Goal: Task Accomplishment & Management: Manage account settings

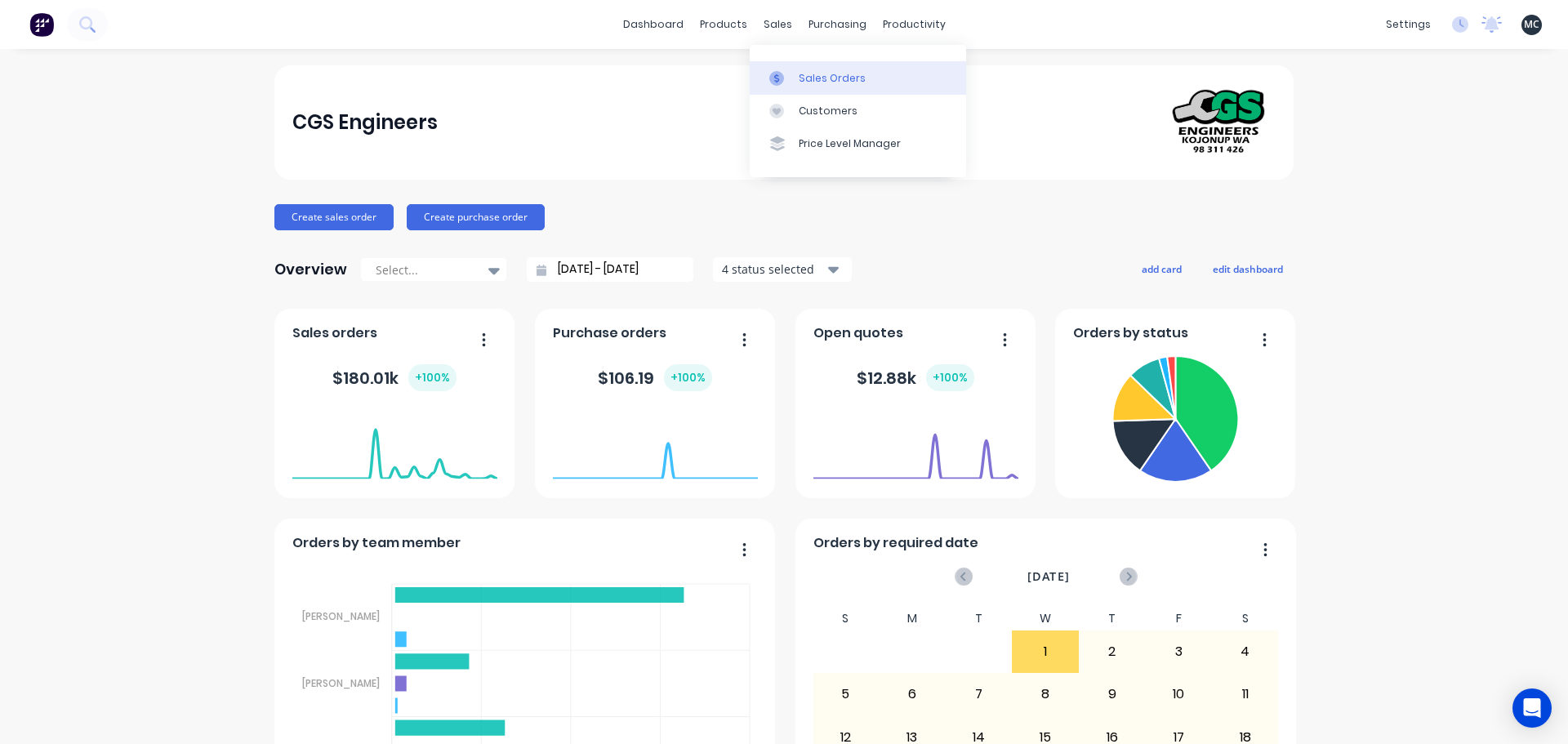
click at [783, 82] on icon at bounding box center [776, 78] width 15 height 15
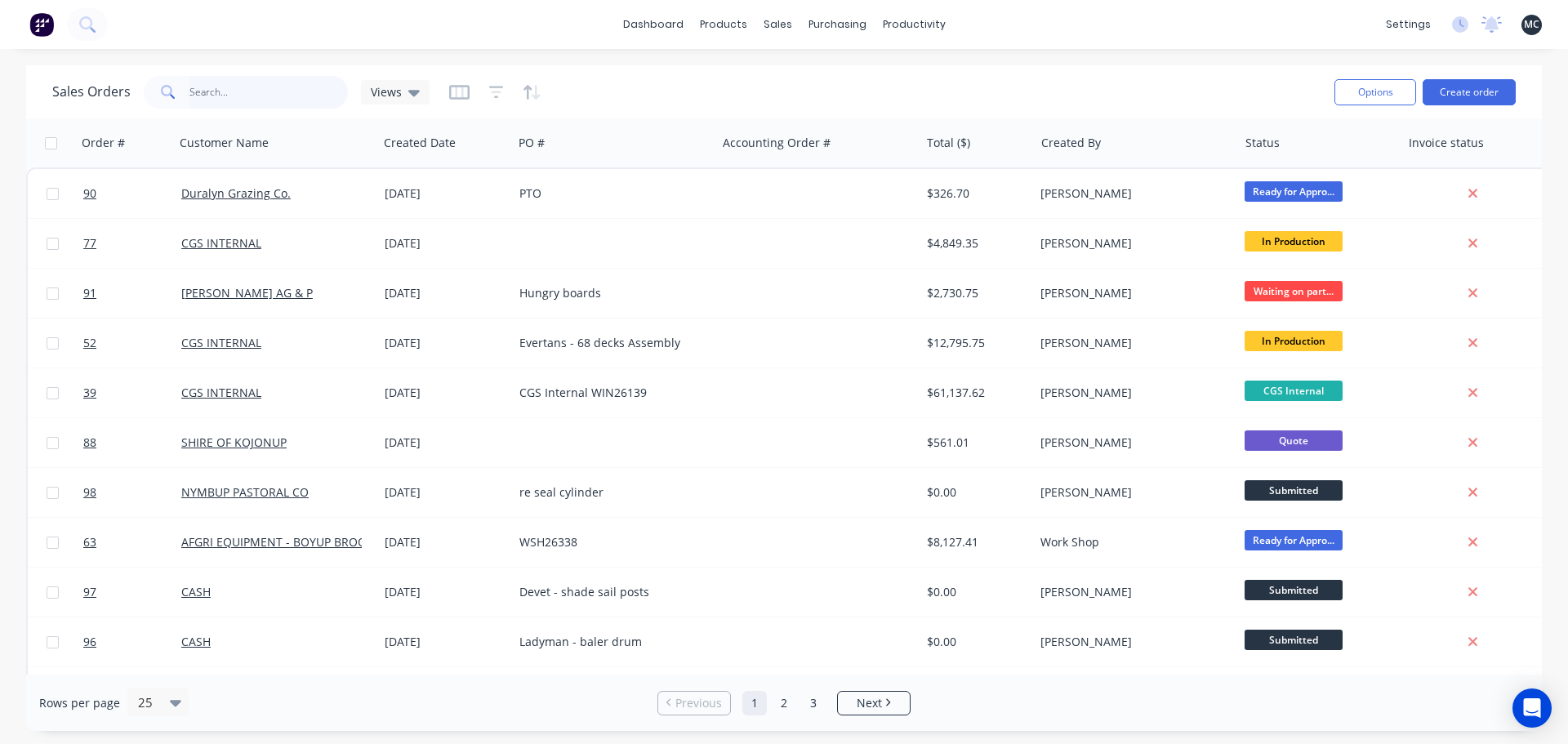
click at [258, 95] on input "text" at bounding box center [269, 92] width 159 height 33
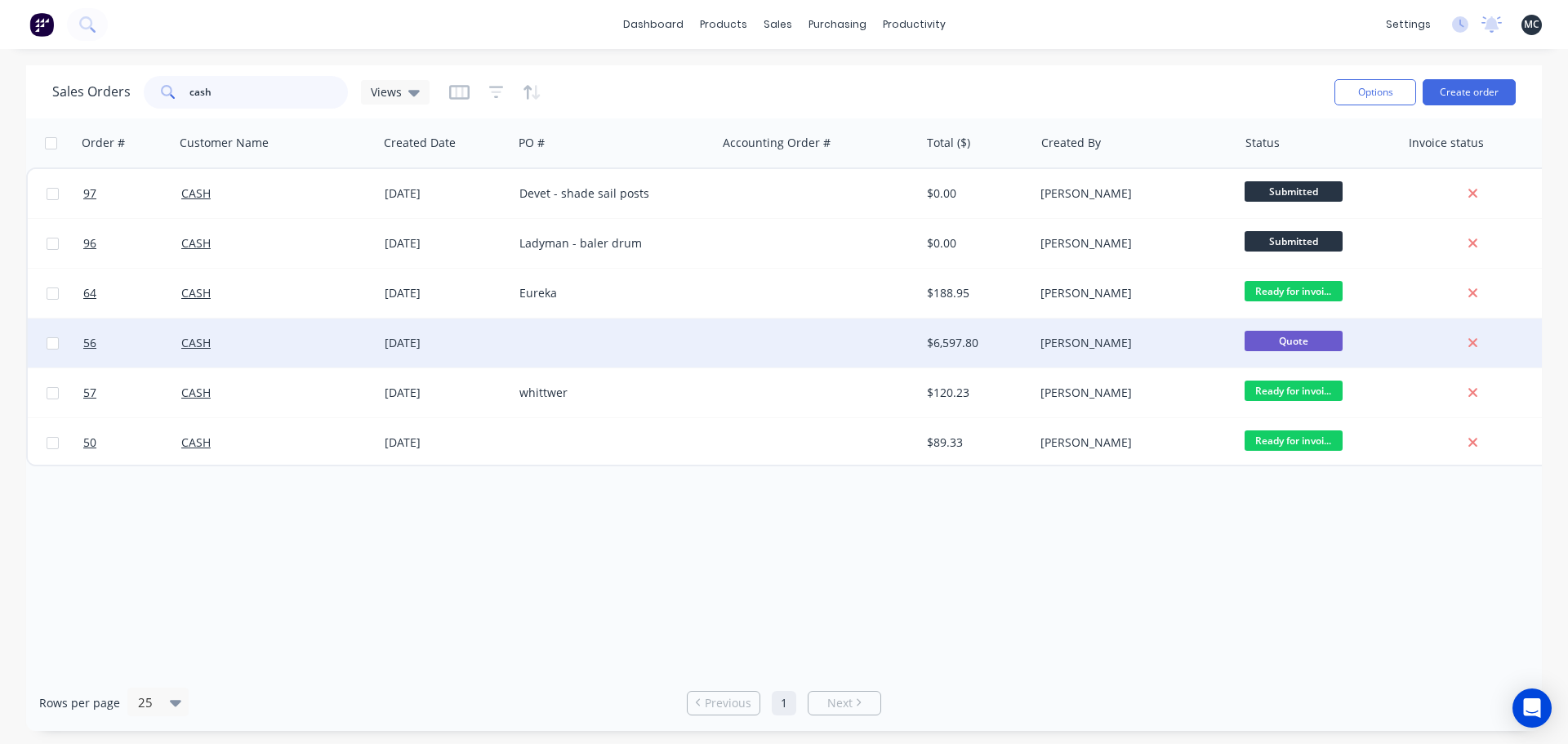
type input "cash"
click at [861, 344] on div at bounding box center [818, 343] width 203 height 49
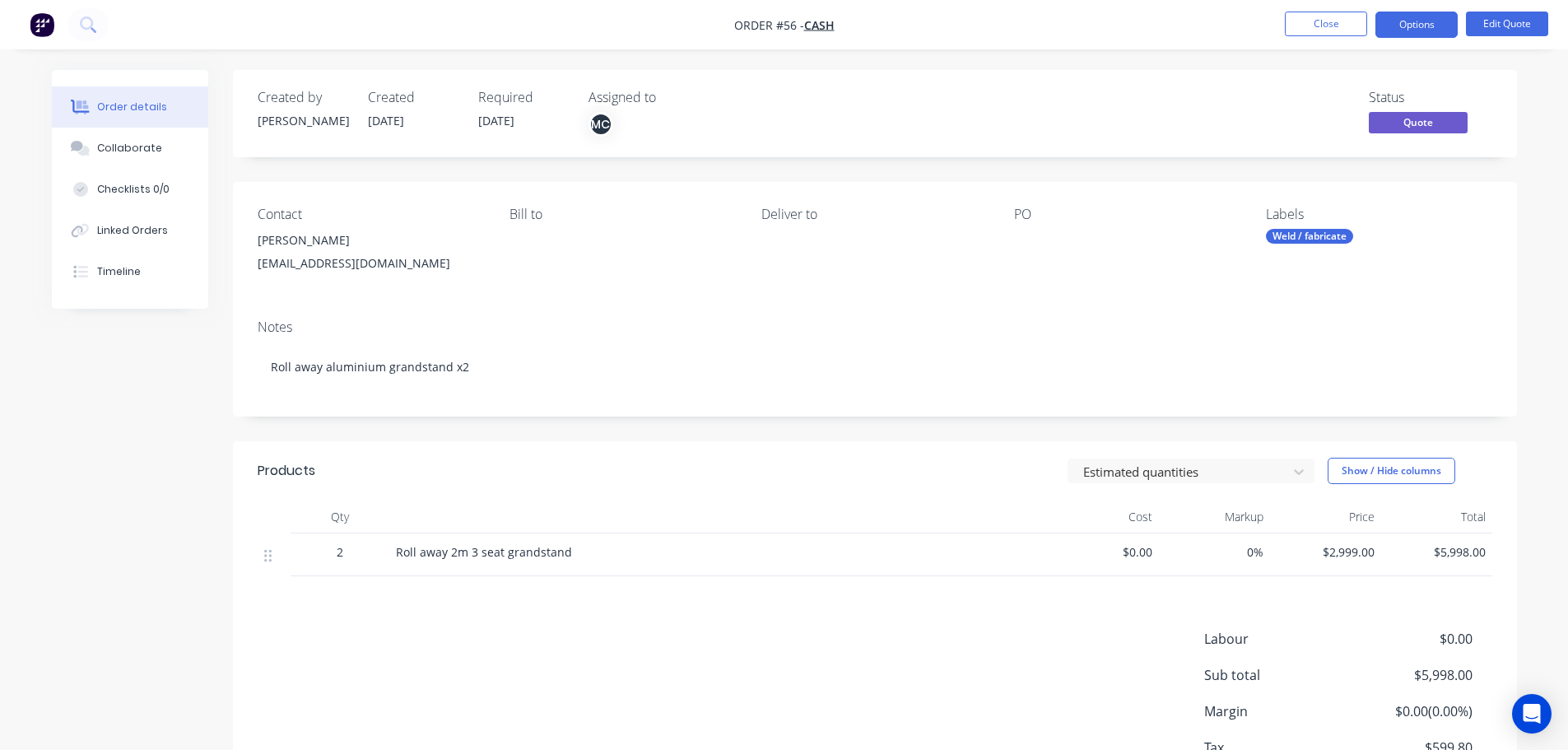
scroll to position [120, 0]
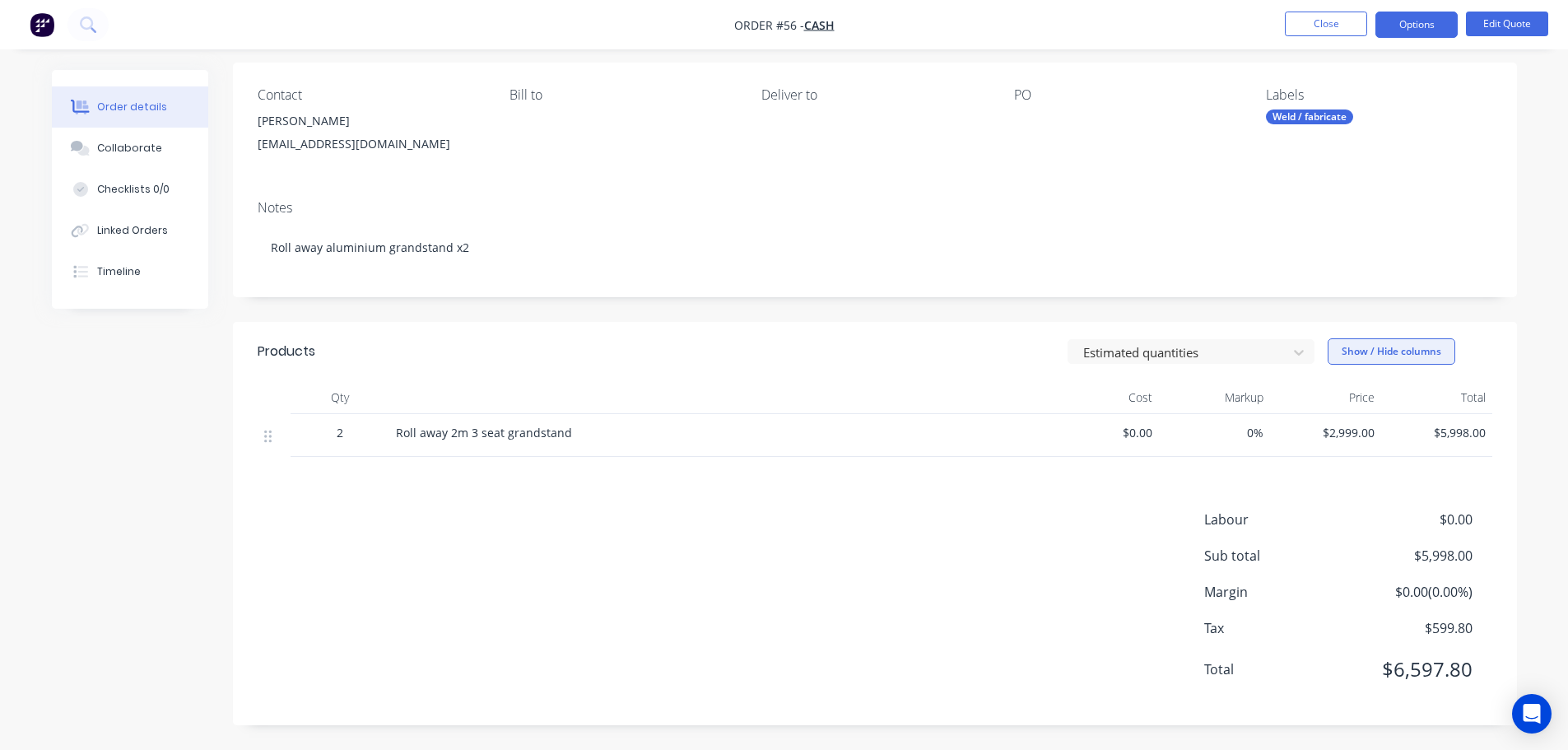
click at [1403, 354] on button "Show / Hide columns" at bounding box center [1391, 352] width 128 height 26
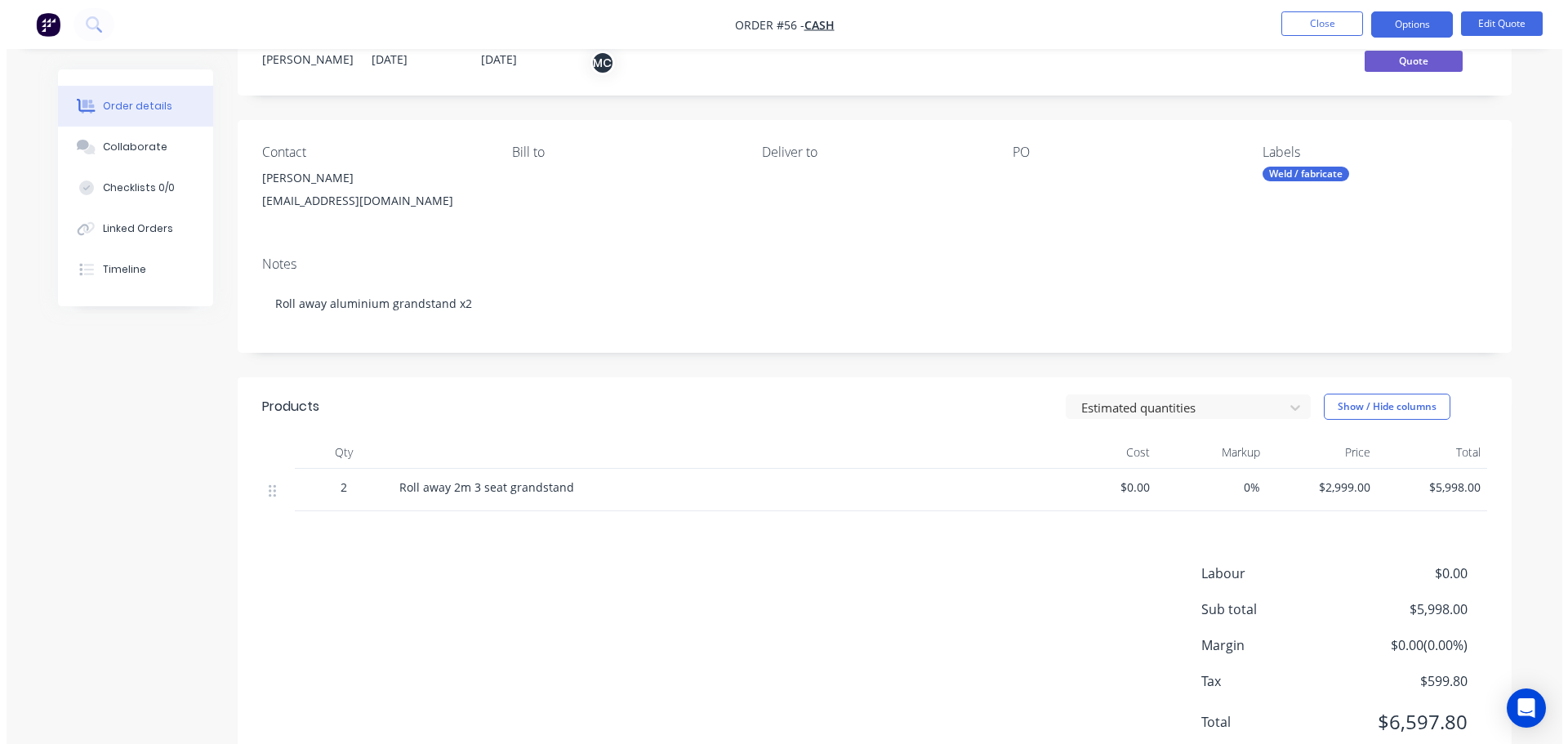
scroll to position [0, 0]
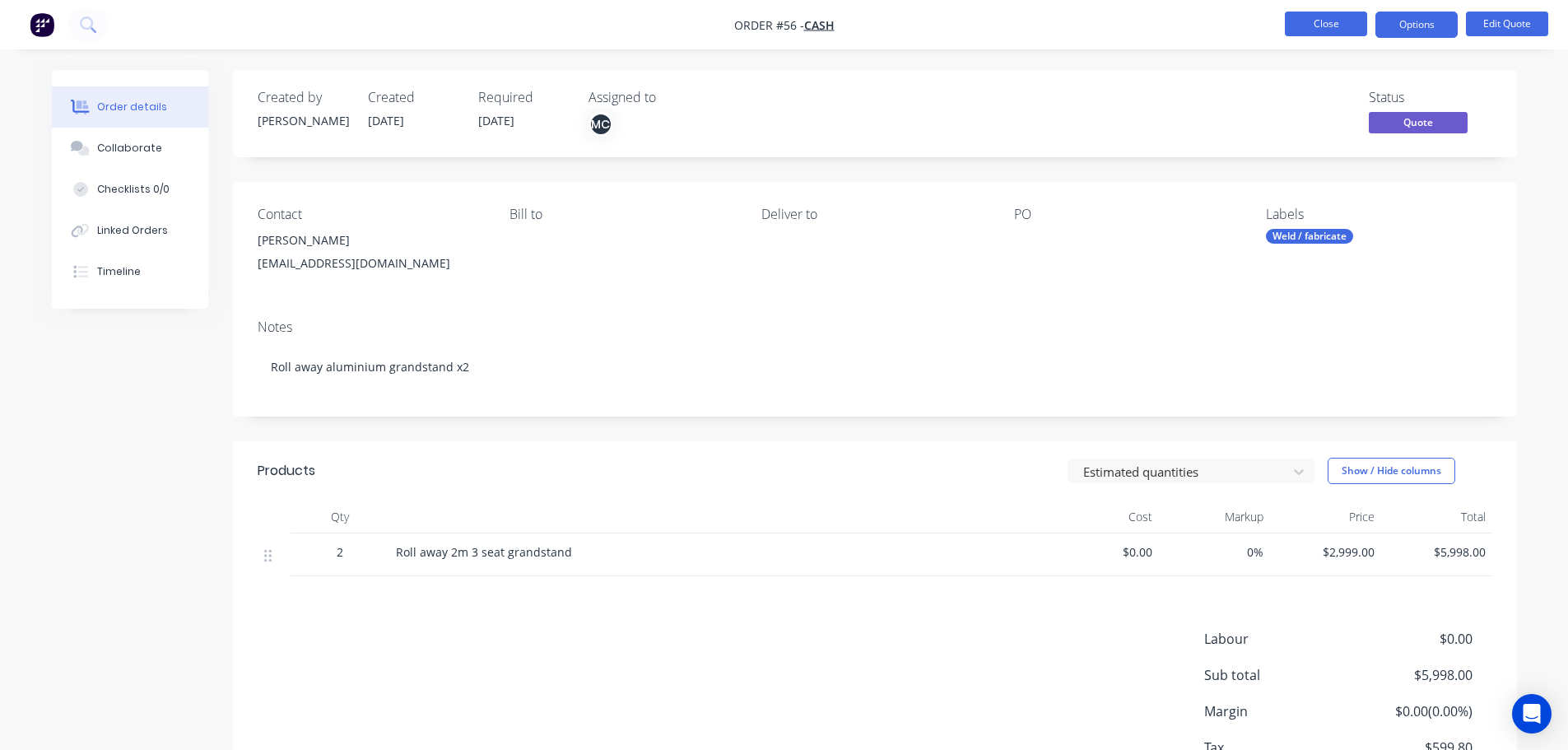
click at [1338, 28] on button "Close" at bounding box center [1326, 23] width 82 height 24
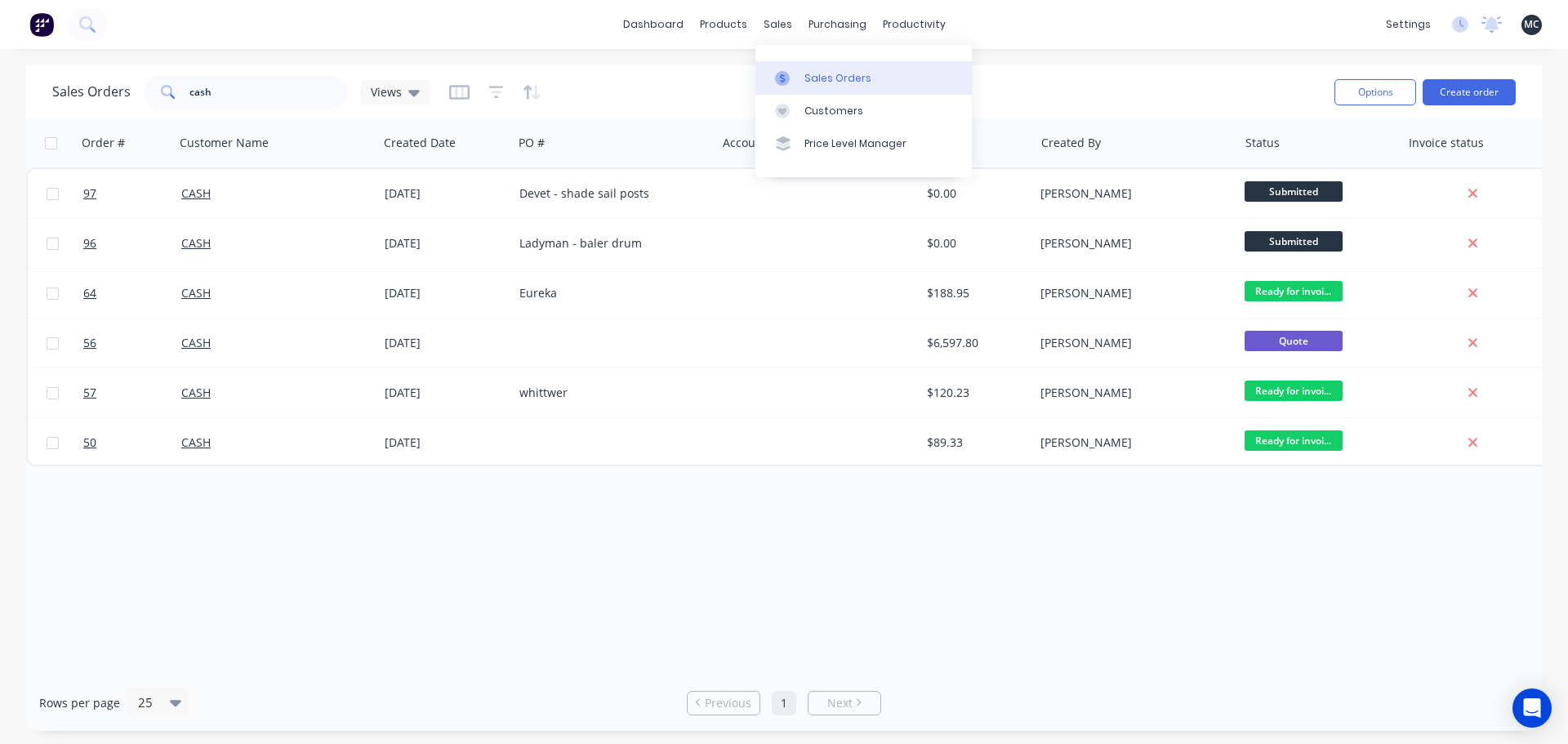
click at [786, 76] on icon at bounding box center [781, 78] width 15 height 15
click at [1453, 94] on button "Create order" at bounding box center [1469, 92] width 93 height 26
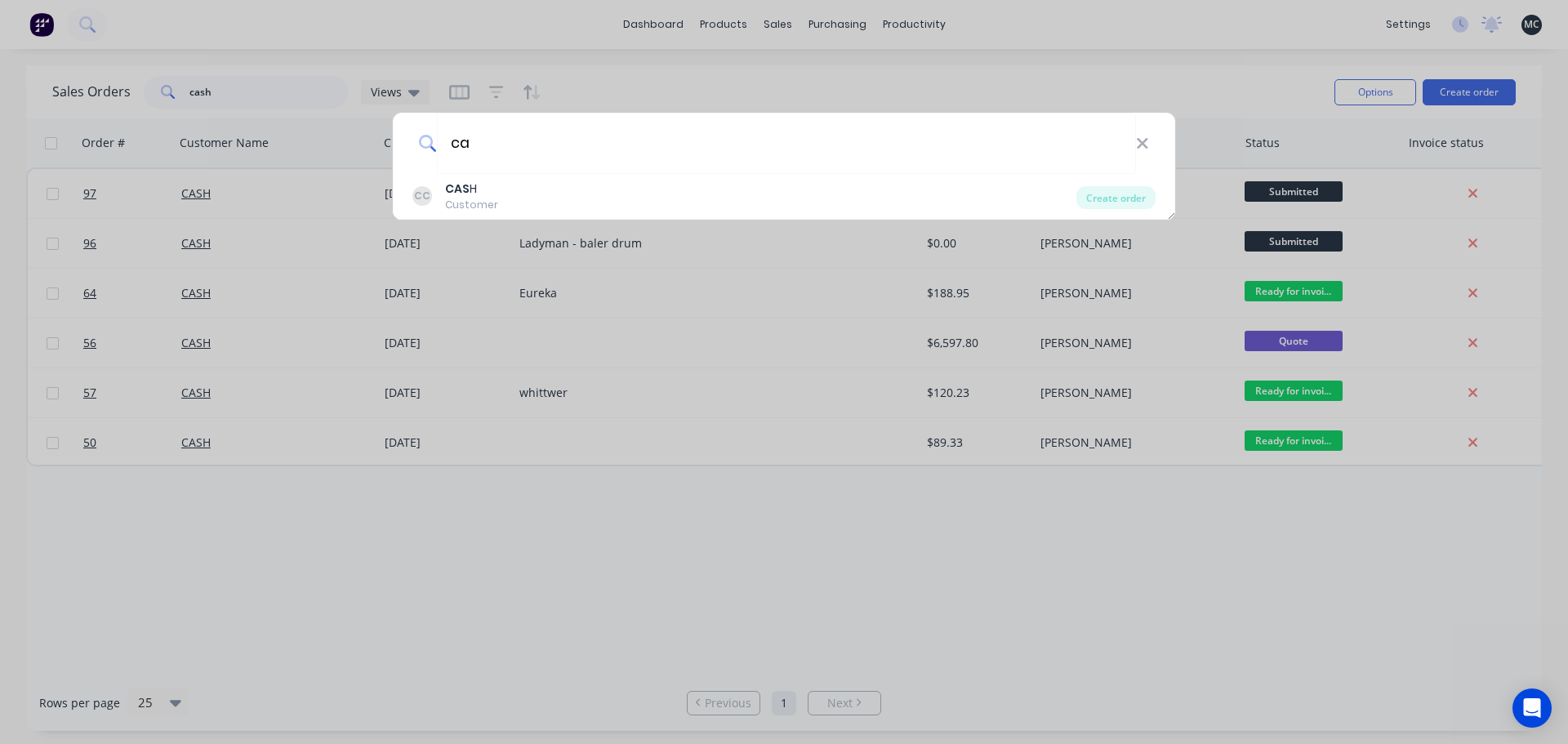
type input "c"
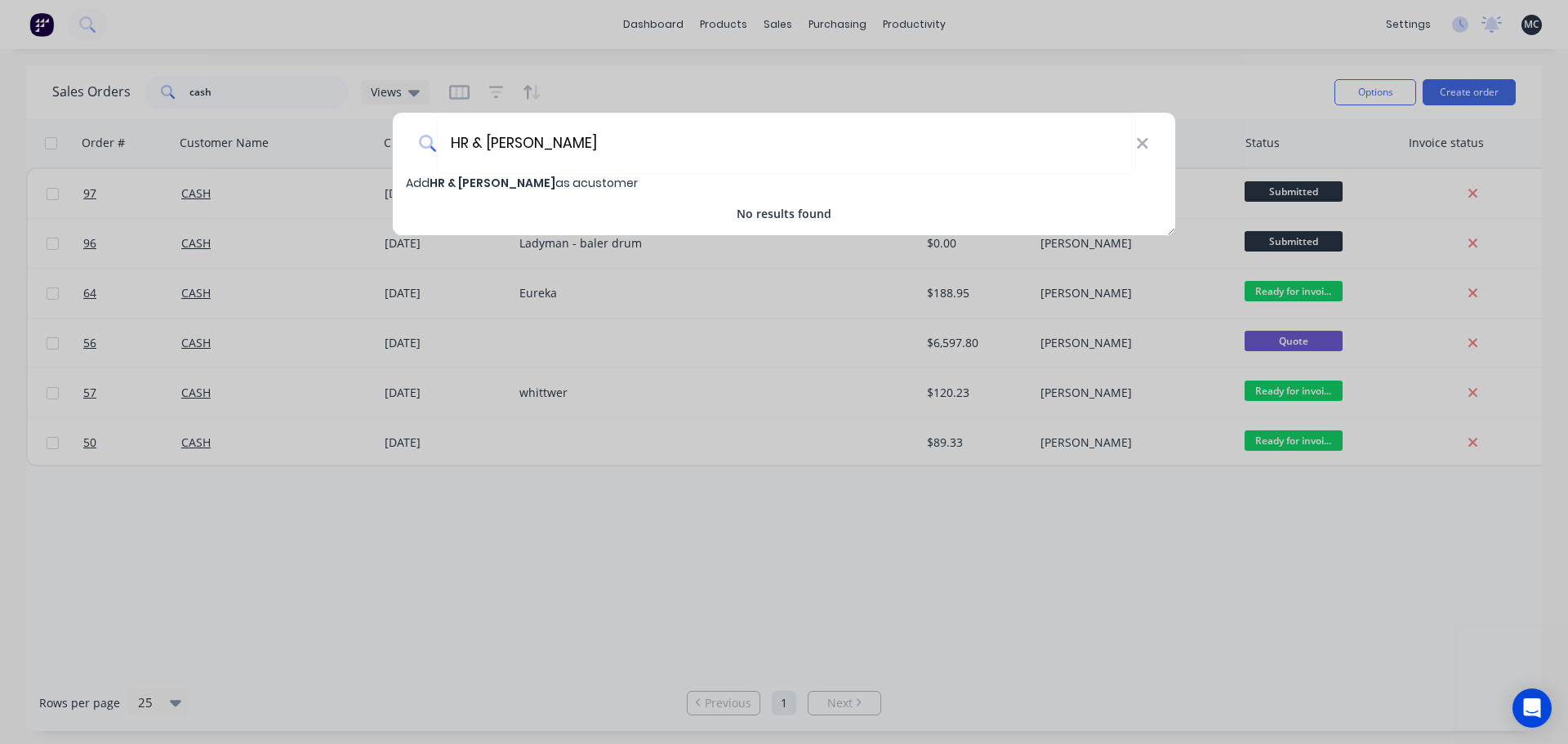
type input "HR & [PERSON_NAME]"
click at [539, 182] on span "Add HR & [PERSON_NAME] as a customer" at bounding box center [522, 183] width 231 height 16
select select "AU"
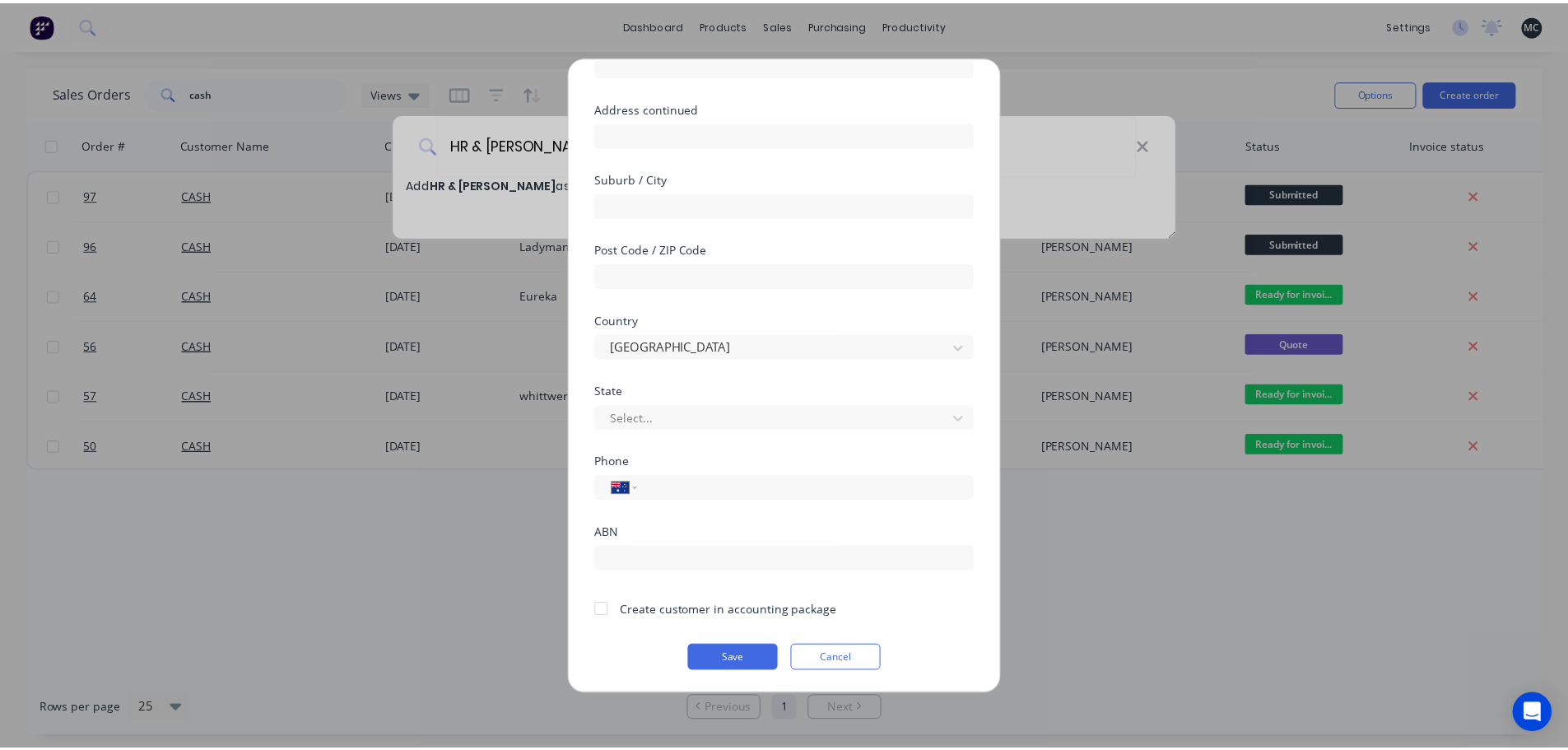
scroll to position [167, 0]
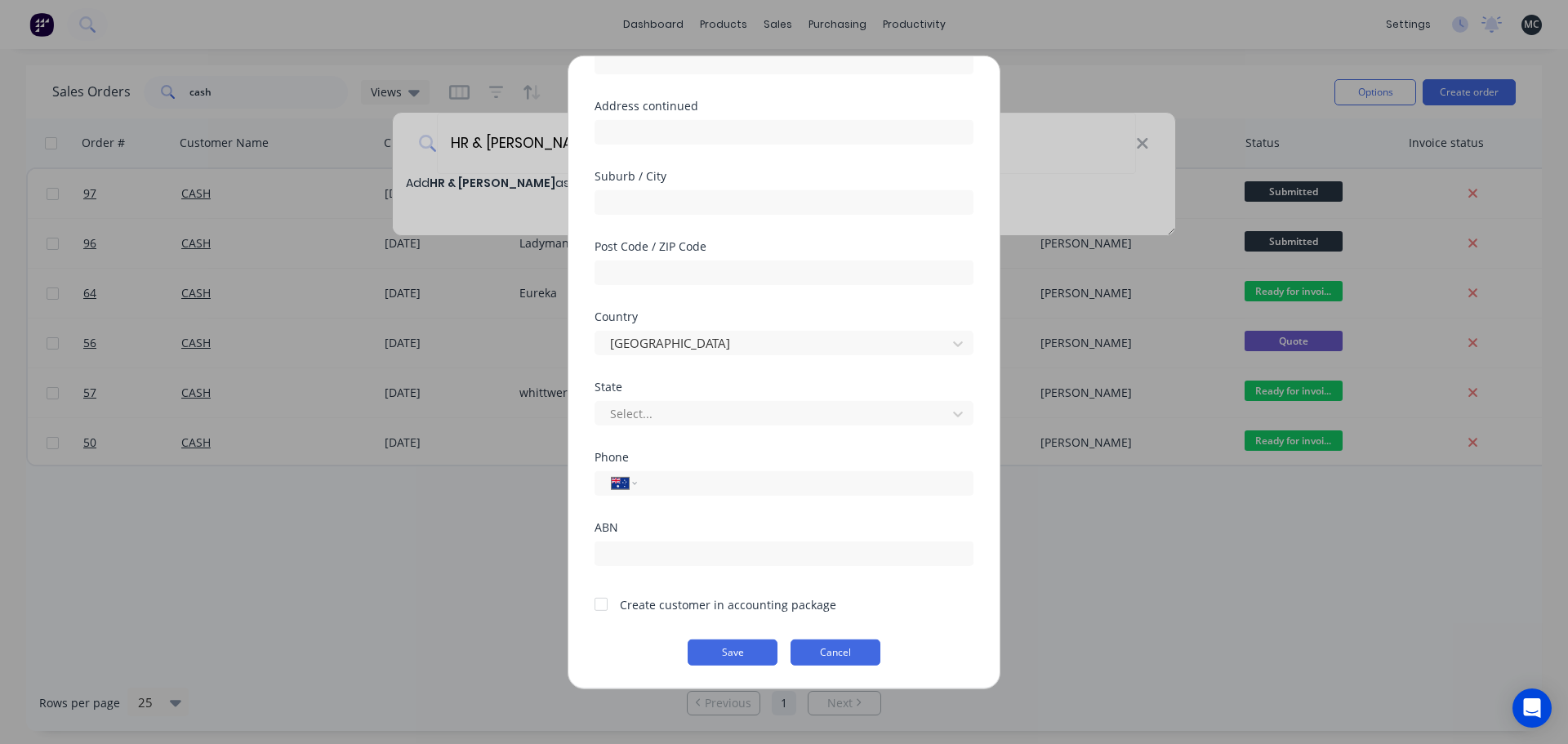
click at [831, 648] on button "Cancel" at bounding box center [835, 652] width 90 height 26
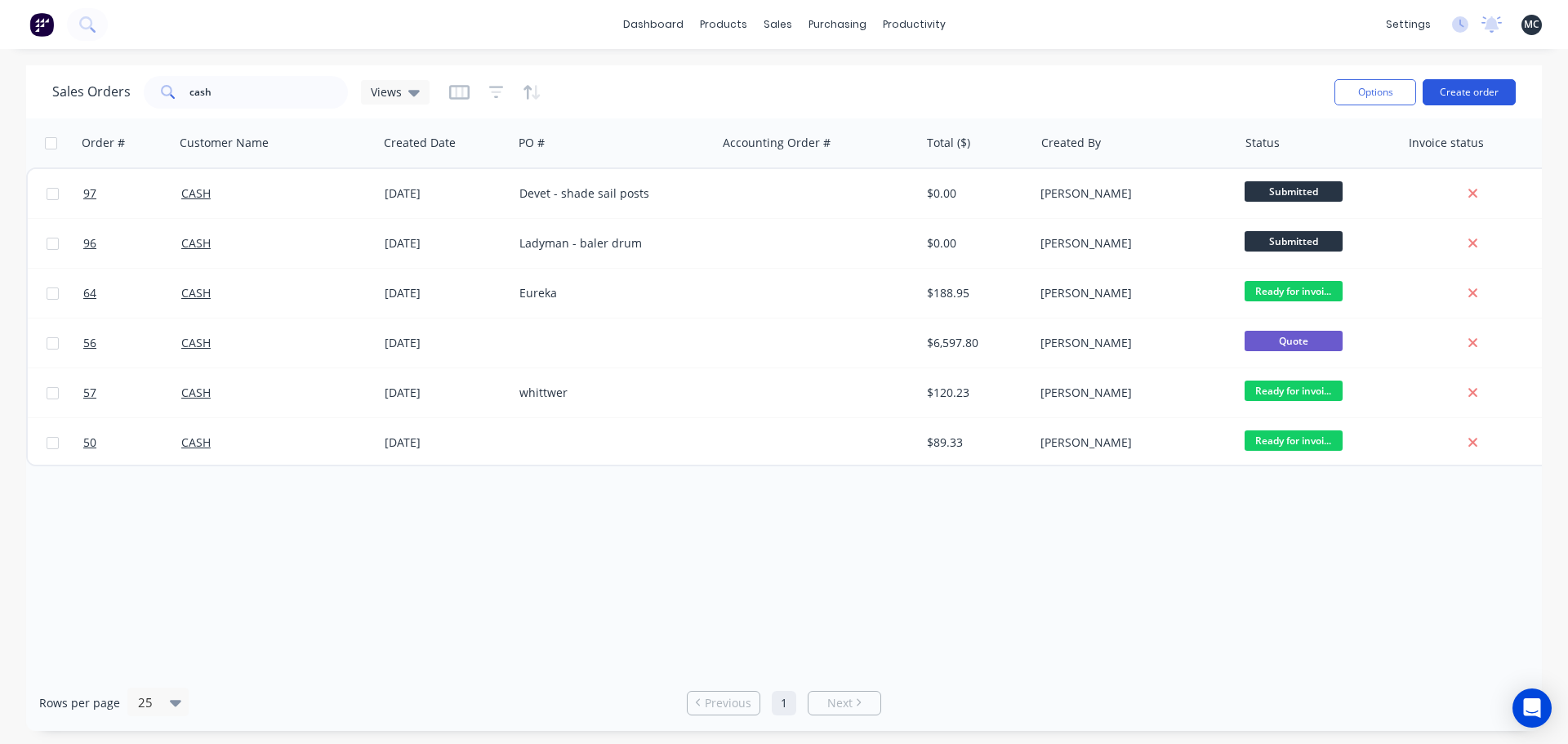
click at [1471, 98] on button "Create order" at bounding box center [1469, 92] width 93 height 26
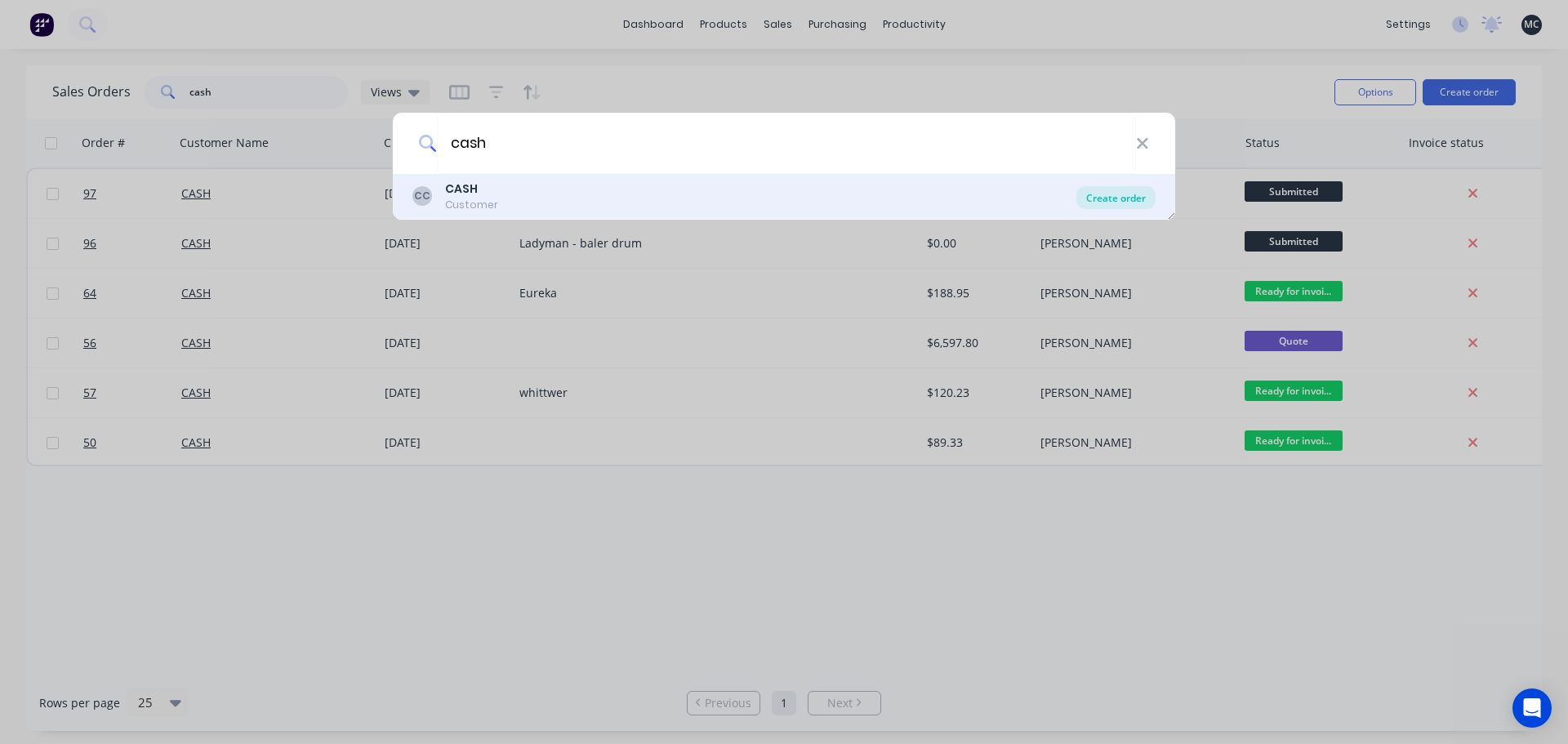
type input "cash"
click at [1123, 197] on div "Create order" at bounding box center [1115, 197] width 79 height 23
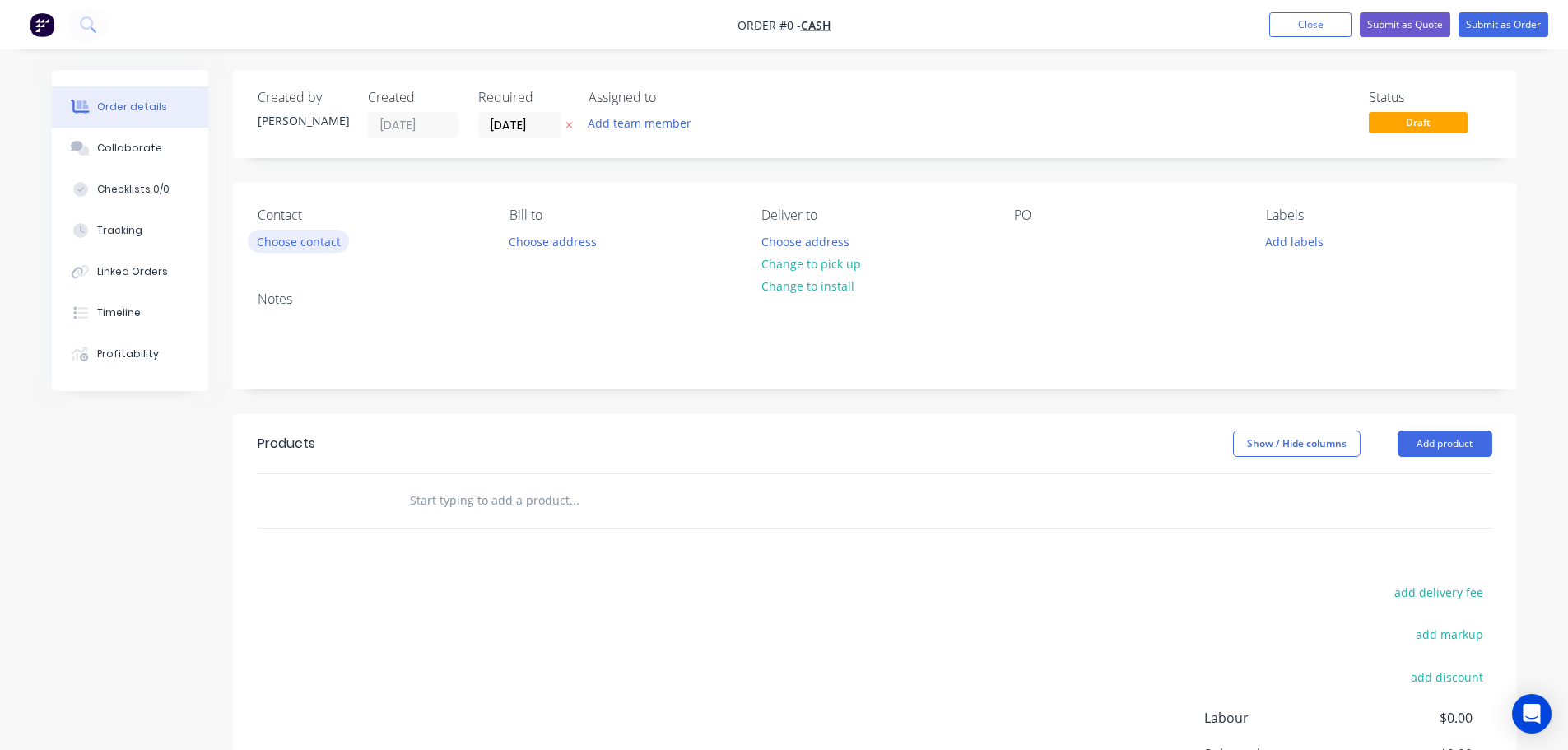
click at [283, 245] on button "Choose contact" at bounding box center [299, 241] width 102 height 23
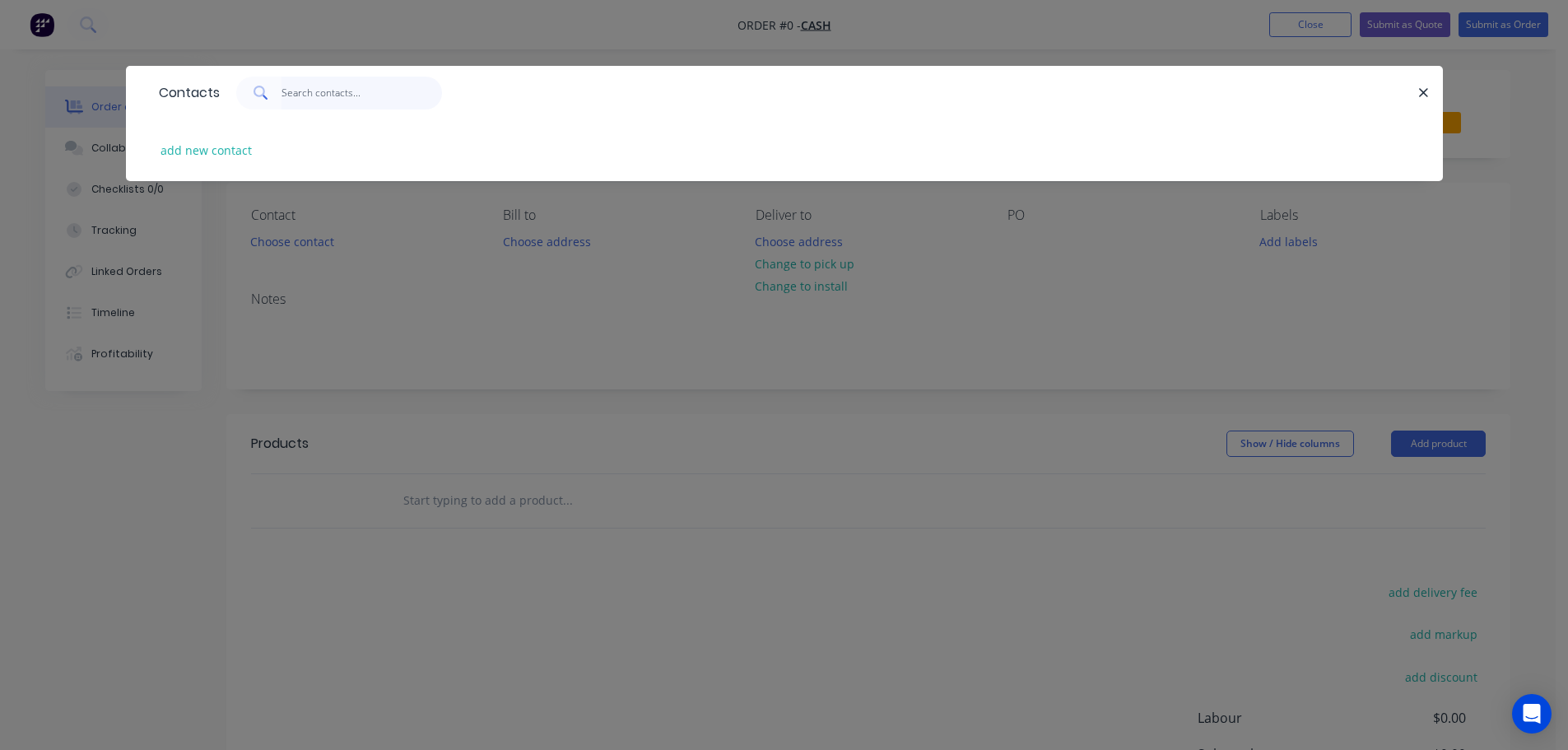
click at [340, 96] on input "text" at bounding box center [361, 93] width 161 height 33
click at [233, 154] on button "add new contact" at bounding box center [207, 150] width 108 height 23
select select "AU"
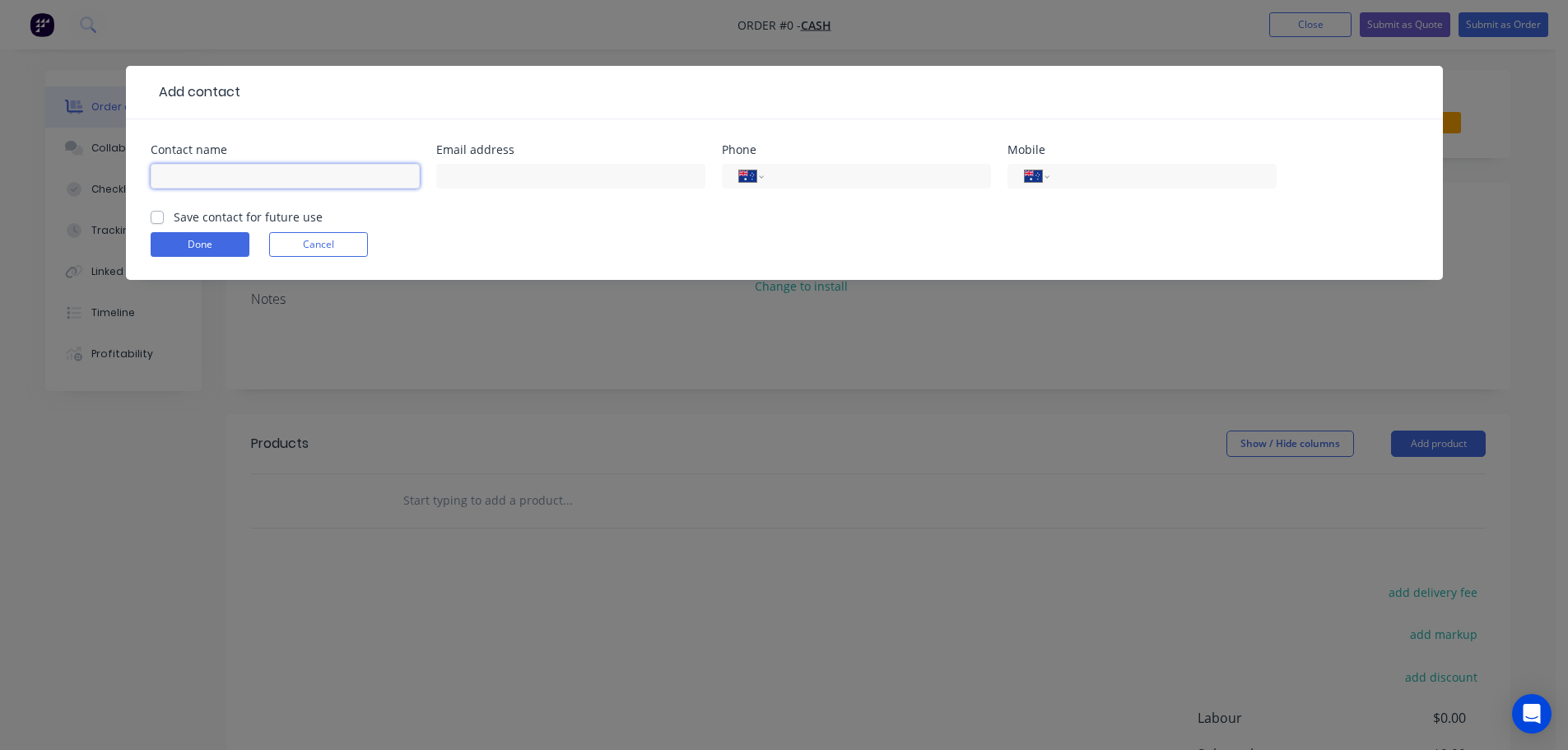
click at [295, 175] on input "text" at bounding box center [285, 176] width 269 height 24
type input "[PERSON_NAME]"
click at [538, 185] on input "text" at bounding box center [571, 176] width 269 height 24
type input "[EMAIL_ADDRESS][DOMAIN_NAME]"
click at [851, 182] on input "tel" at bounding box center [875, 177] width 198 height 19
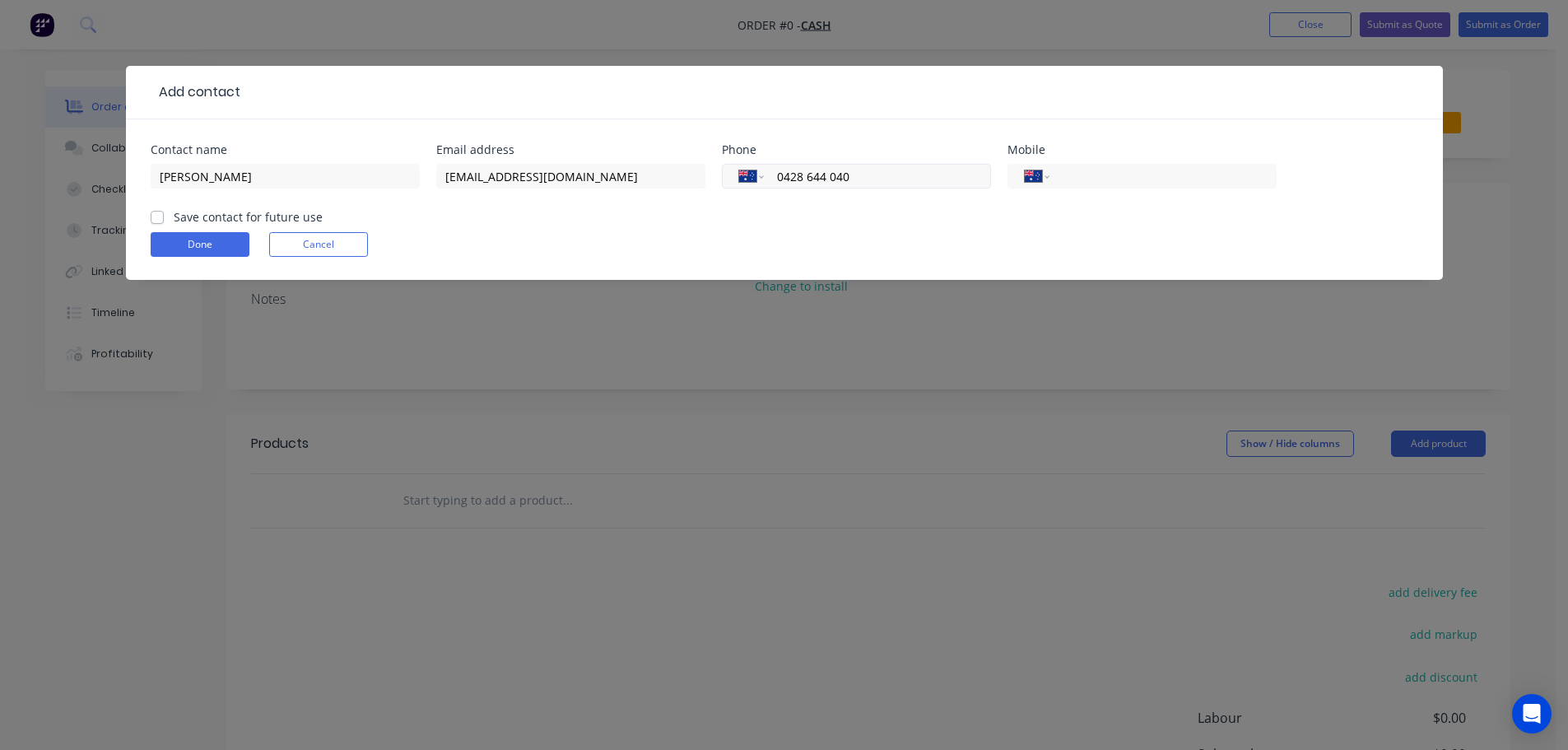
drag, startPoint x: 779, startPoint y: 177, endPoint x: 861, endPoint y: 176, distance: 82.0
click at [861, 176] on input "0428 644 040" at bounding box center [875, 177] width 198 height 19
type input "0428 644 040"
click at [1125, 166] on div "International [GEOGRAPHIC_DATA] [GEOGRAPHIC_DATA] [GEOGRAPHIC_DATA] [GEOGRAPHIC…" at bounding box center [1142, 176] width 269 height 24
click at [1124, 174] on input "tel" at bounding box center [1160, 177] width 198 height 19
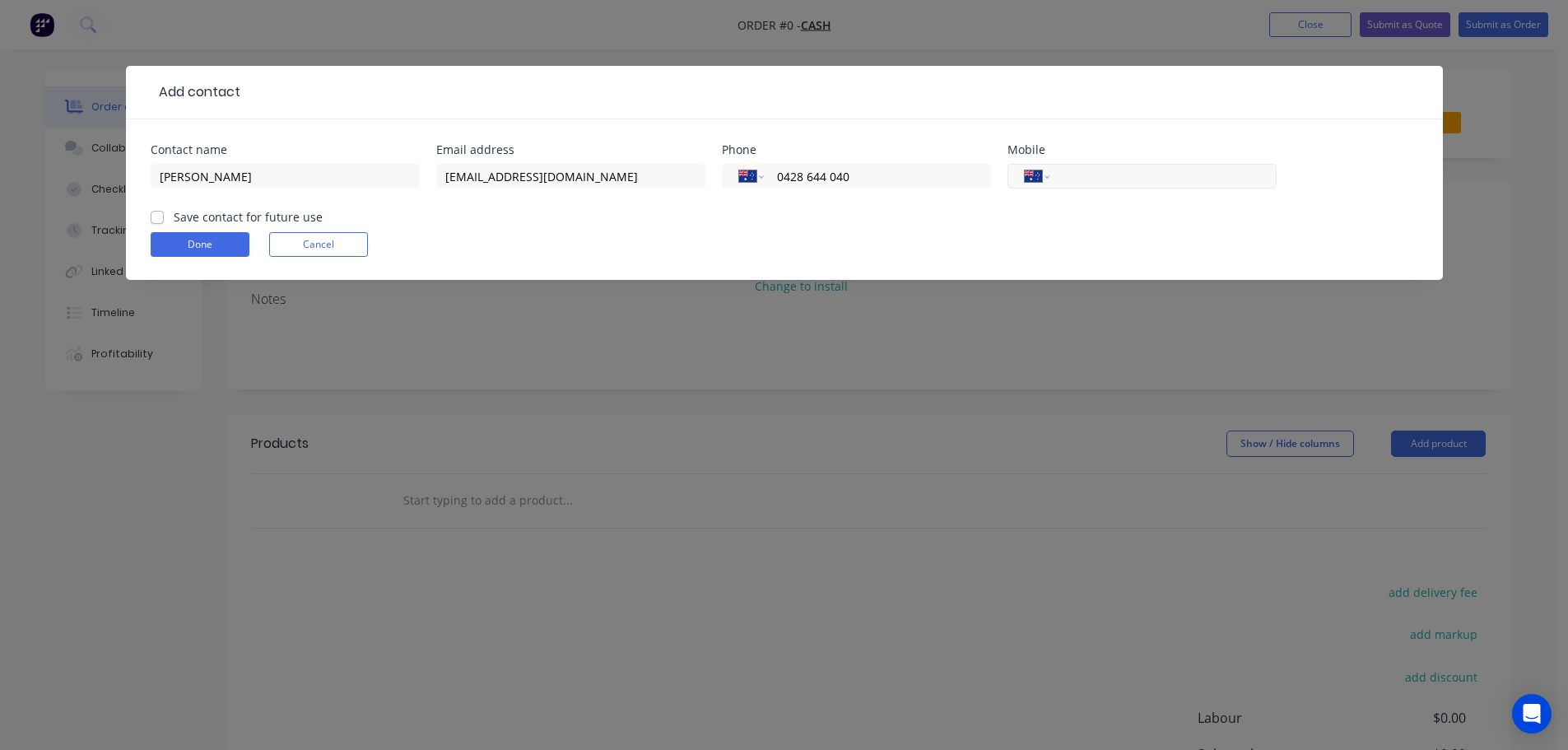
paste input "0428 644 040"
type input "0428 644 040"
drag, startPoint x: 789, startPoint y: 179, endPoint x: 776, endPoint y: 184, distance: 13.9
click at [776, 184] on input "0428 644 040" at bounding box center [875, 177] width 198 height 19
click at [207, 242] on button "Done" at bounding box center [200, 245] width 99 height 24
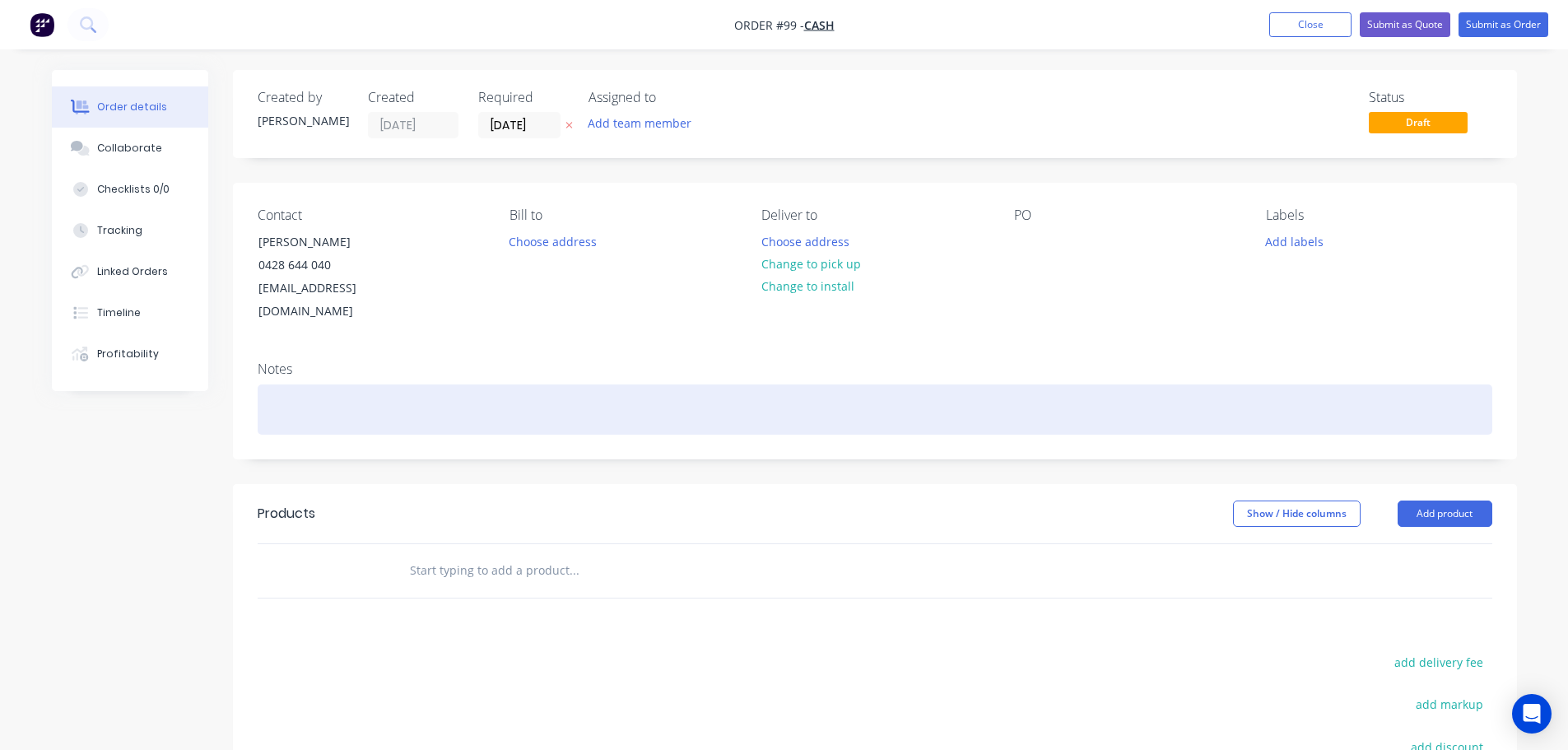
click at [310, 385] on div at bounding box center [875, 410] width 1235 height 50
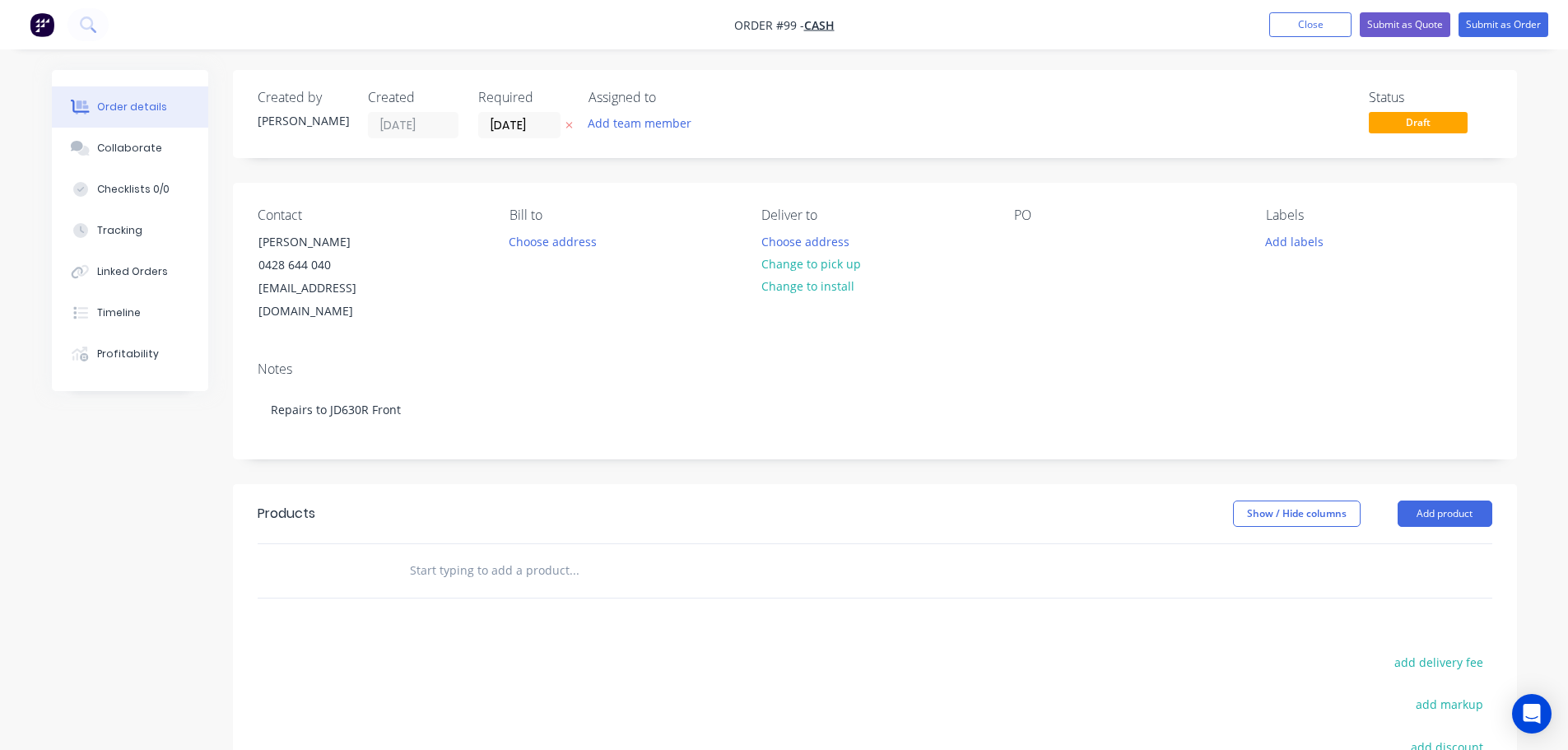
click at [545, 556] on input "text" at bounding box center [574, 571] width 330 height 33
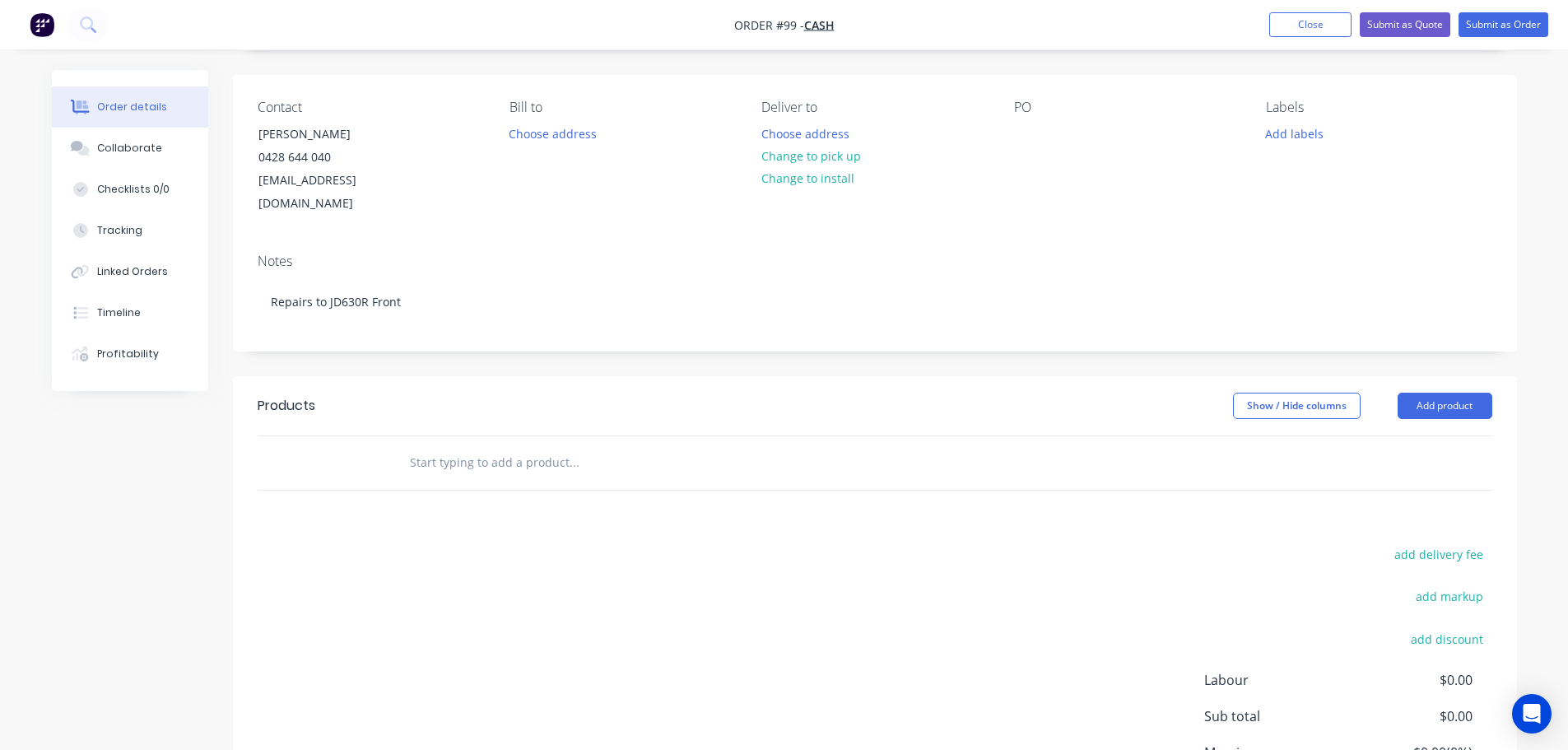
scroll to position [246, 0]
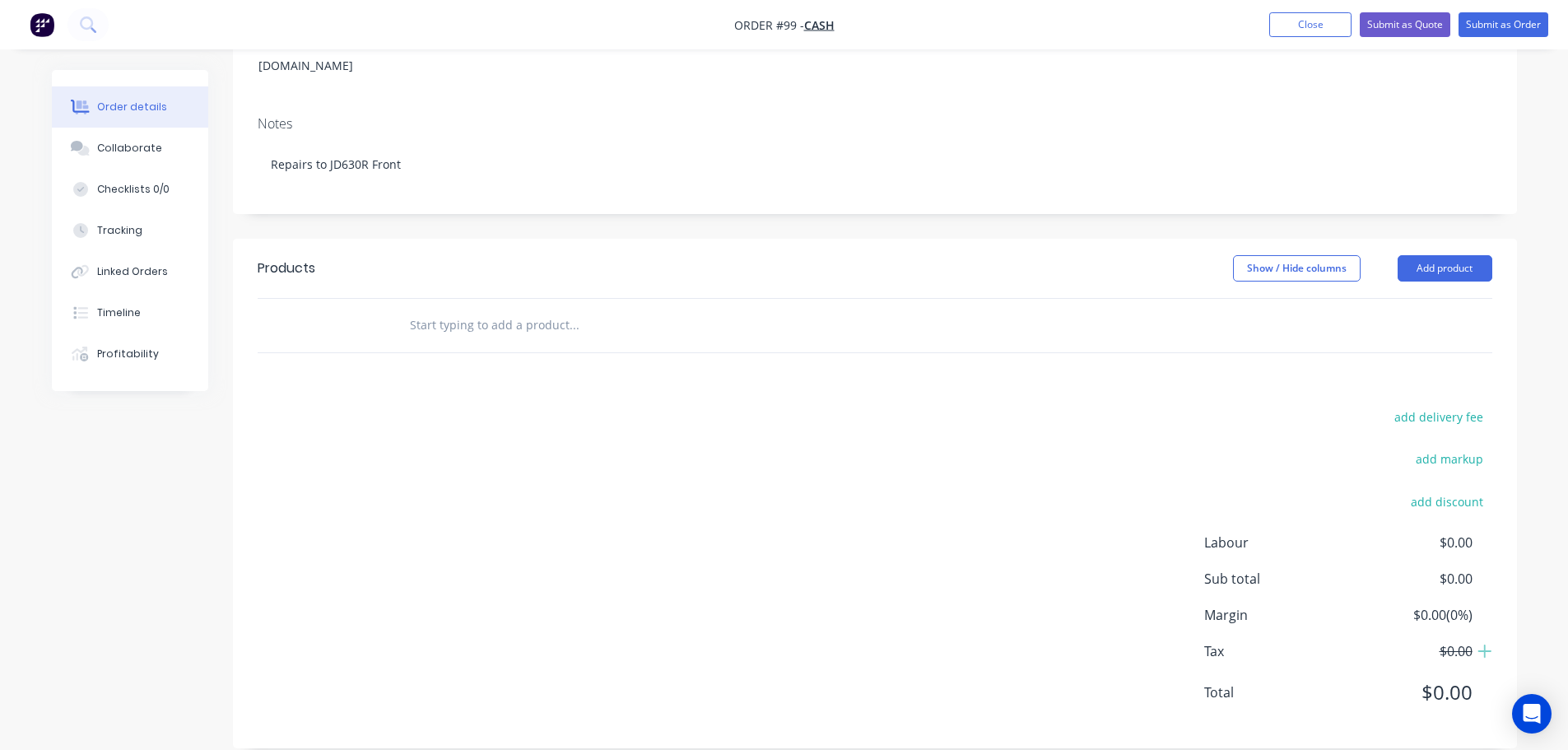
click at [492, 309] on input "text" at bounding box center [574, 326] width 330 height 33
paste input "Labour Remove table auger from front. Cut damaged center section of table auger…"
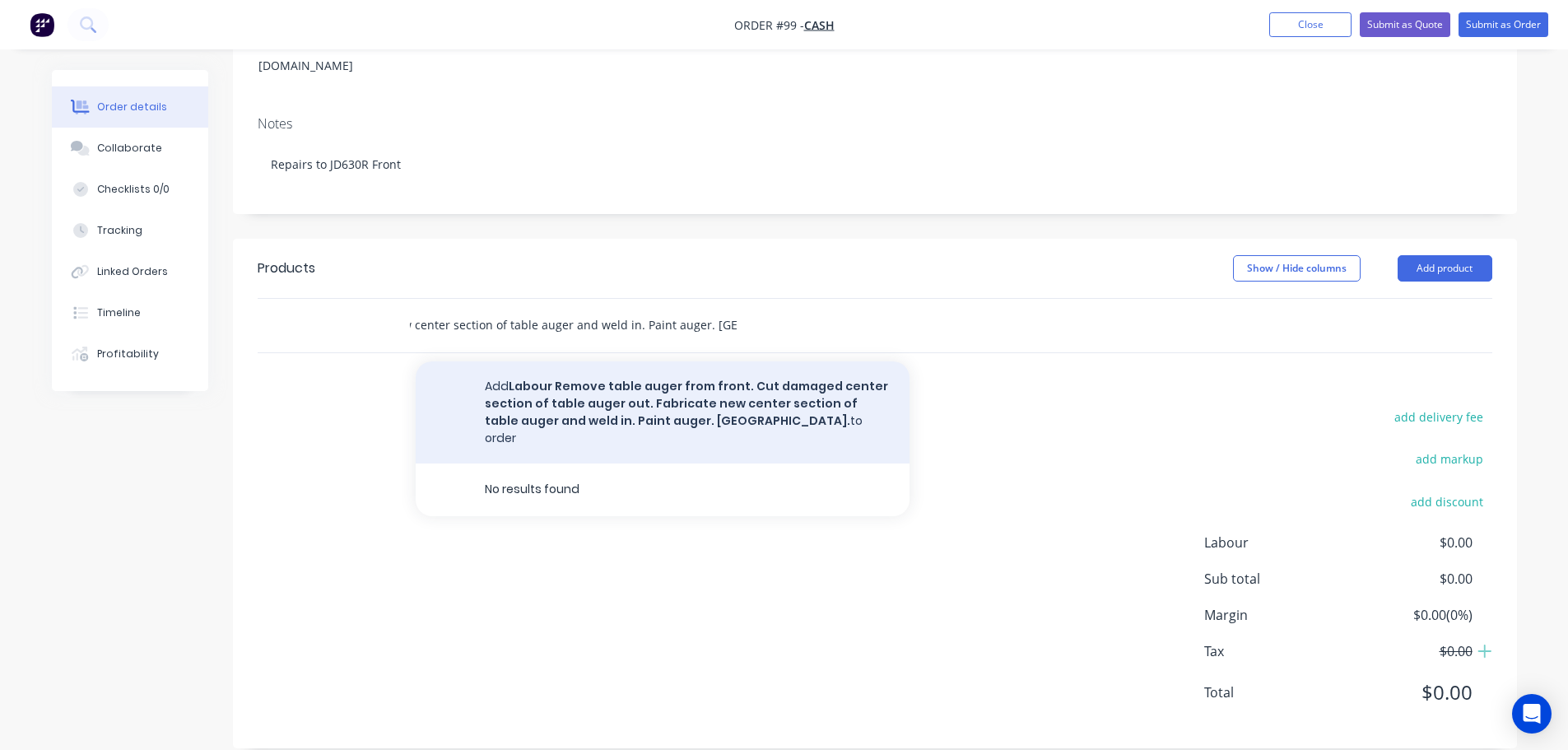
type input "Labour Remove table auger from front. Cut damaged center section of table auger…"
click at [621, 371] on button "Add Labour Remove table auger from front. Cut damaged center section of table a…" at bounding box center [662, 413] width 494 height 102
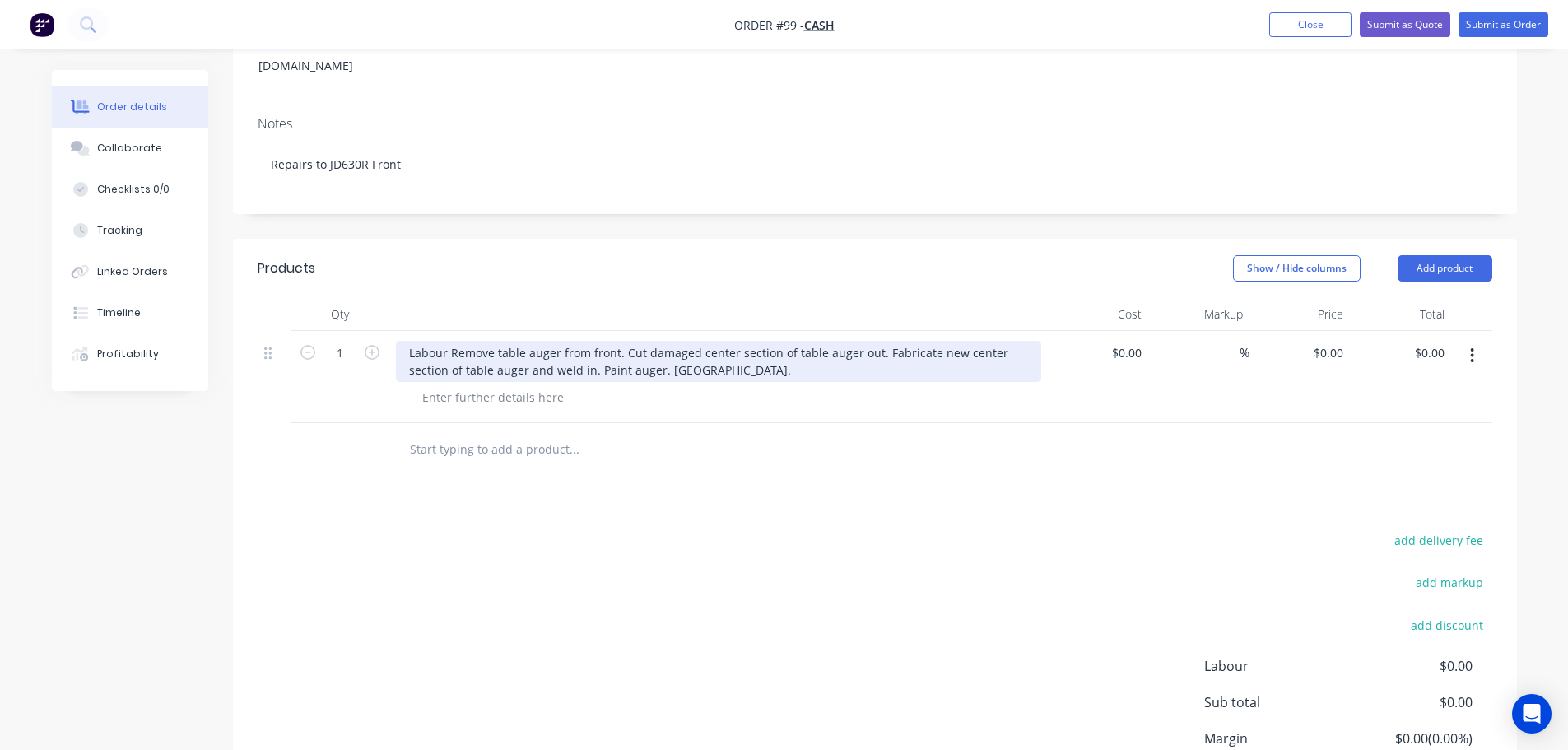
click at [620, 341] on div "Labour Remove table auger from front. Cut damaged center section of table auger…" at bounding box center [718, 361] width 646 height 41
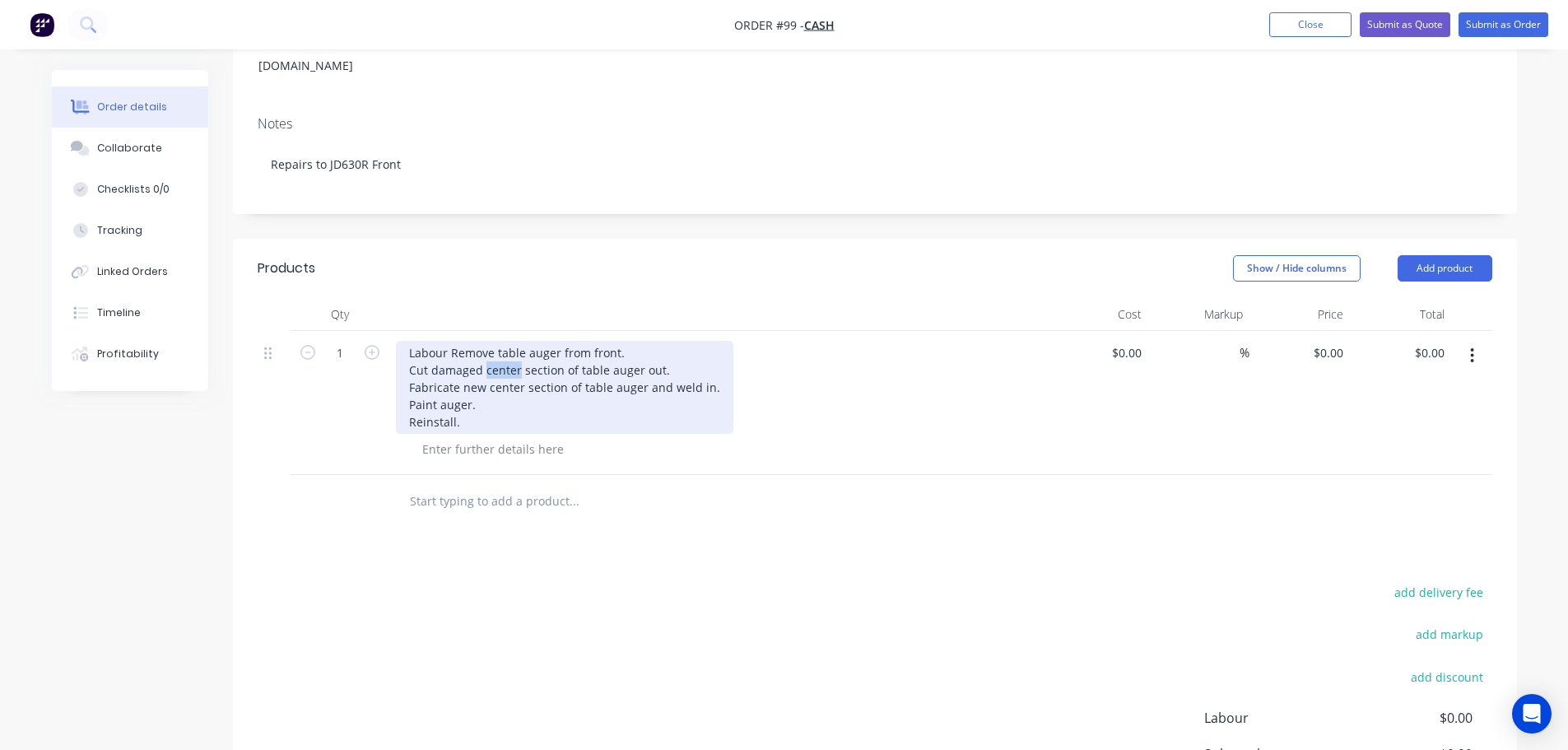
drag, startPoint x: 494, startPoint y: 350, endPoint x: 476, endPoint y: 394, distance: 47.5
click at [476, 394] on div "Labour Remove table auger from front. Cut damaged center section of table auger…" at bounding box center [564, 387] width 338 height 93
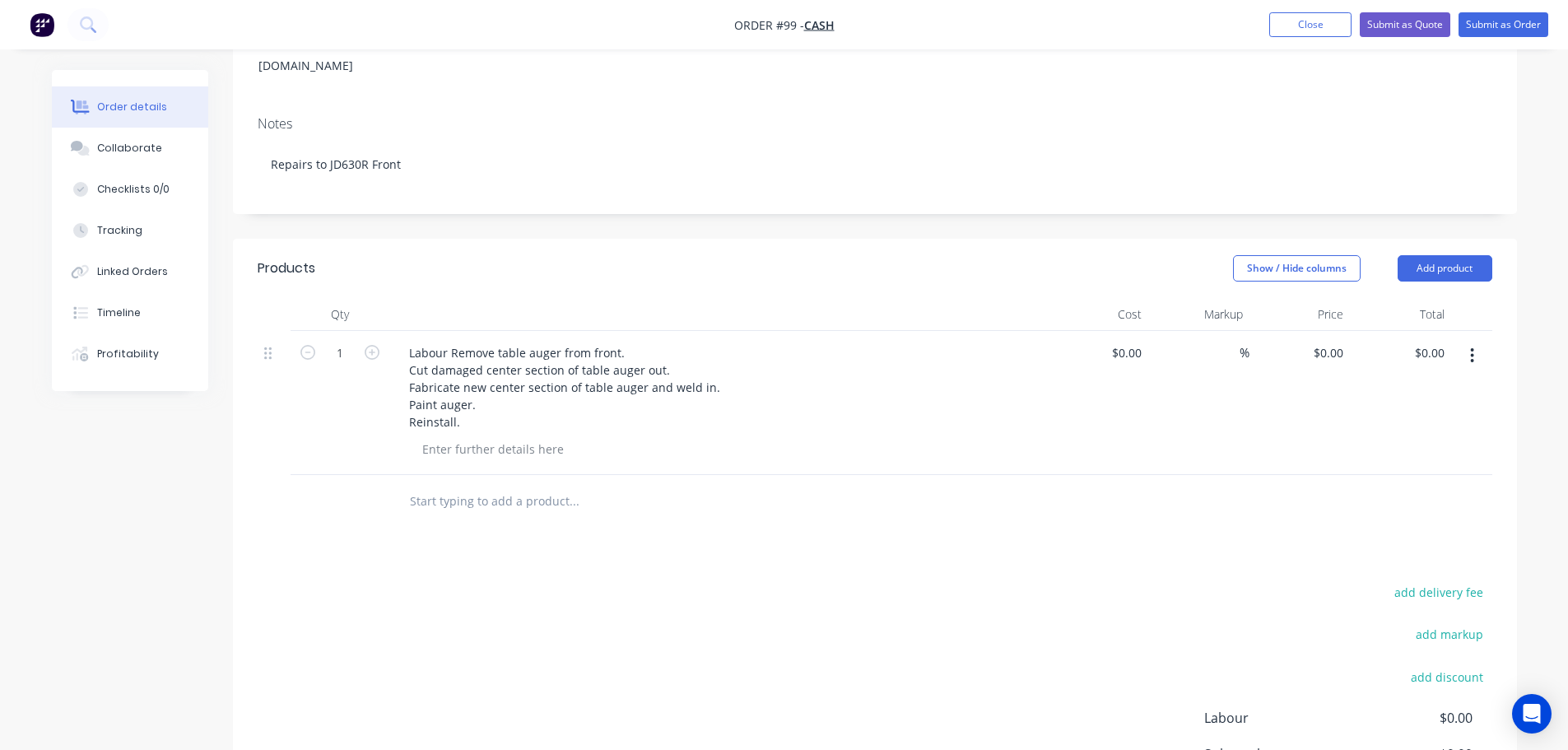
click at [1128, 352] on div "$0.00 $0.00" at bounding box center [1099, 403] width 102 height 144
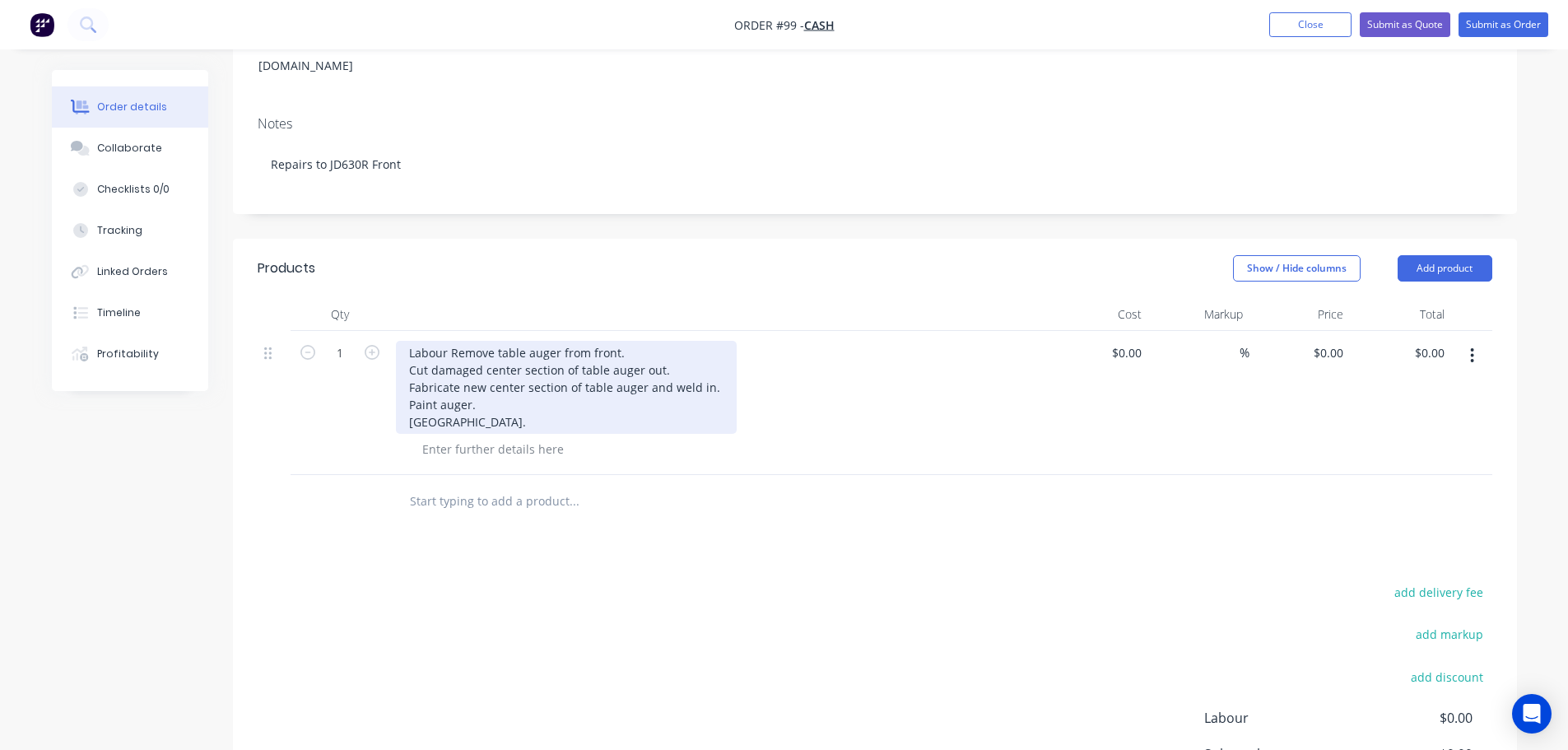
click at [450, 341] on div "Labour Remove table auger from front. Cut damaged center section of table auger…" at bounding box center [566, 387] width 341 height 93
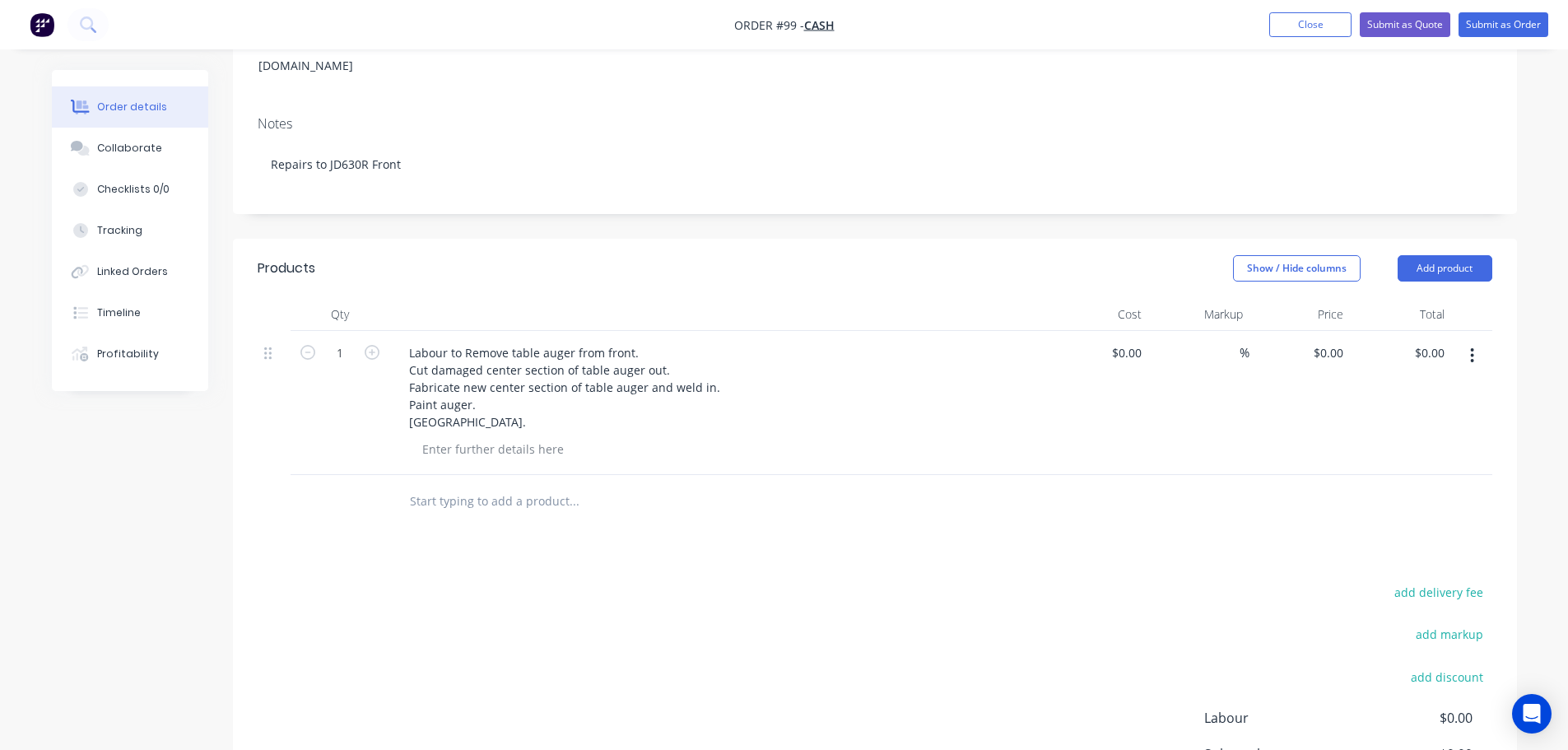
click at [905, 392] on div "Labour to Remove table auger from front. Cut damaged center section of table au…" at bounding box center [718, 387] width 646 height 93
click at [1341, 341] on input "0" at bounding box center [1331, 353] width 38 height 24
click at [1227, 341] on input at bounding box center [1230, 353] width 19 height 24
type input "$9,030.00"
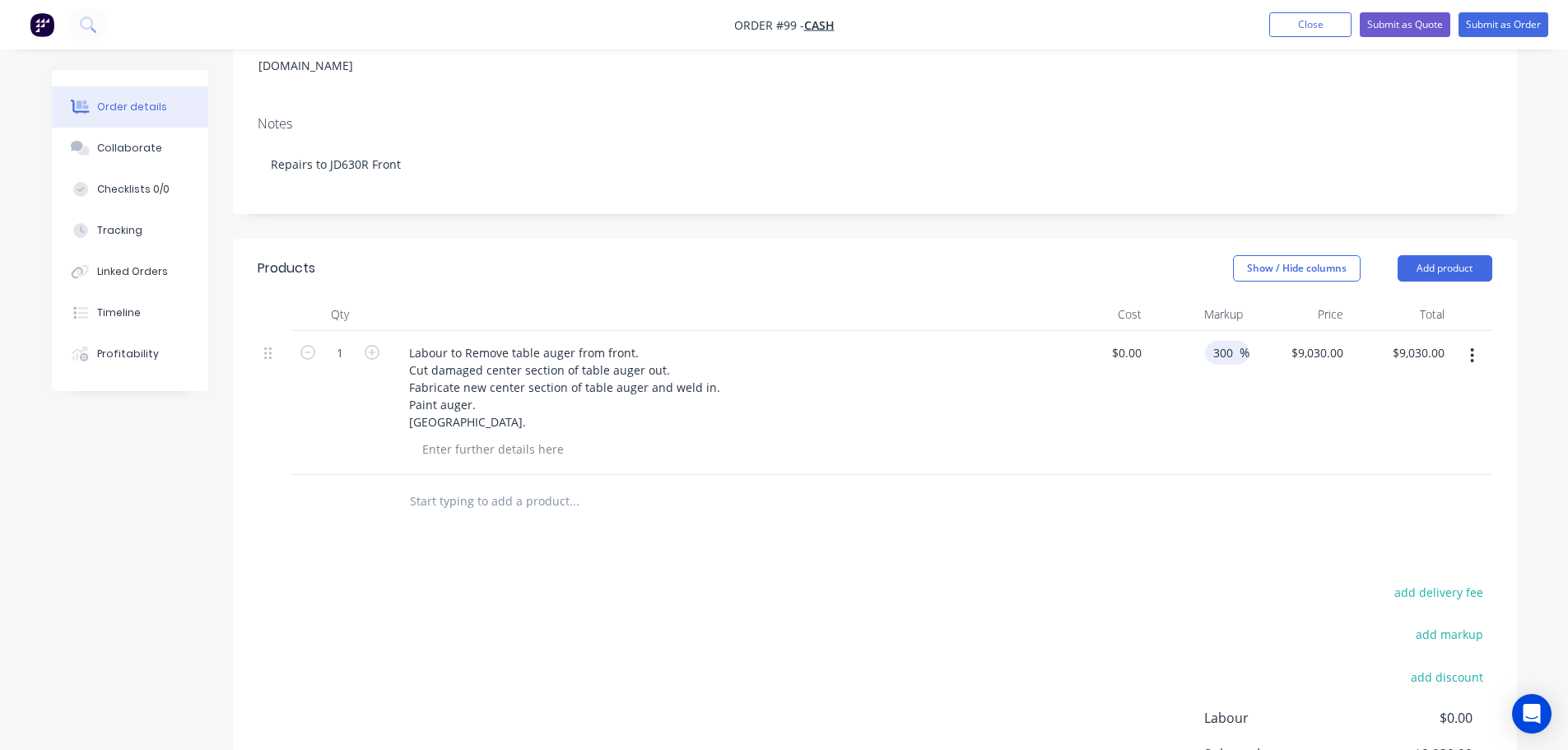
type input "300"
click at [1264, 394] on div "$9,030.00 $9,030.00" at bounding box center [1300, 403] width 102 height 144
type input "$0.00"
click at [1341, 341] on input "0" at bounding box center [1341, 353] width 19 height 24
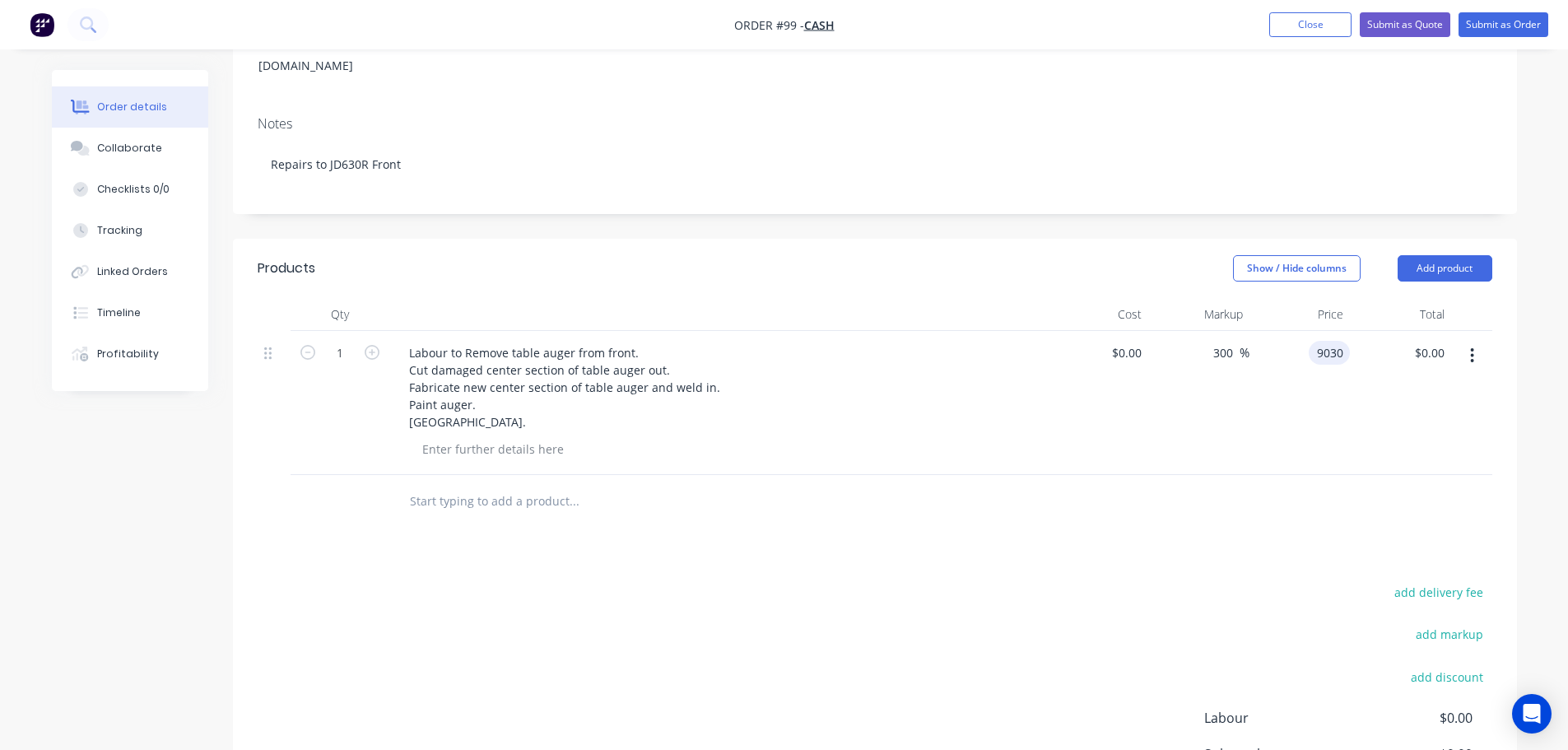
type input "$9,030.00"
click at [1429, 437] on div "$9,030.00 $0.00" at bounding box center [1401, 403] width 102 height 144
click at [497, 485] on input "text" at bounding box center [574, 502] width 330 height 33
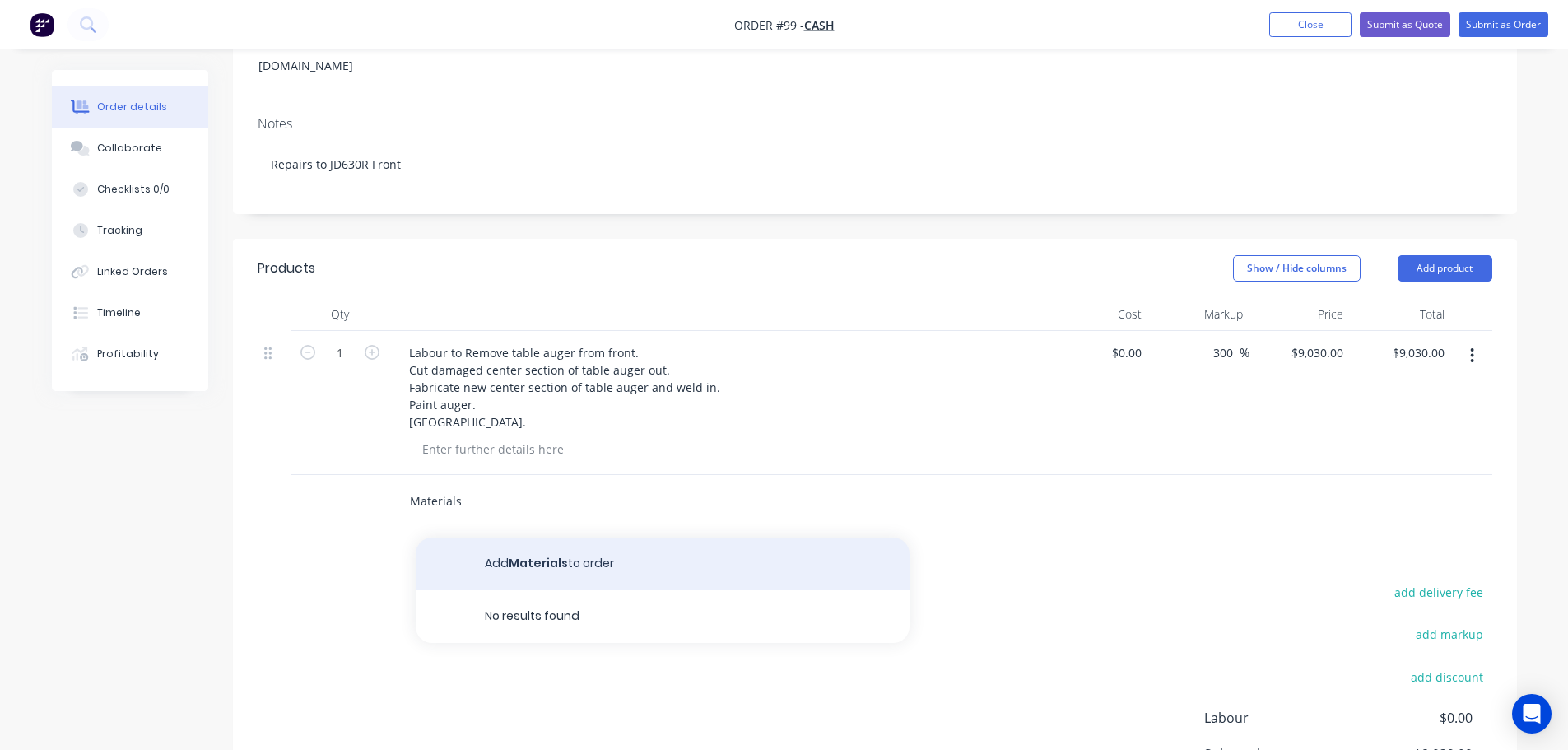
type input "Materials"
click at [589, 538] on button "Add Materials to order" at bounding box center [662, 564] width 494 height 53
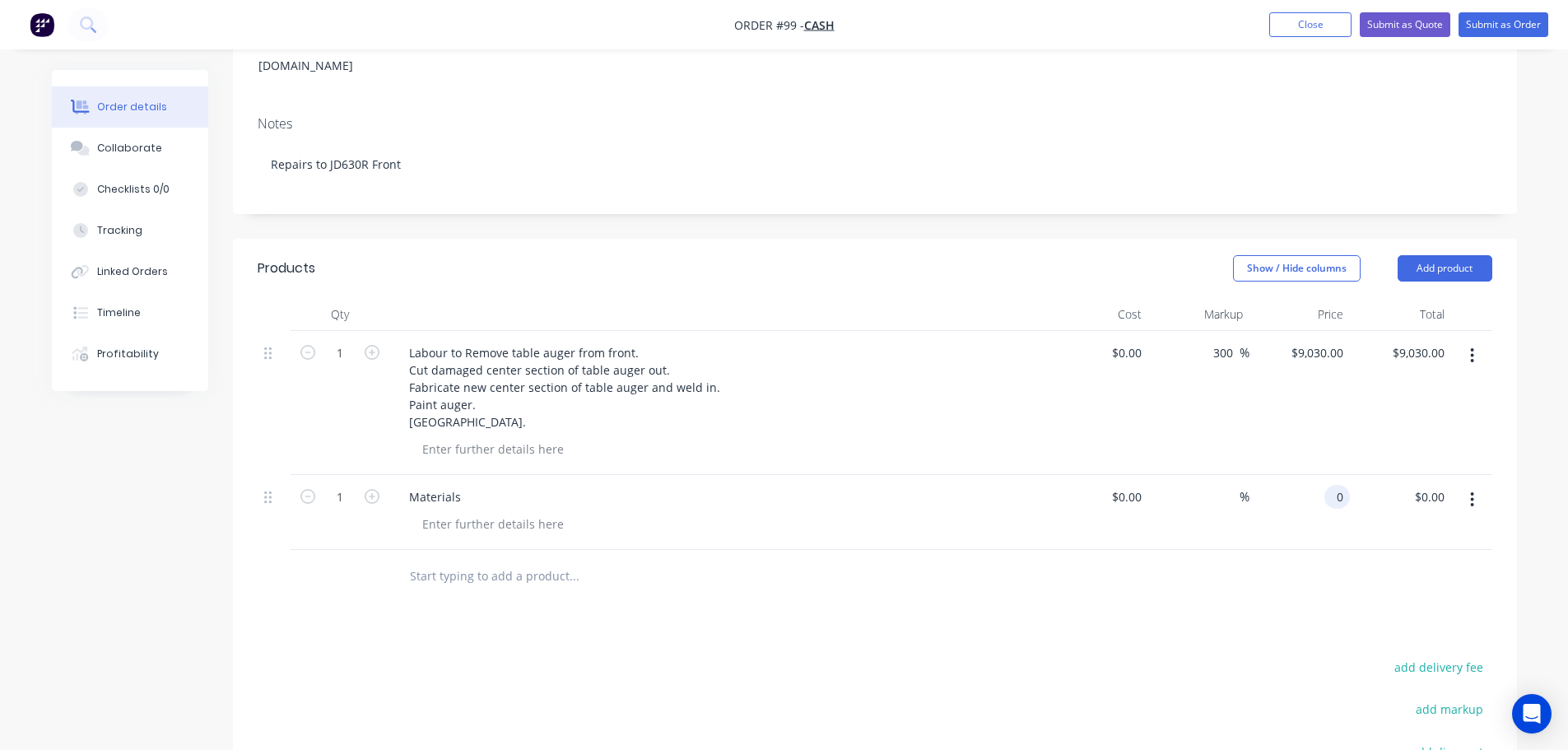
click at [1325, 479] on div "0 0" at bounding box center [1300, 512] width 102 height 75
type input "$650.00"
drag, startPoint x: 1315, startPoint y: 505, endPoint x: 1308, endPoint y: 514, distance: 11.4
click at [1308, 514] on div "$650.00 650" at bounding box center [1300, 512] width 102 height 75
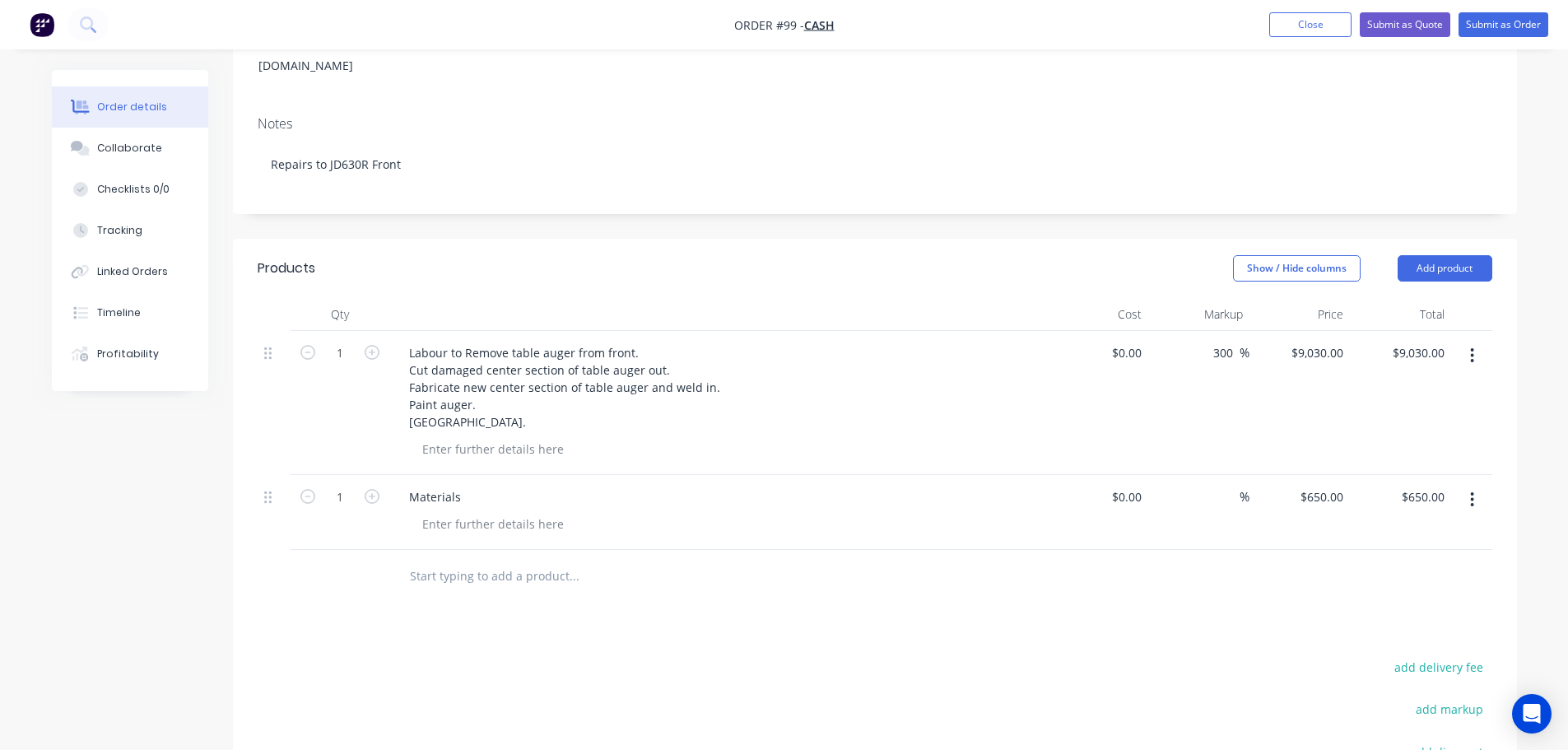
scroll to position [410, 0]
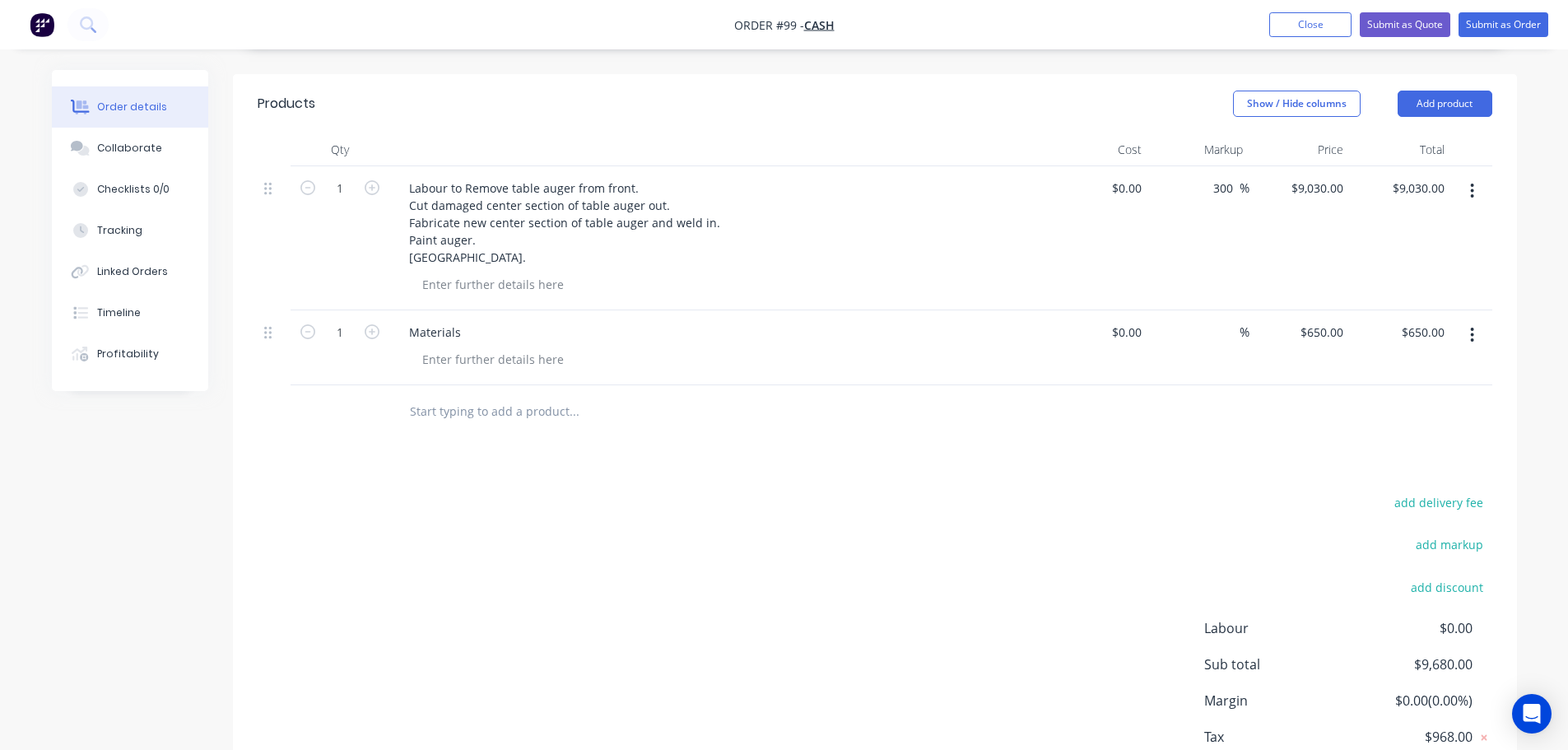
click at [464, 395] on input "text" at bounding box center [574, 411] width 330 height 33
type input "p"
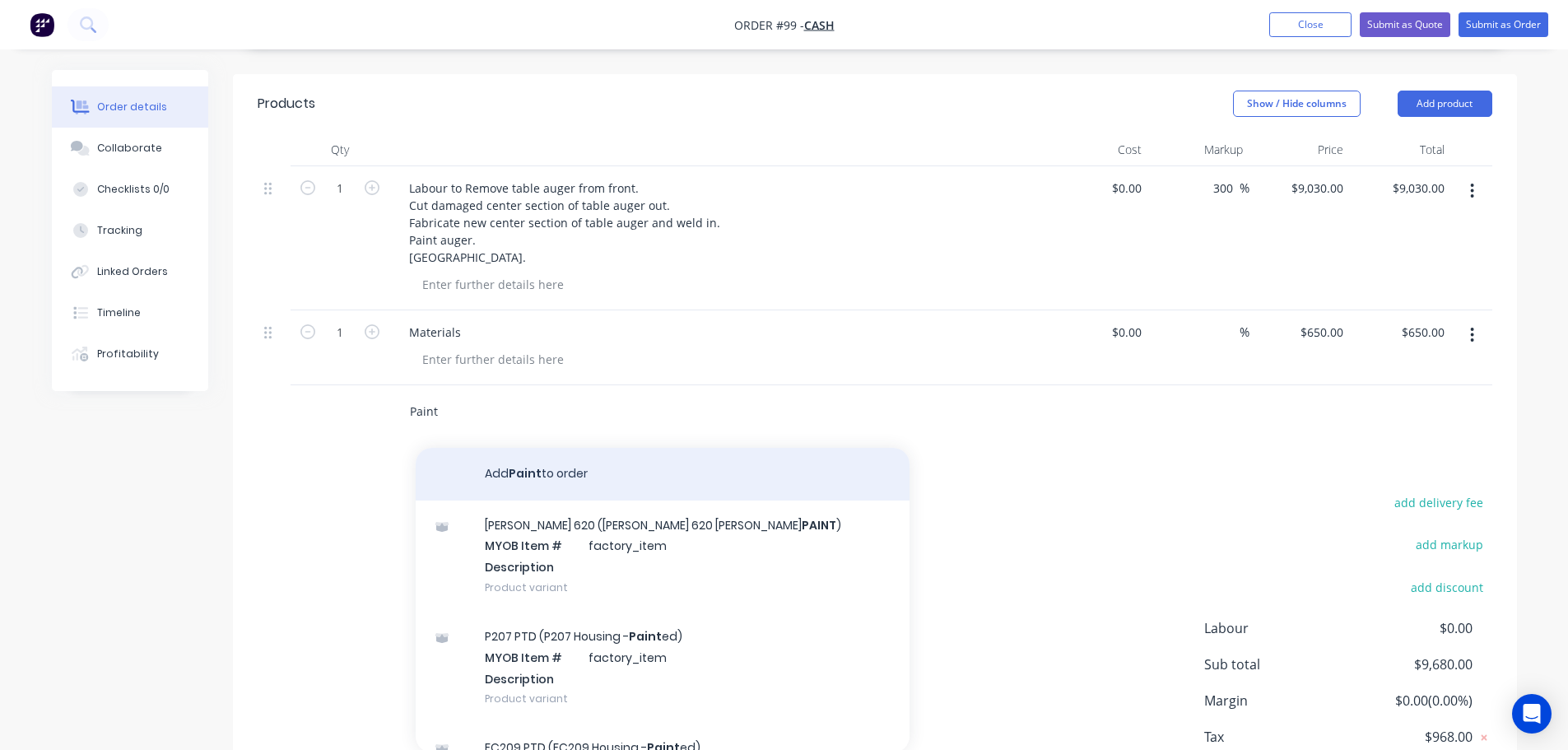
type input "Paint"
click at [517, 448] on button "Add Paint to order" at bounding box center [662, 474] width 494 height 53
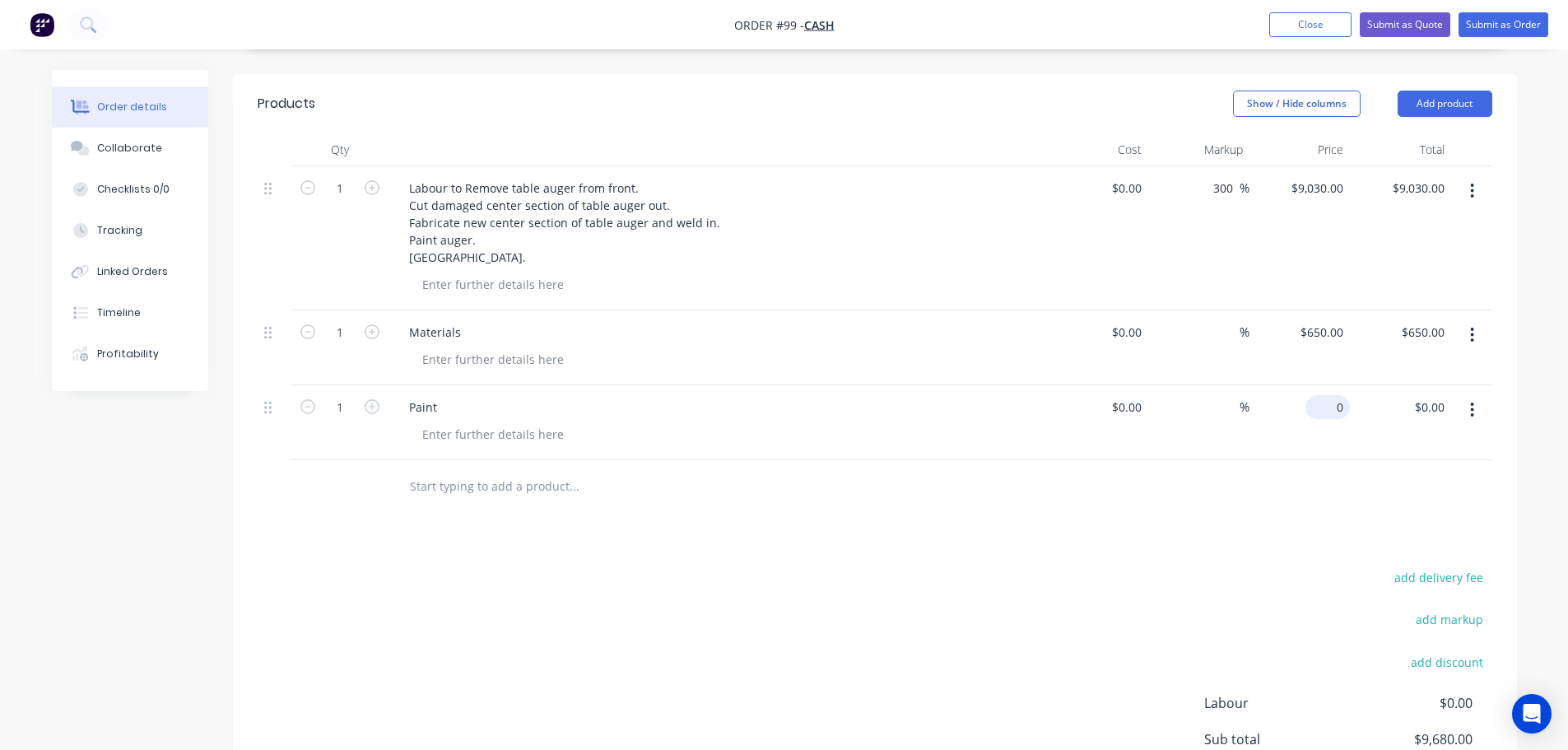
click at [1330, 395] on div "0 $0.00" at bounding box center [1328, 407] width 44 height 24
type input "$120.00"
click at [1371, 460] on div at bounding box center [875, 487] width 1235 height 54
click at [495, 470] on input "text" at bounding box center [574, 487] width 330 height 33
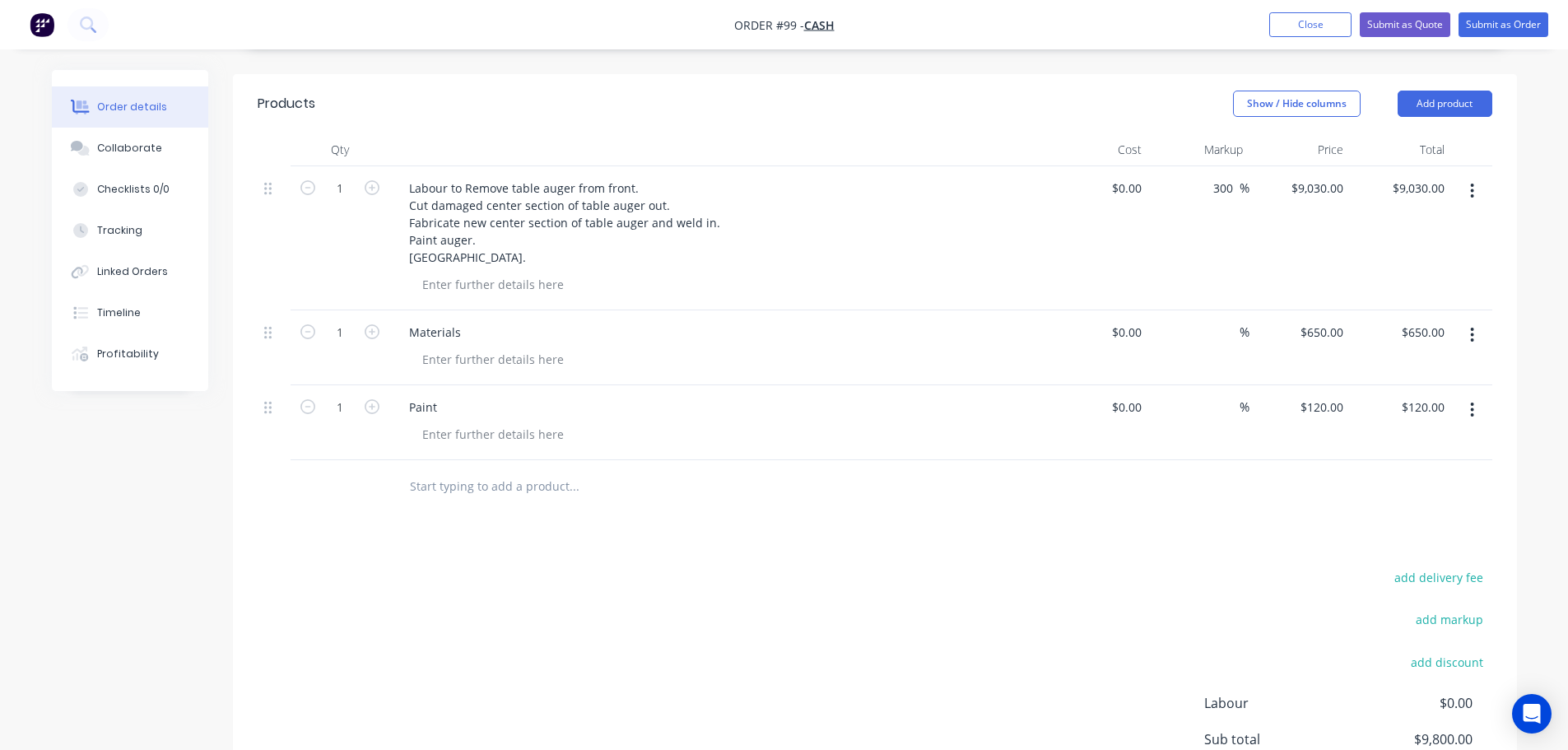
type input "c"
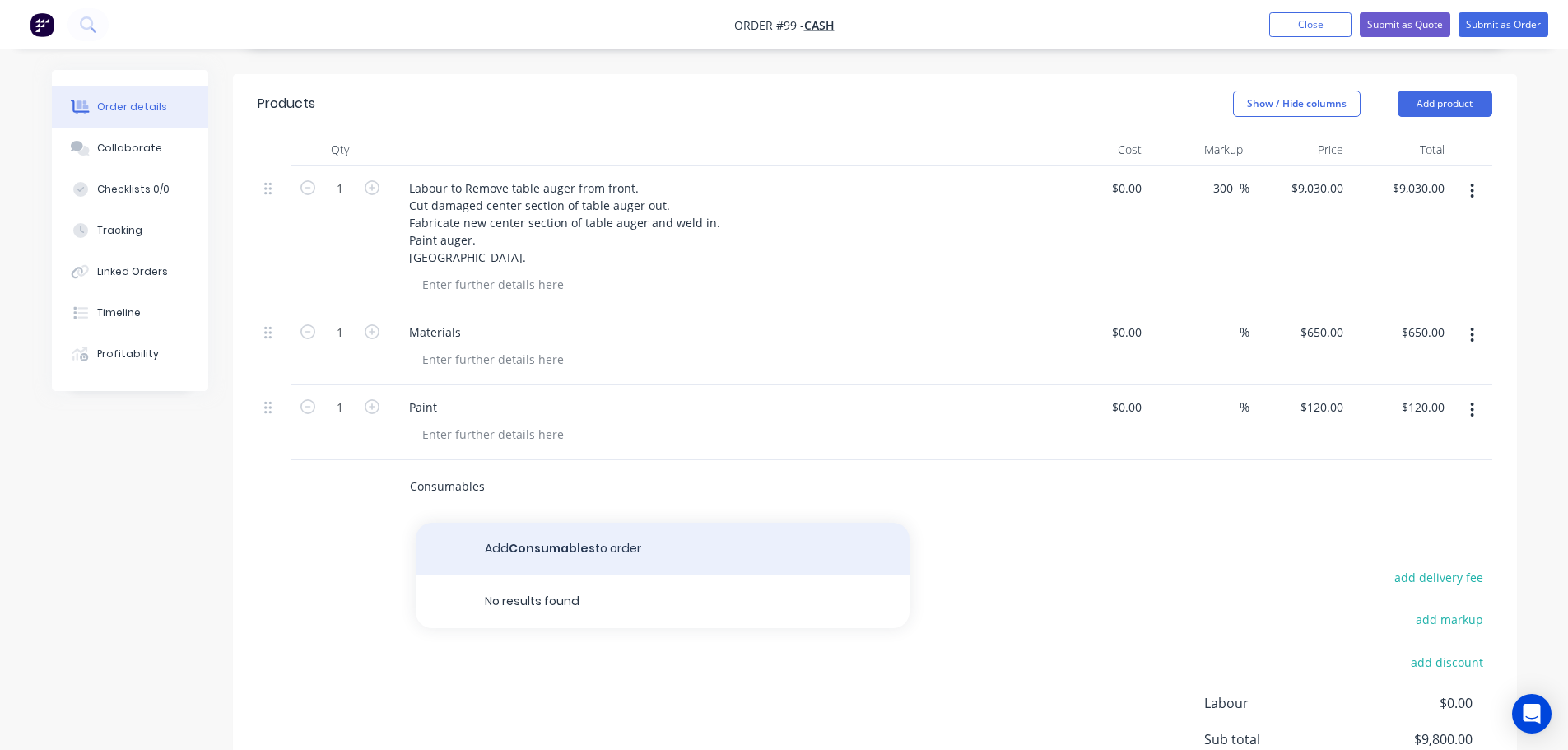
type input "Consumables"
click at [525, 523] on button "Add Consumables to order" at bounding box center [662, 549] width 494 height 53
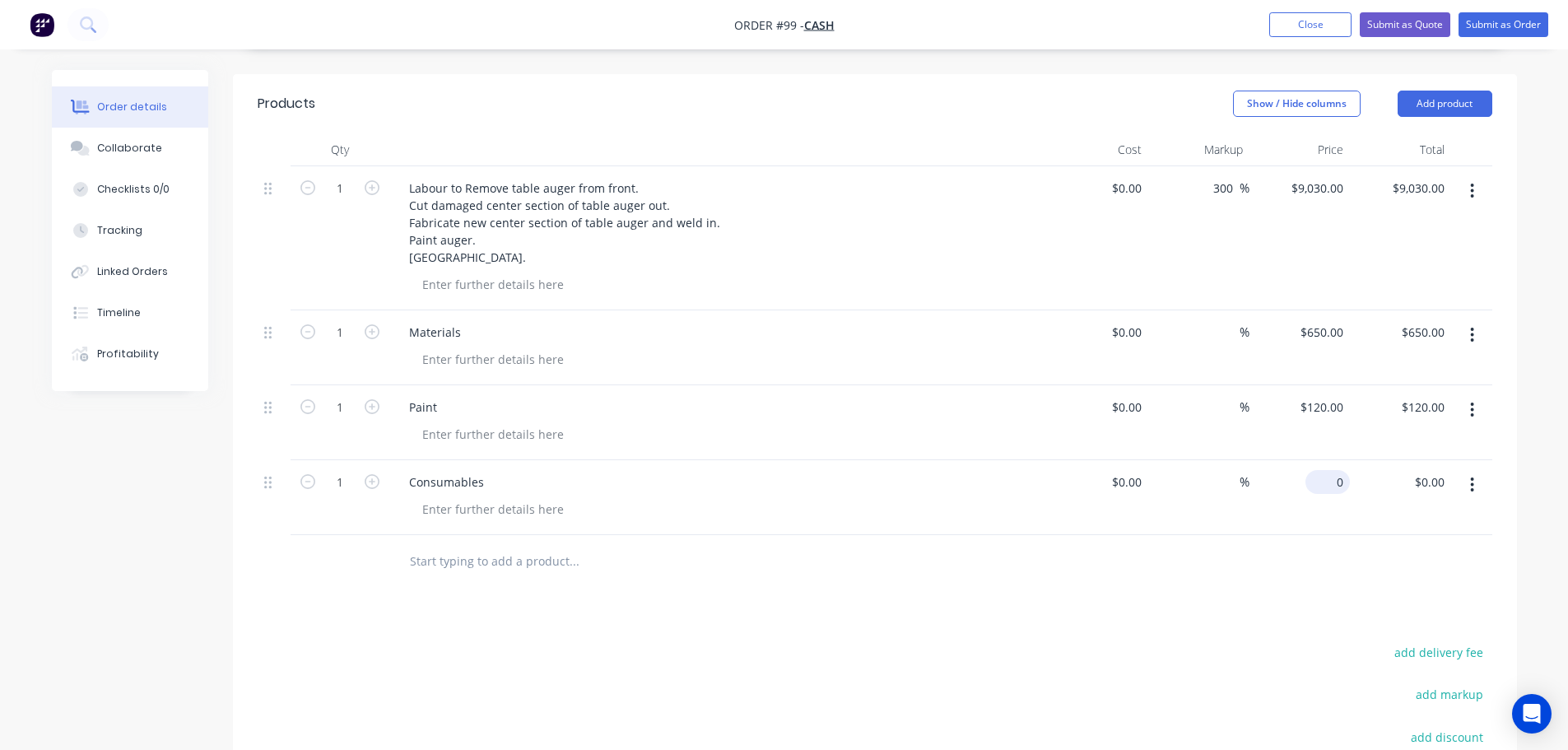
click at [1330, 470] on div "0 $0.00" at bounding box center [1328, 483] width 44 height 24
type input "$150.00"
click at [1320, 504] on div "$150.00 150" at bounding box center [1300, 497] width 102 height 75
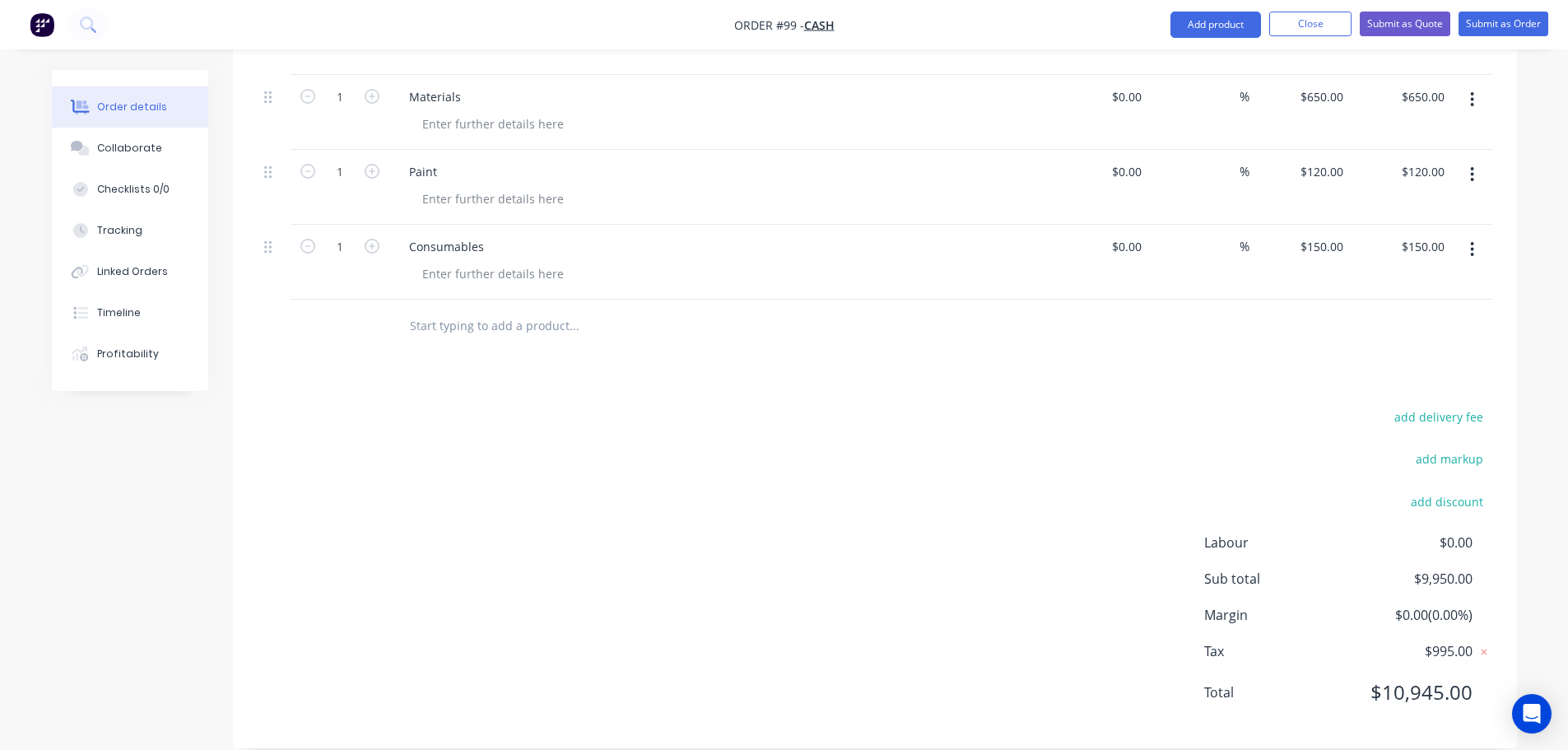
scroll to position [398, 0]
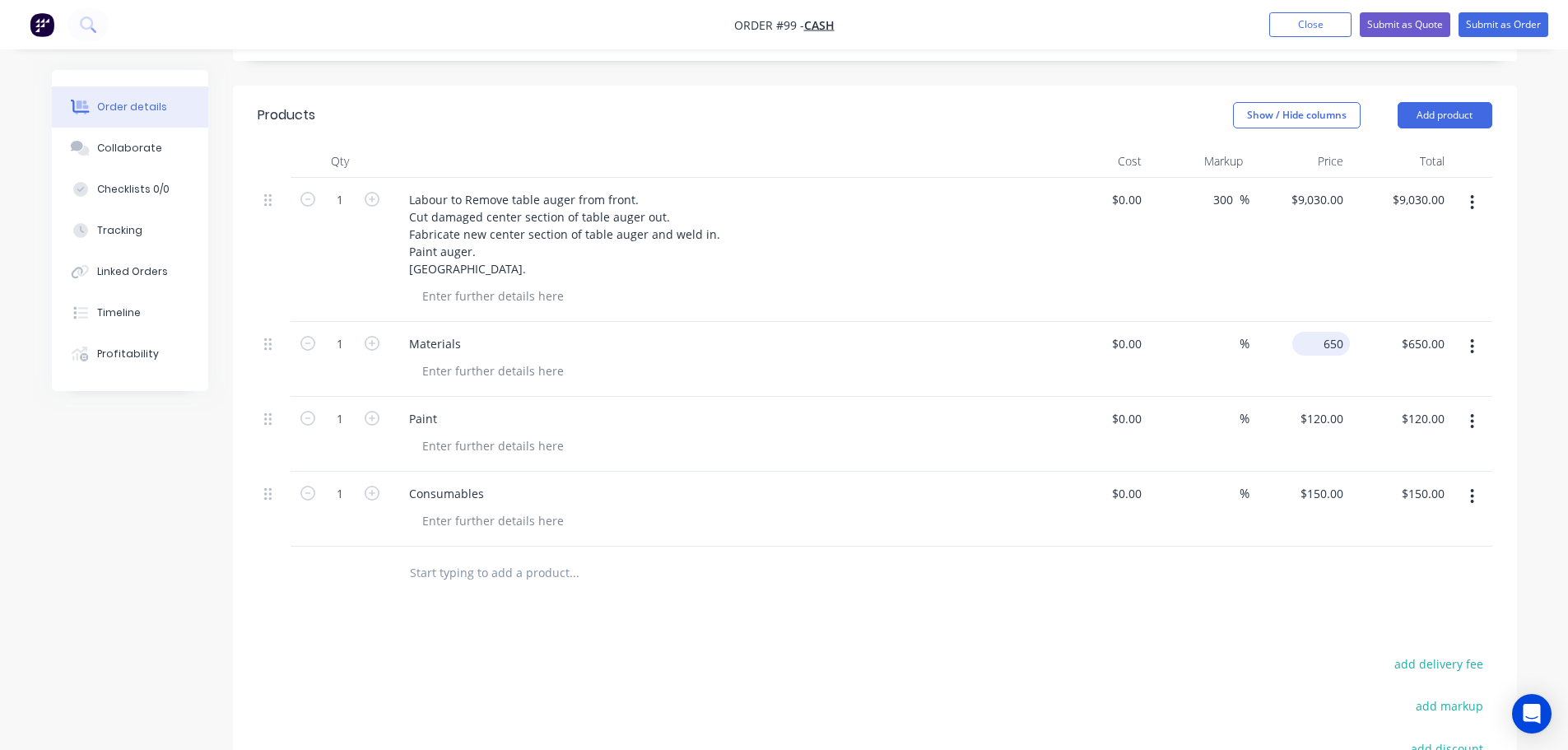
click at [1312, 322] on div "650 $650.00" at bounding box center [1300, 359] width 102 height 75
type input "$850.00"
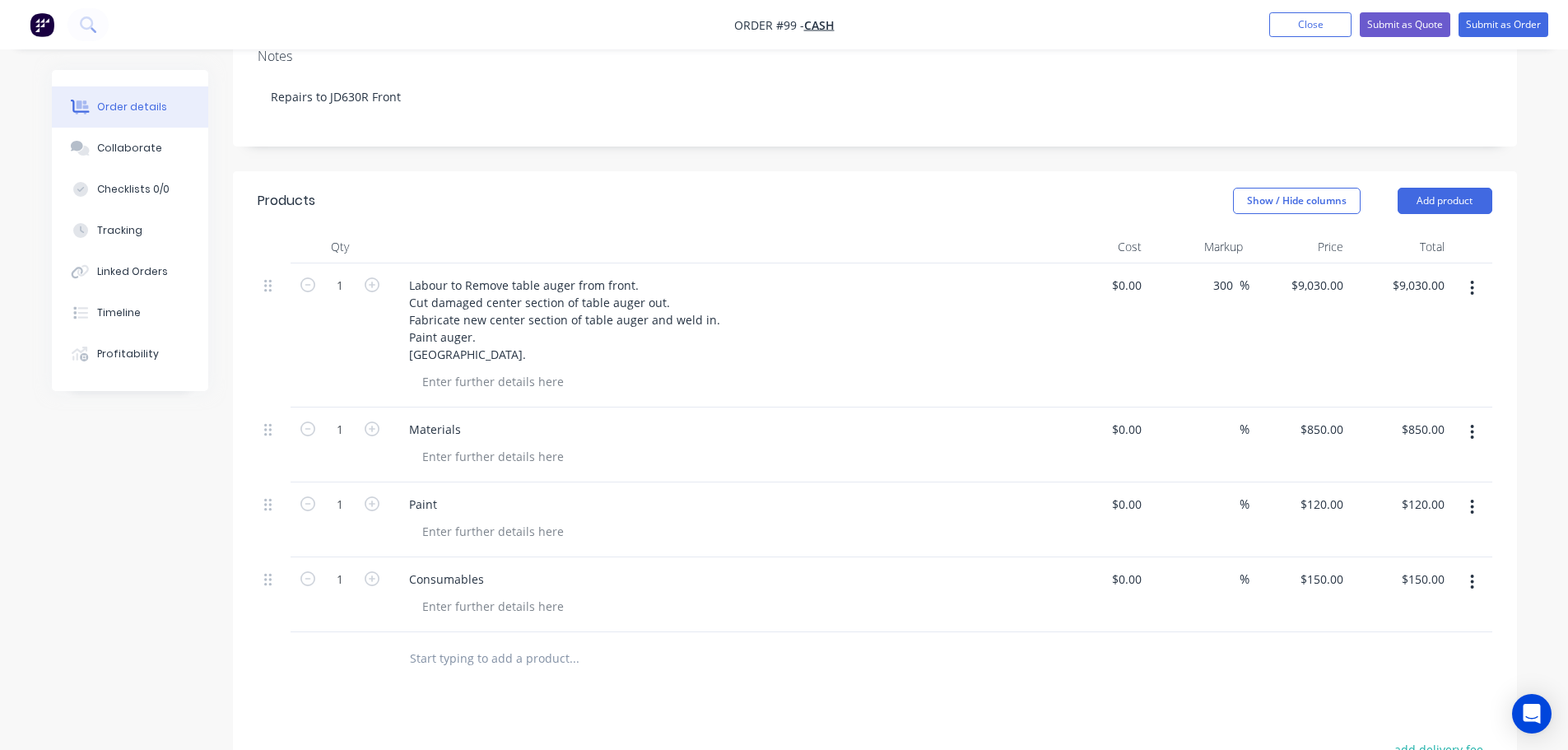
scroll to position [316, 0]
click at [1333, 270] on input "9030" at bounding box center [1320, 282] width 60 height 24
click at [1314, 335] on div "10320 10320" at bounding box center [1300, 332] width 102 height 144
type input "$10,320.00"
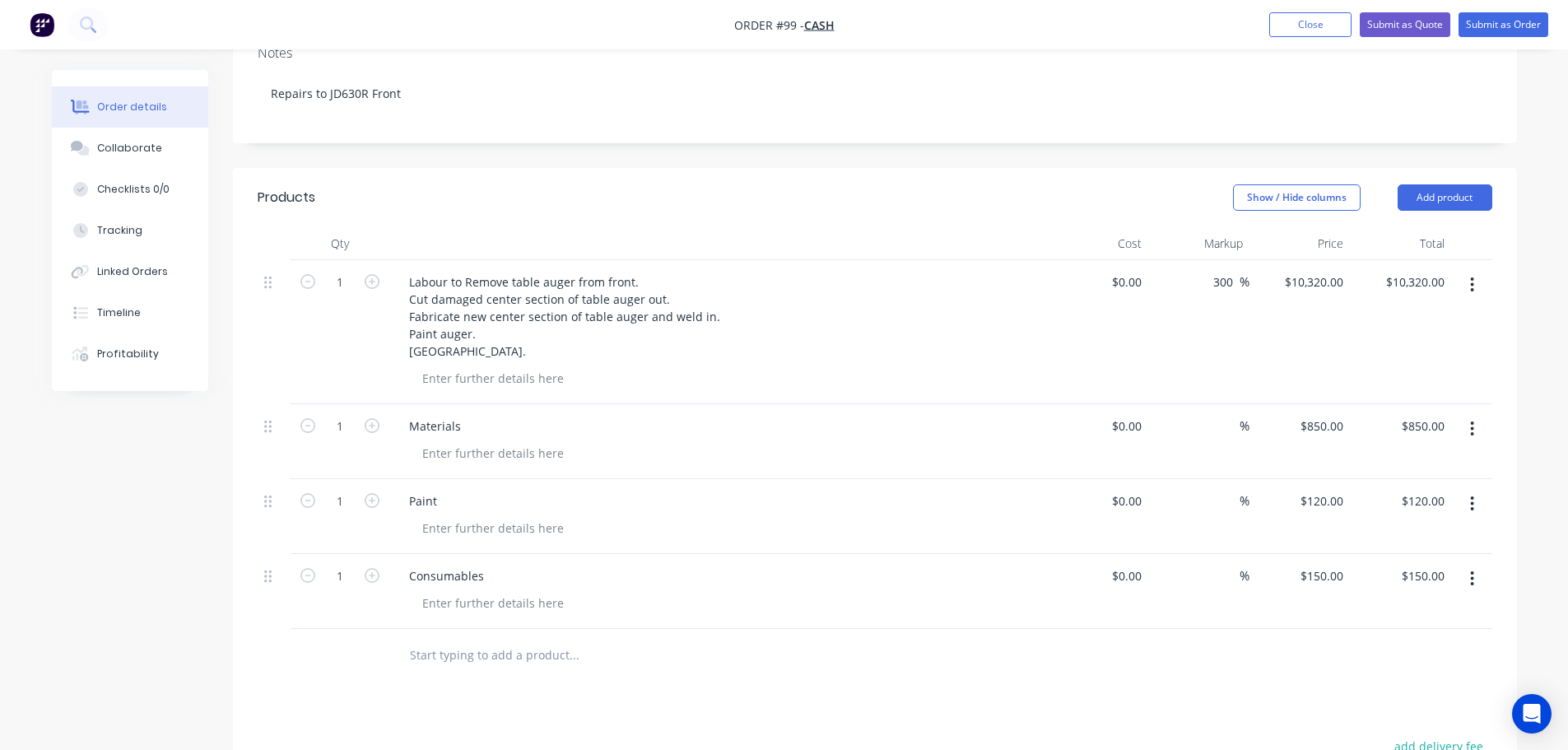
scroll to position [398, 0]
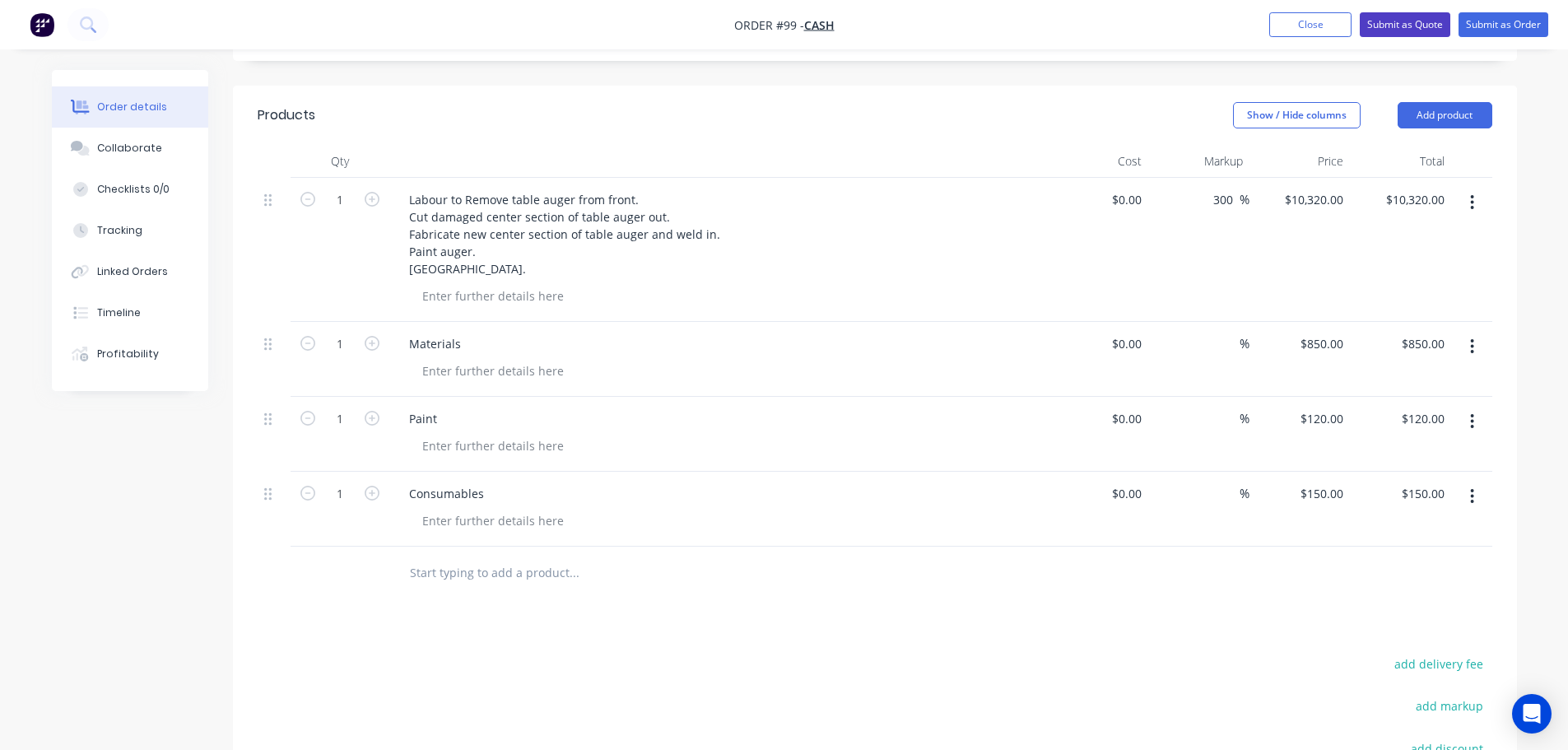
click at [1407, 20] on button "Submit as Quote" at bounding box center [1405, 24] width 90 height 24
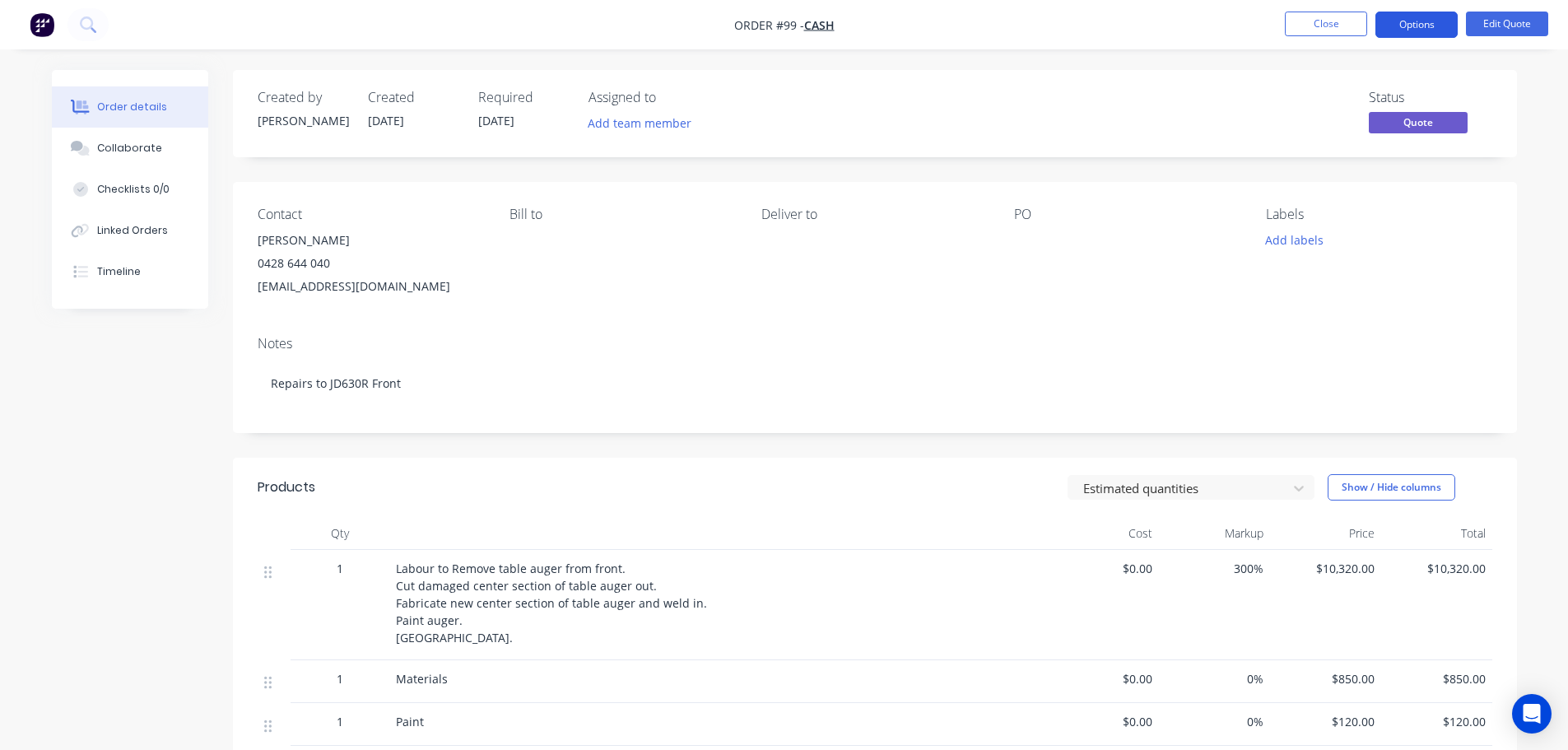
click at [1421, 29] on button "Options" at bounding box center [1416, 24] width 82 height 26
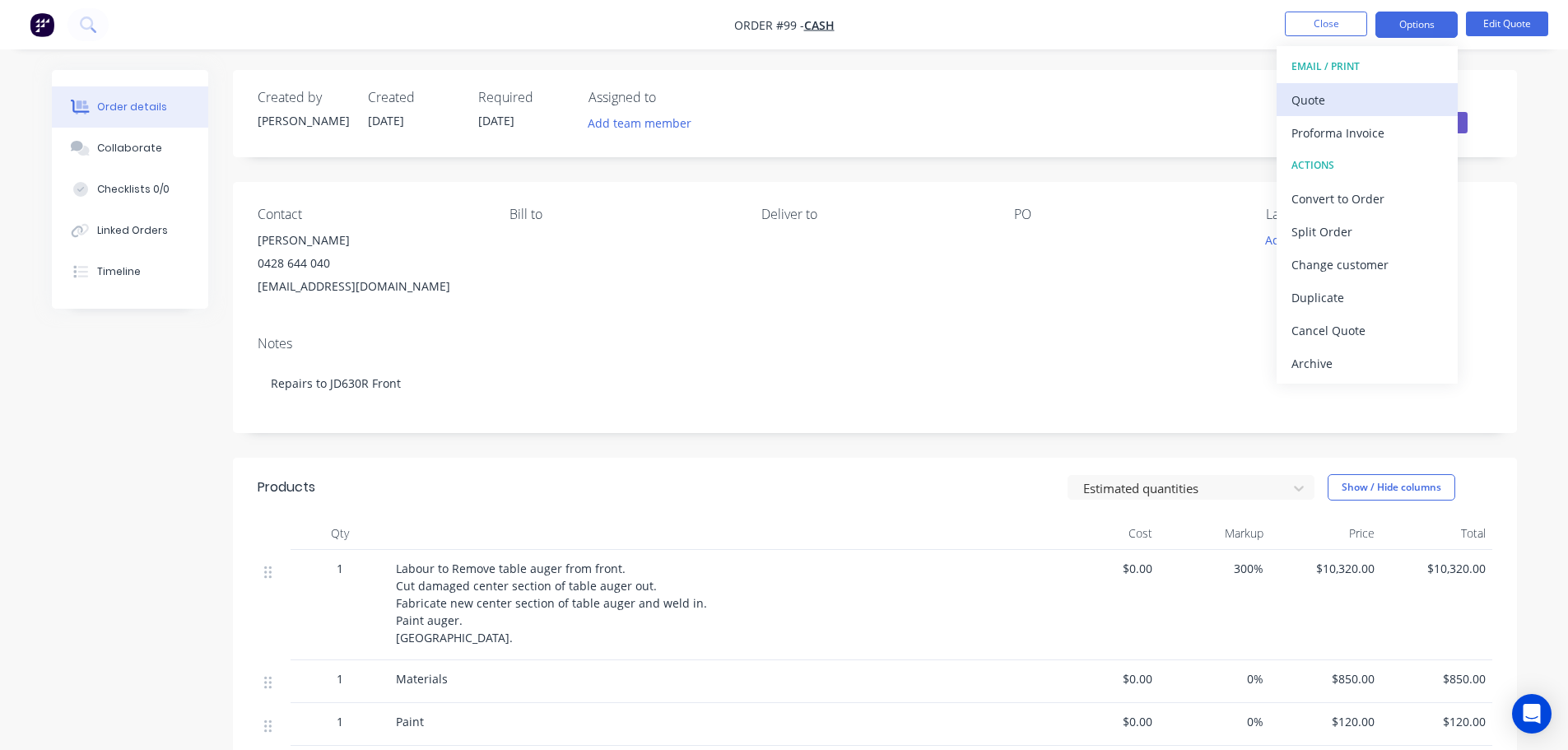
click at [1320, 104] on div "Quote" at bounding box center [1368, 101] width 152 height 24
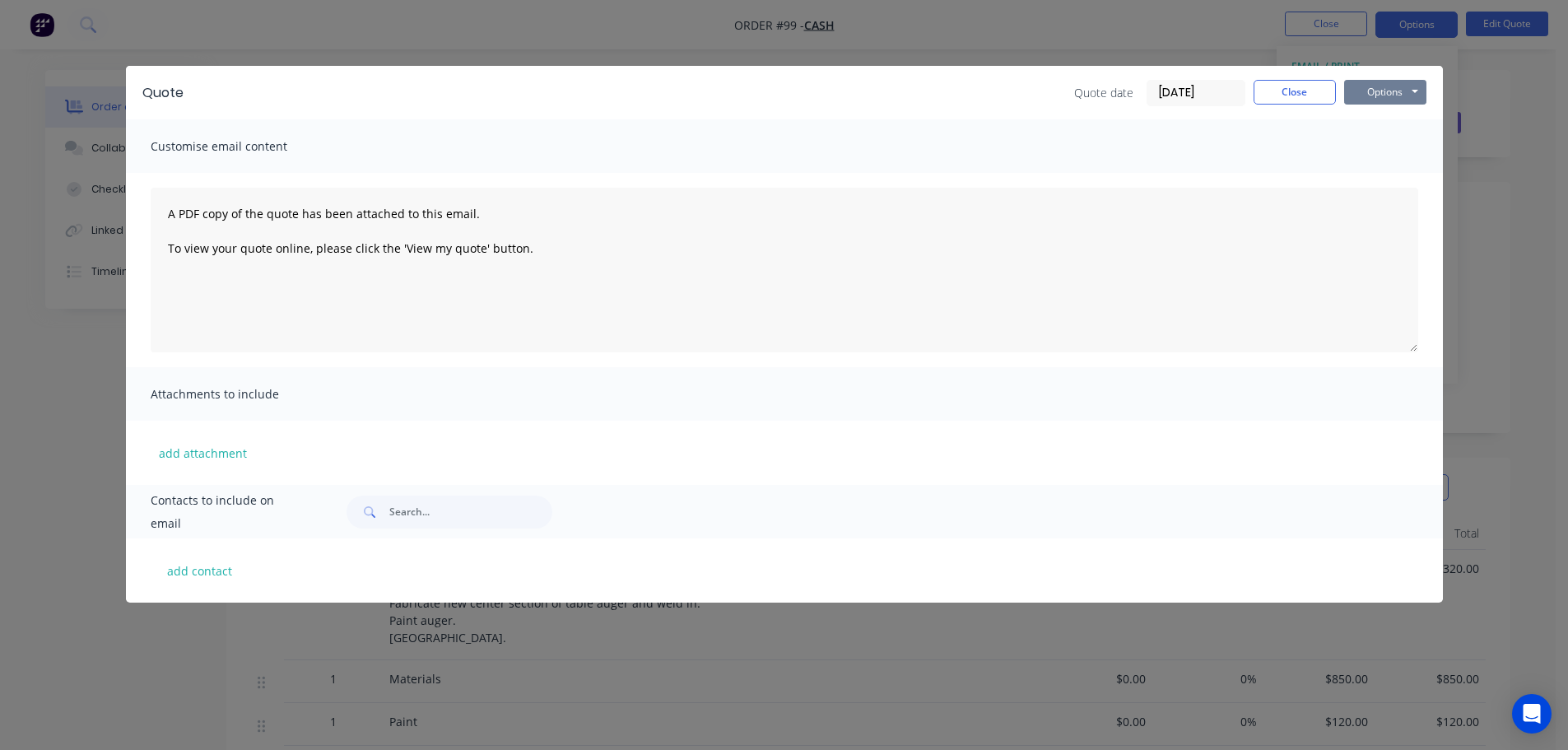
click at [1388, 97] on button "Options" at bounding box center [1385, 92] width 82 height 24
click at [1384, 122] on button "Preview" at bounding box center [1396, 121] width 105 height 27
click at [1291, 95] on button "Close" at bounding box center [1295, 92] width 82 height 24
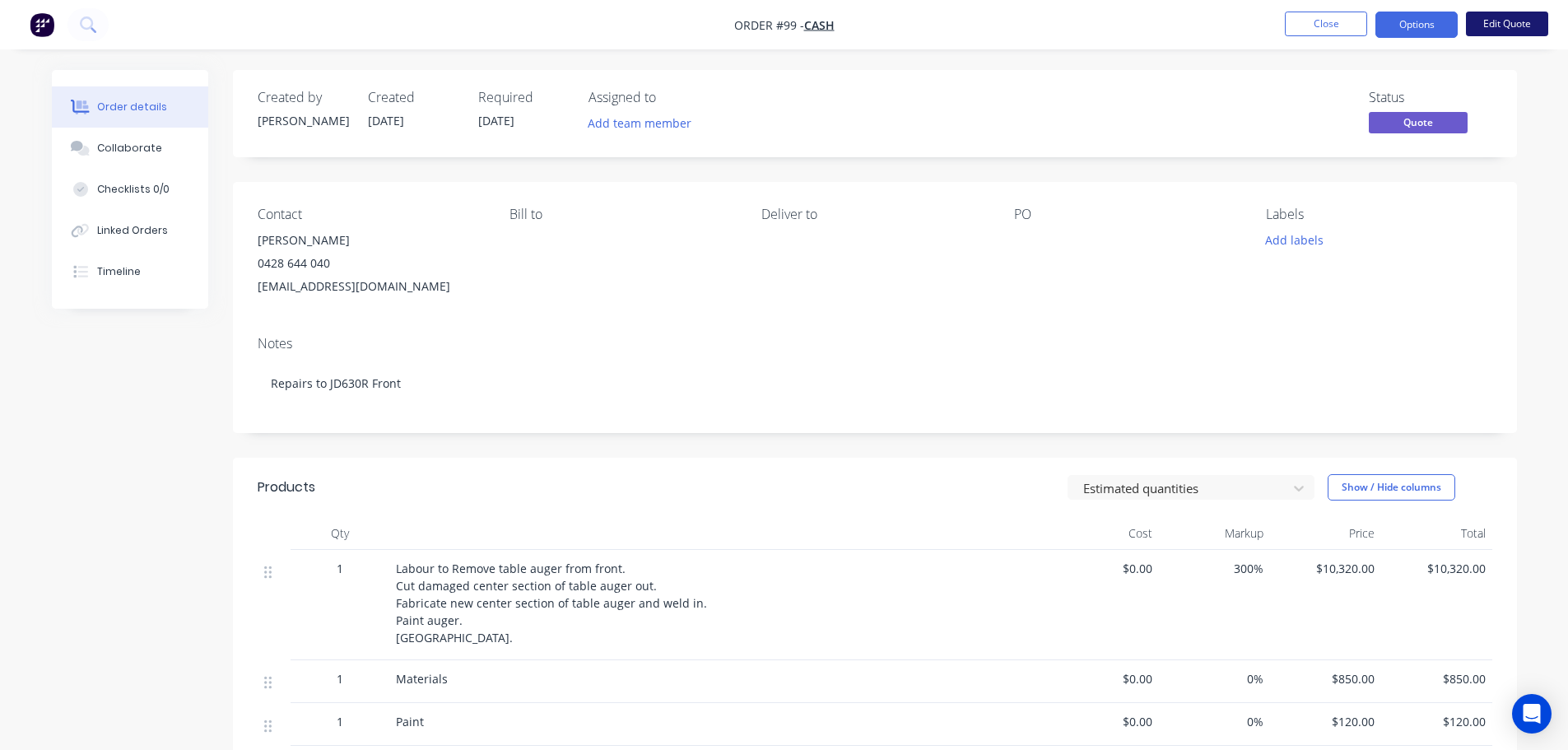
click at [1499, 24] on button "Edit Quote" at bounding box center [1507, 23] width 82 height 24
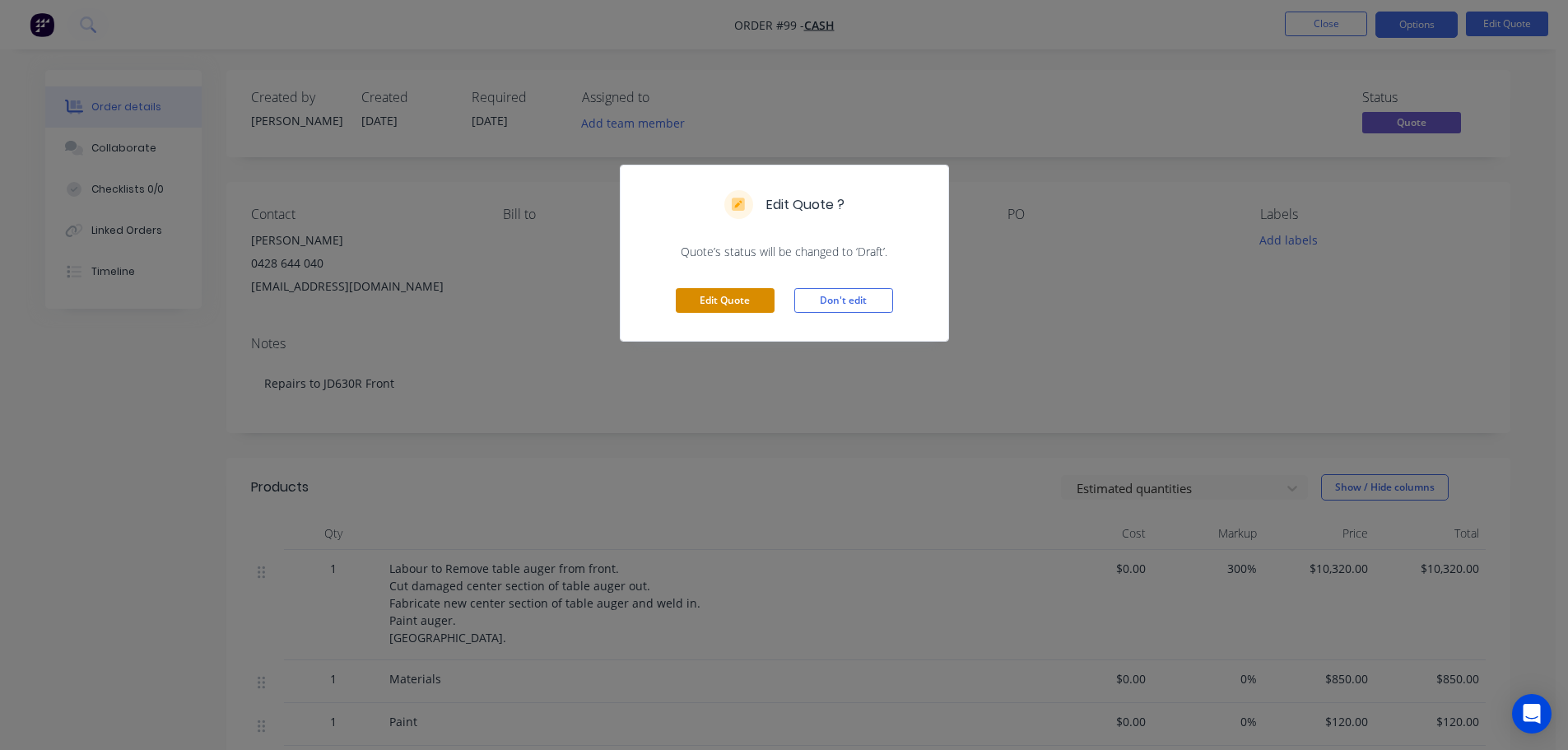
click at [713, 299] on button "Edit Quote" at bounding box center [725, 300] width 99 height 24
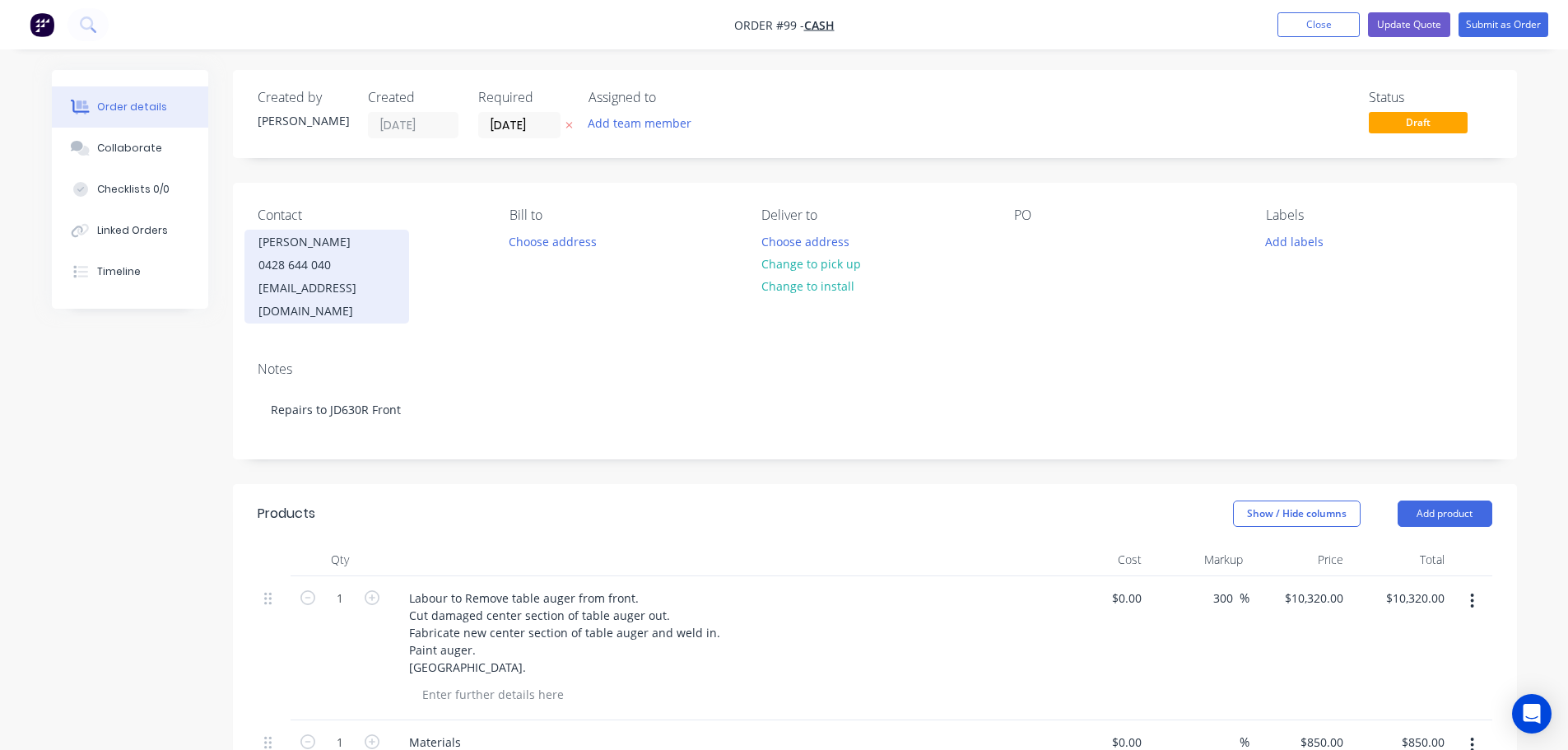
click at [298, 252] on div "[PERSON_NAME]" at bounding box center [326, 242] width 136 height 23
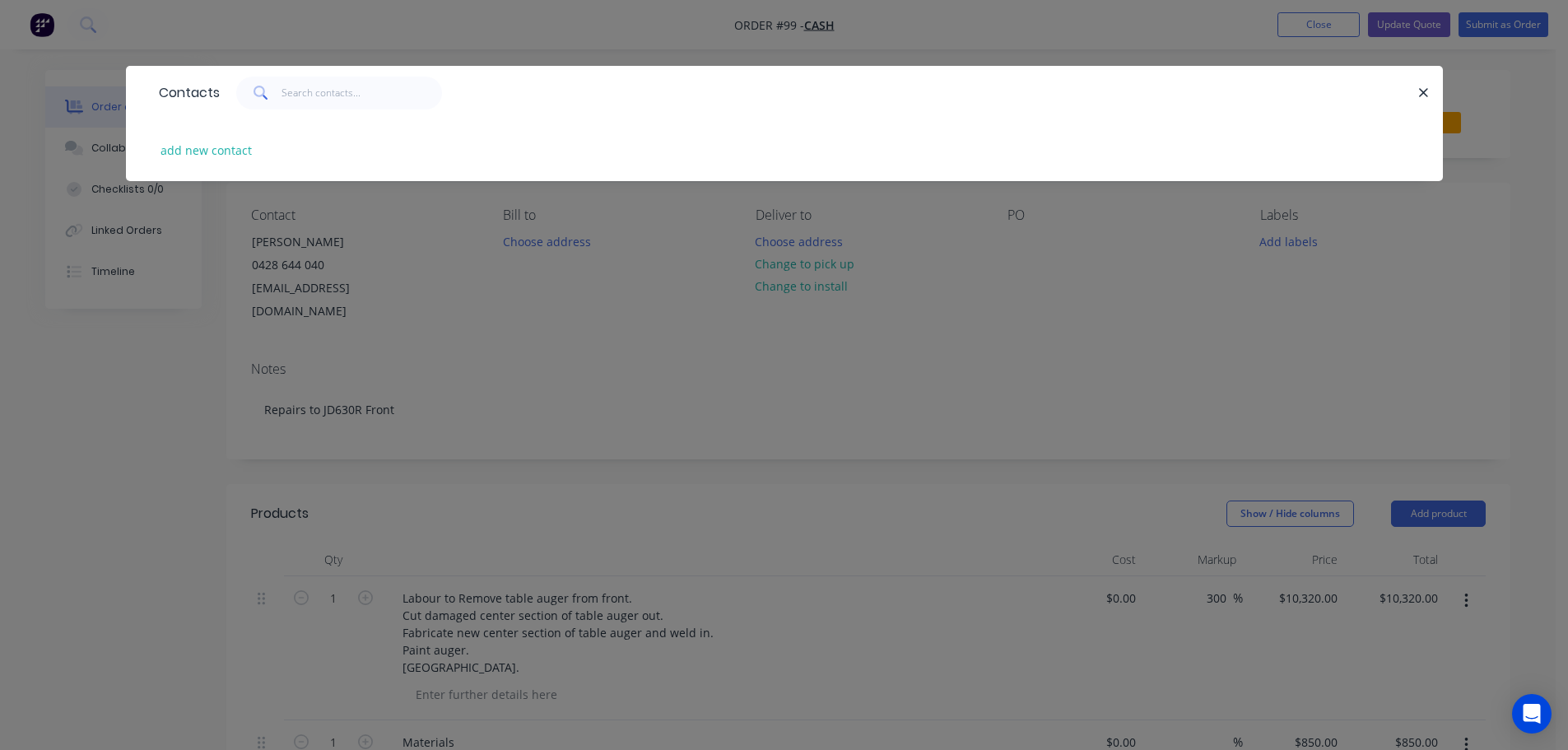
click at [482, 339] on div "Contacts add new contact" at bounding box center [784, 375] width 1568 height 750
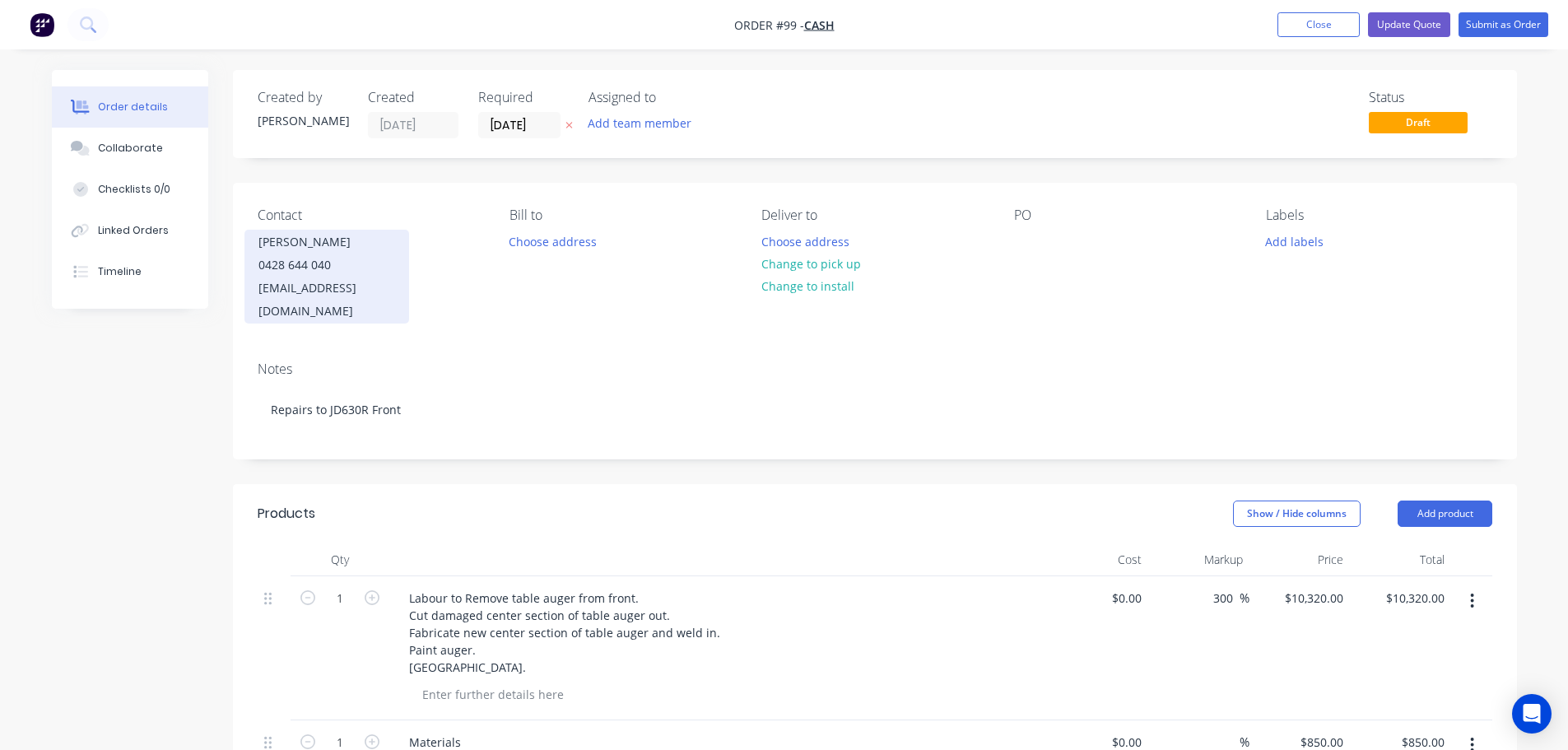
click at [314, 280] on div "[EMAIL_ADDRESS][DOMAIN_NAME]" at bounding box center [326, 299] width 136 height 46
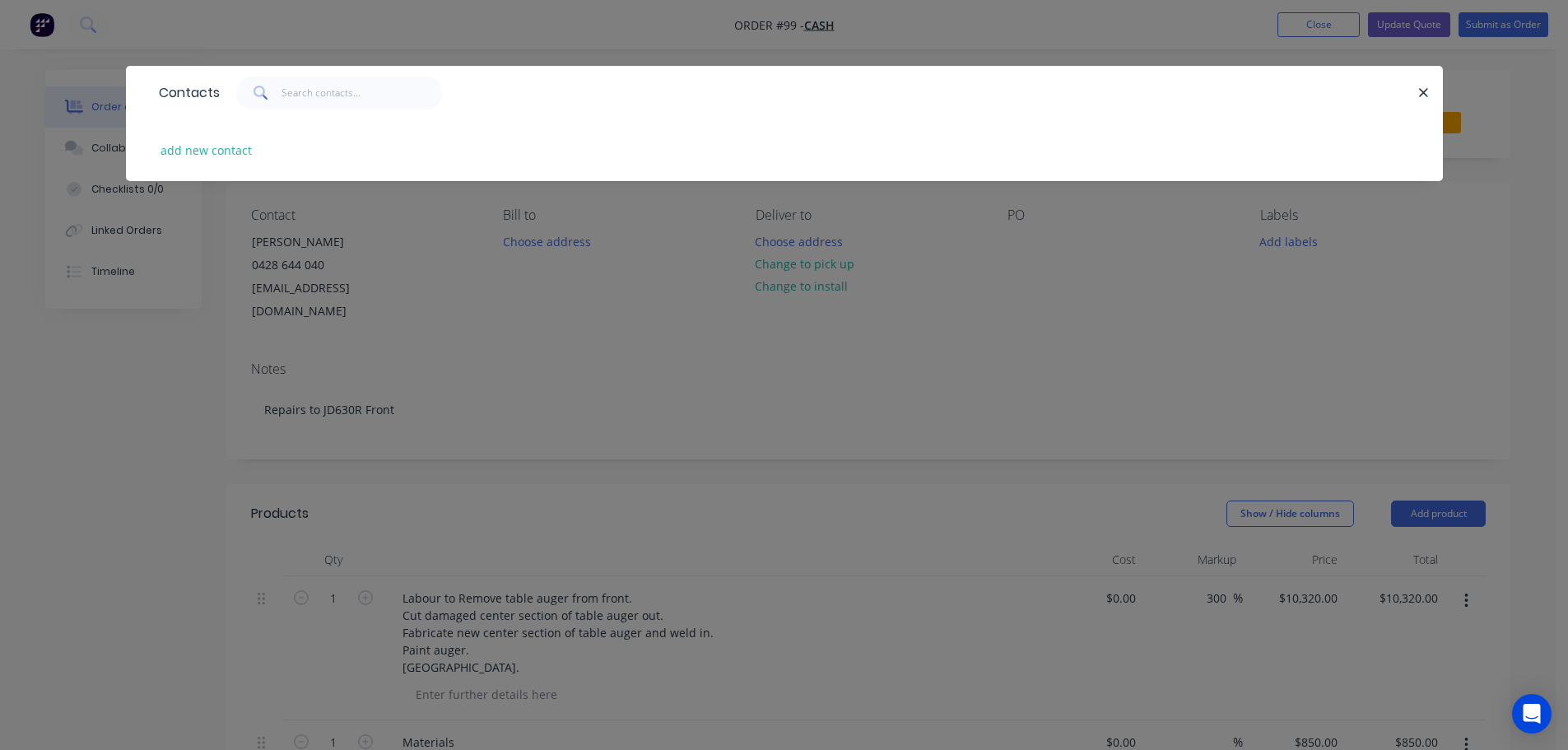
click at [314, 275] on div "Contacts add new contact" at bounding box center [784, 375] width 1568 height 750
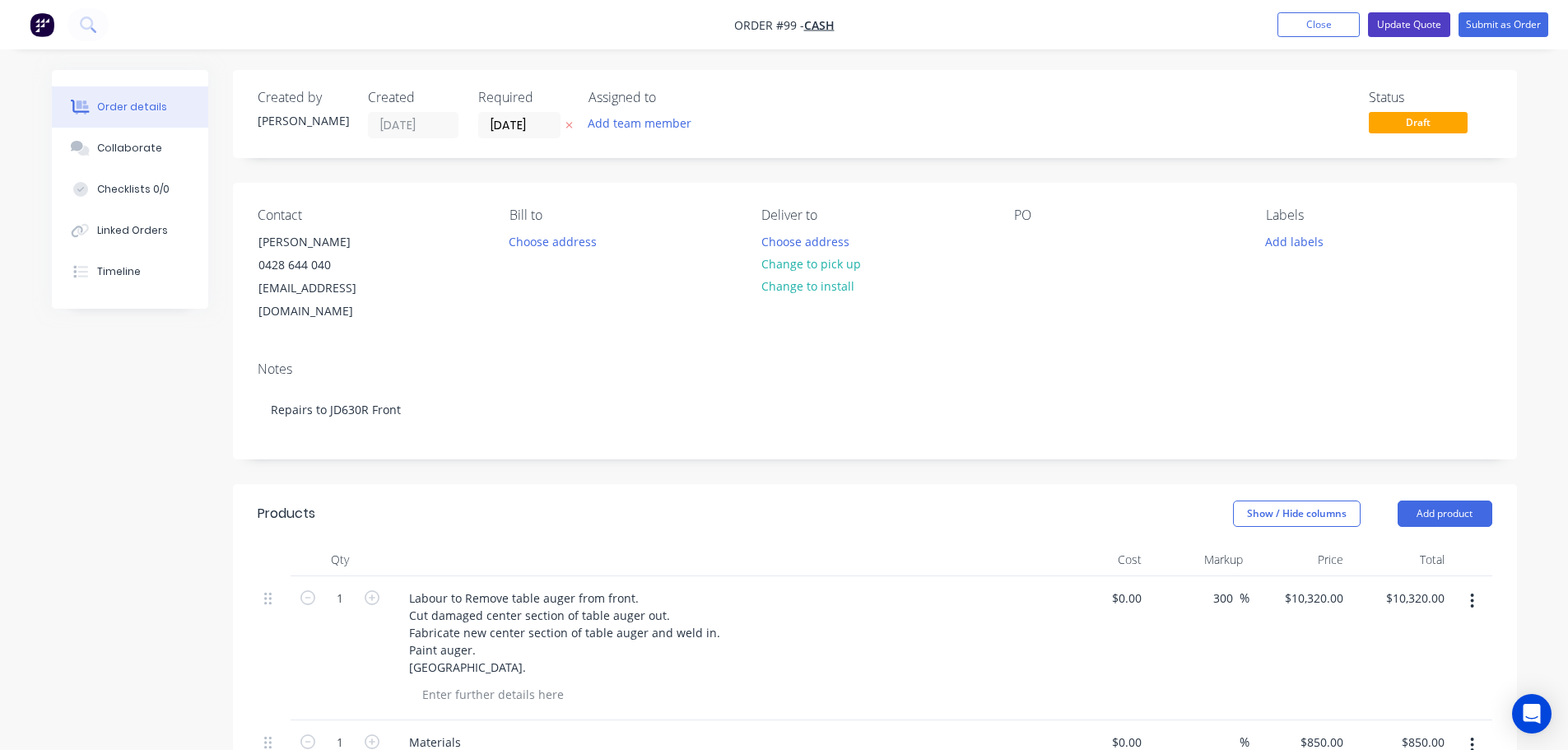
click at [1421, 32] on button "Update Quote" at bounding box center [1409, 24] width 82 height 24
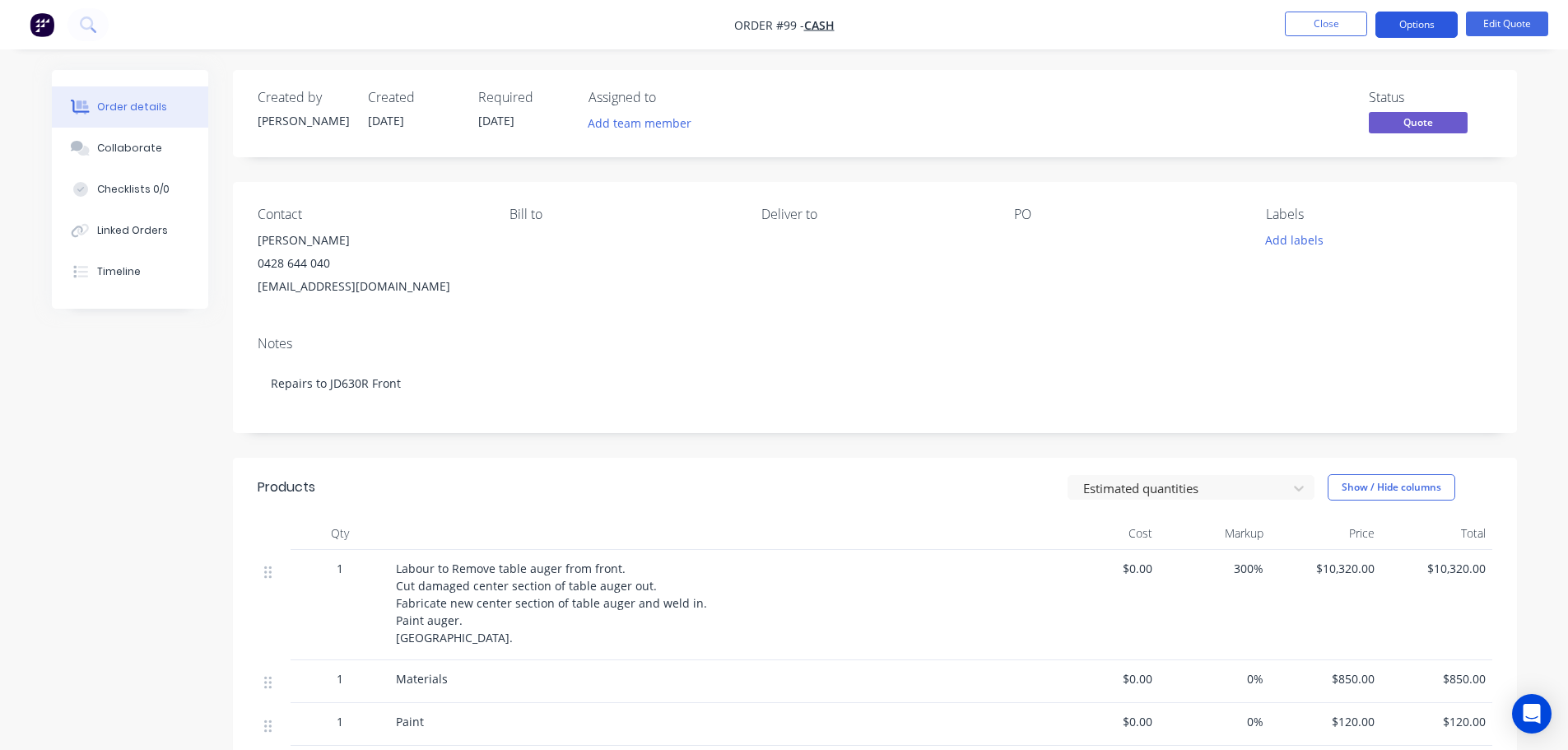
click at [1404, 31] on button "Options" at bounding box center [1416, 24] width 82 height 26
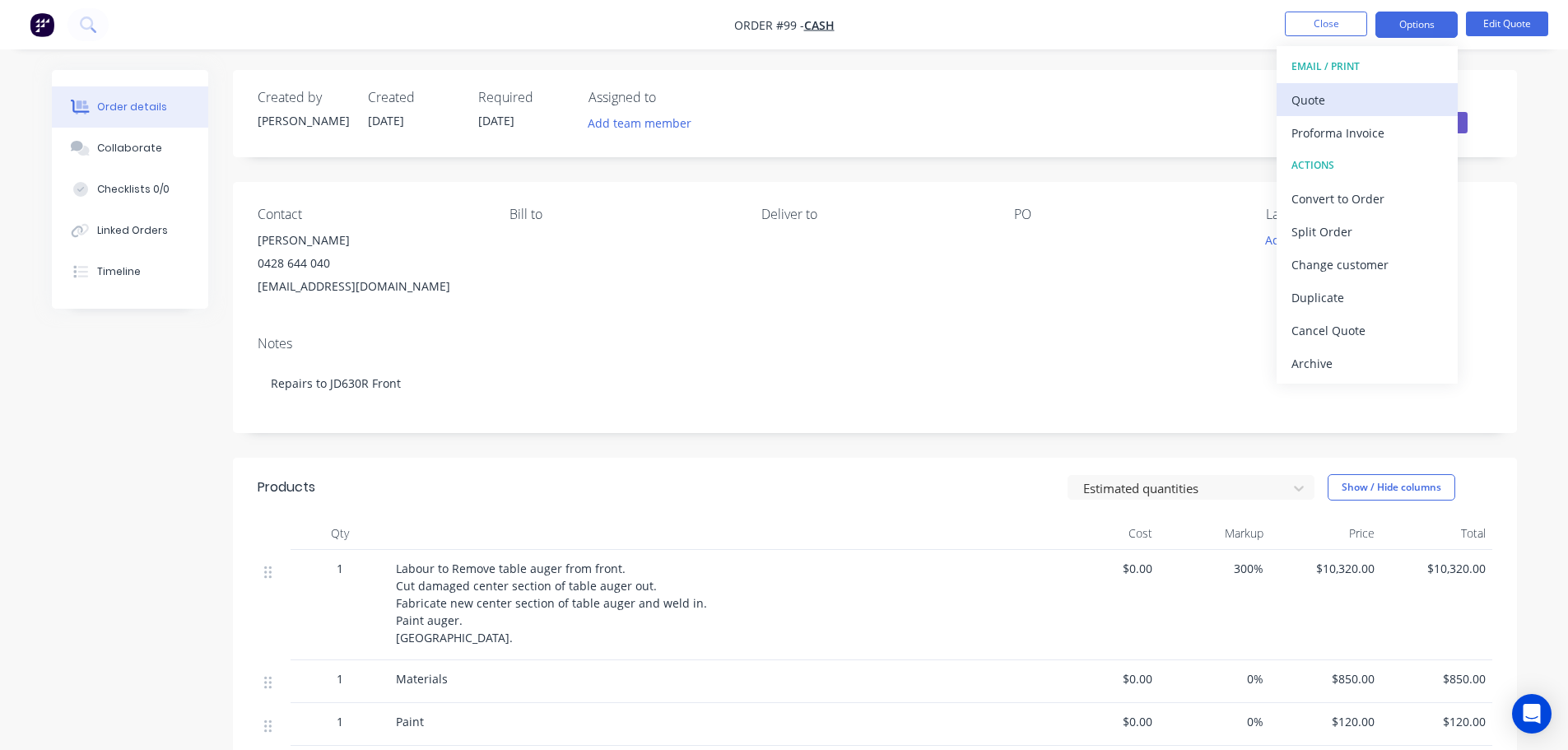
click at [1368, 90] on div "Quote" at bounding box center [1368, 101] width 152 height 24
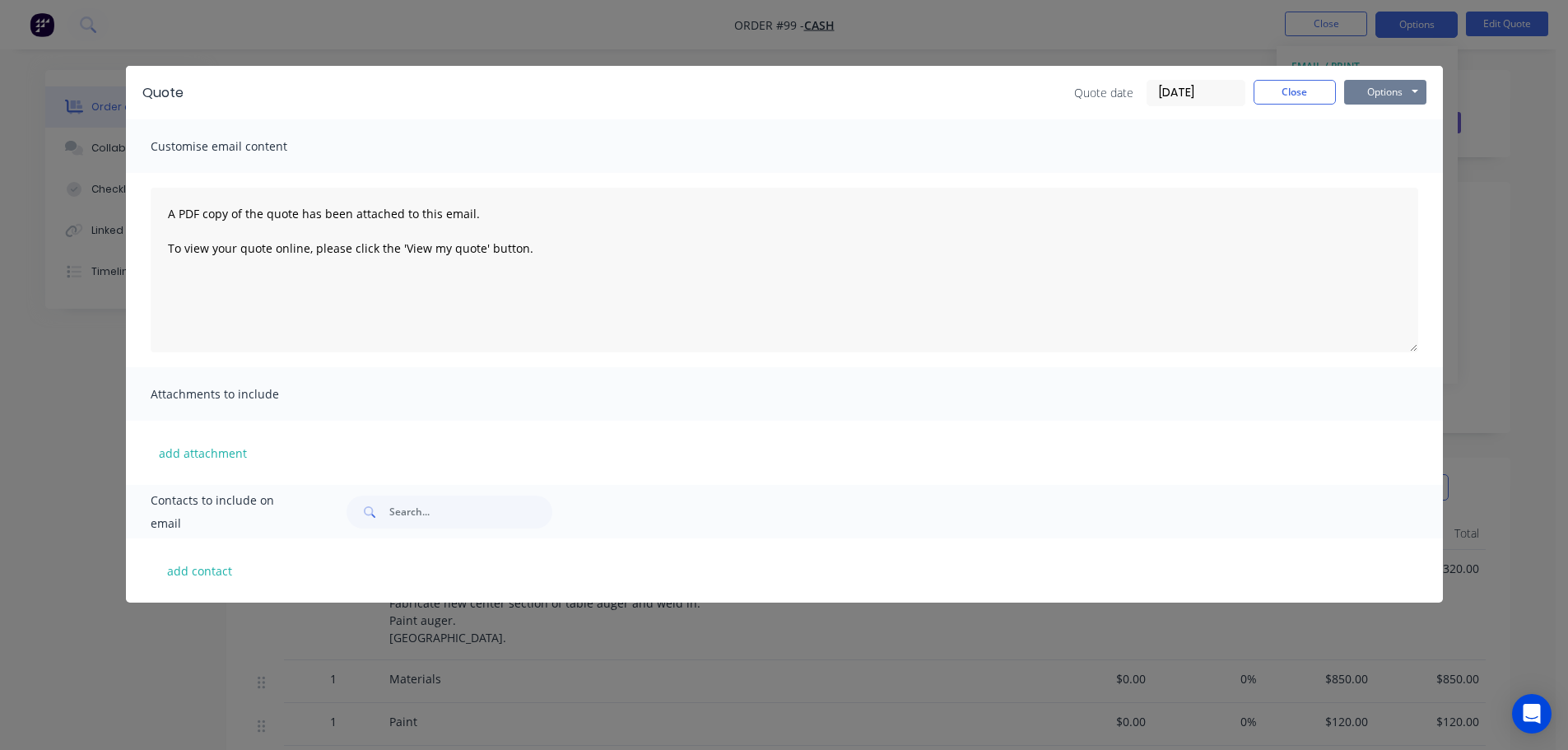
click at [1405, 95] on button "Options" at bounding box center [1385, 92] width 82 height 24
click at [1386, 121] on button "Preview" at bounding box center [1396, 121] width 105 height 27
click at [1378, 95] on button "Options" at bounding box center [1385, 92] width 82 height 24
click at [1300, 88] on button "Close" at bounding box center [1295, 92] width 82 height 24
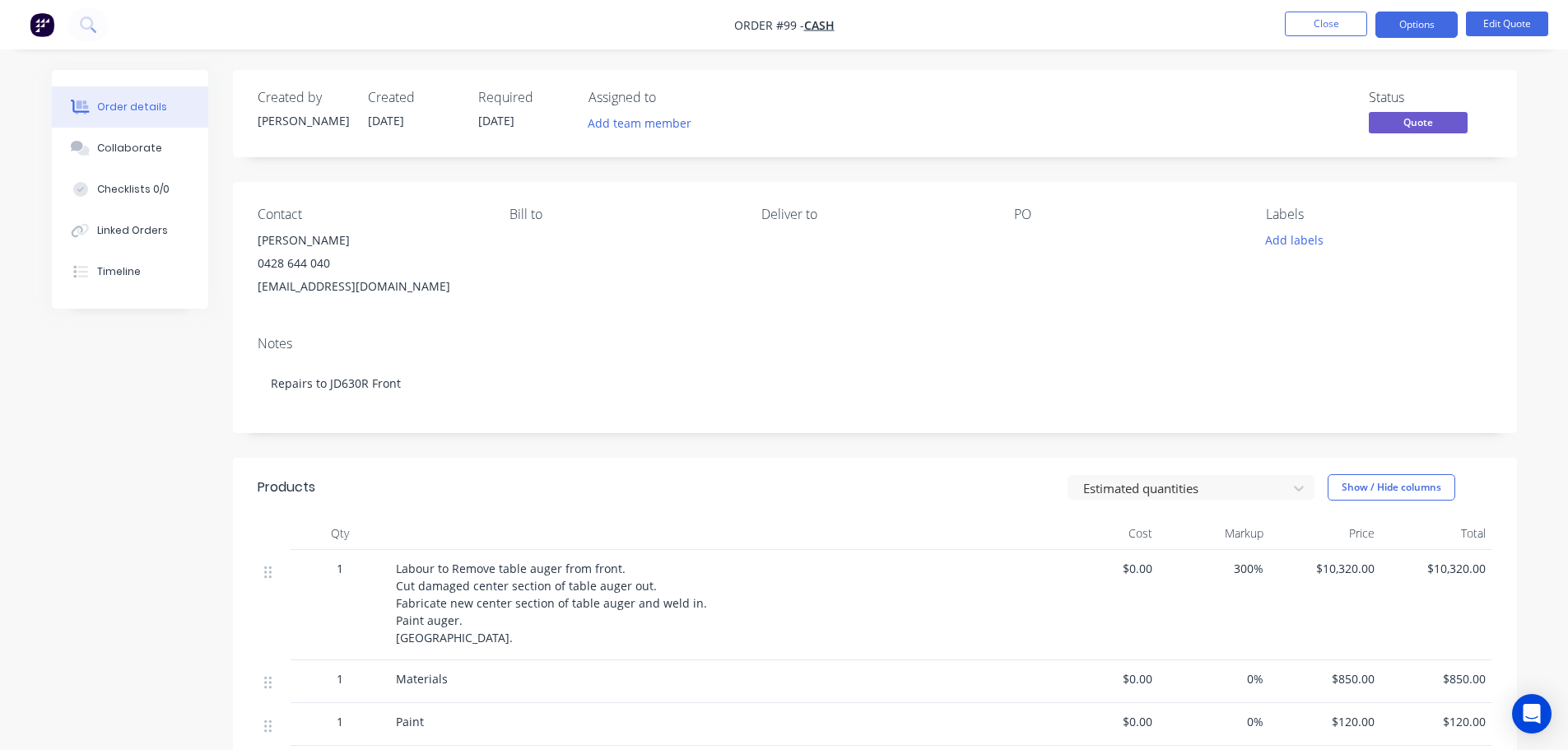
click at [1024, 240] on div at bounding box center [1117, 240] width 206 height 23
click at [642, 122] on button "Add team member" at bounding box center [639, 123] width 121 height 23
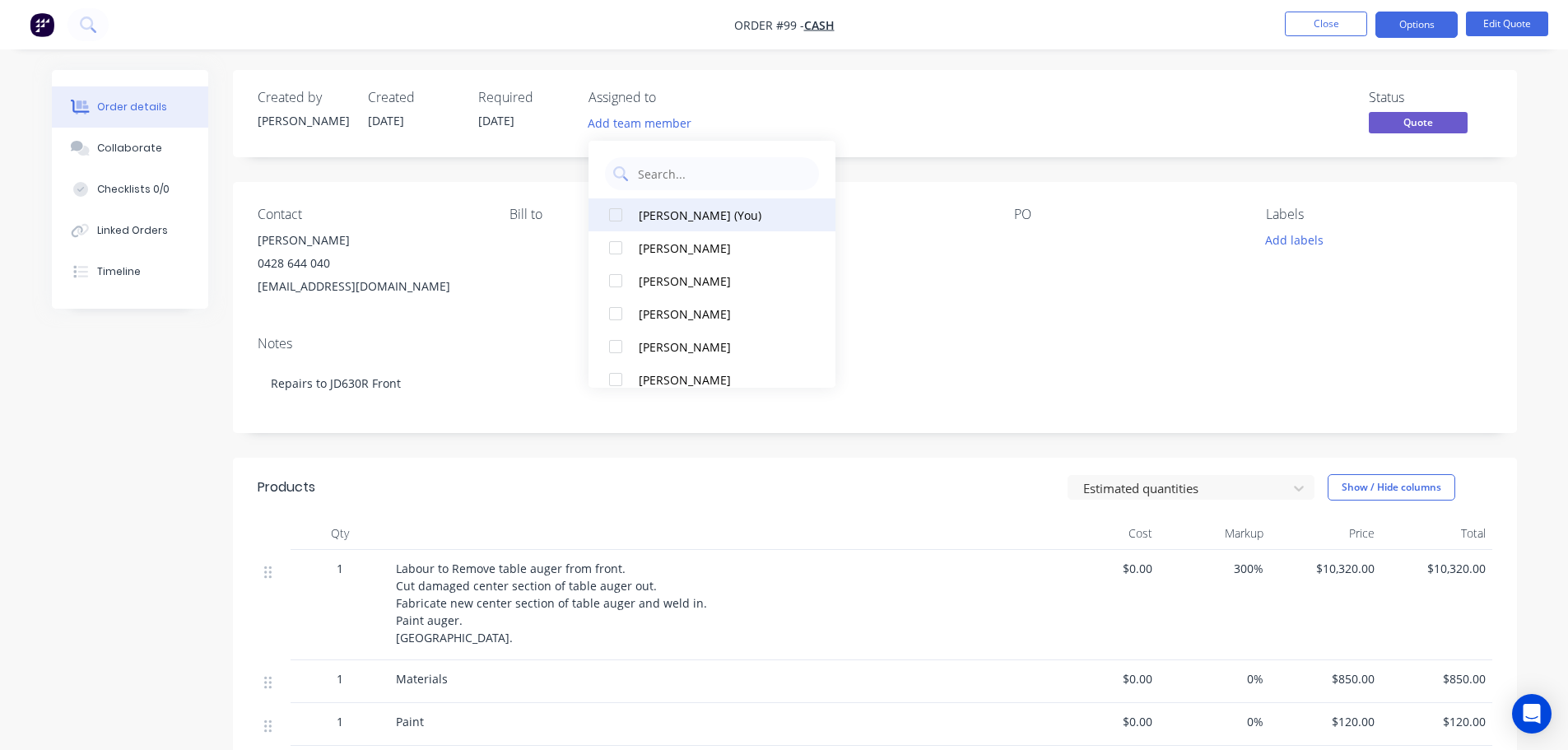
click at [617, 210] on div at bounding box center [616, 215] width 33 height 33
click at [767, 120] on div "Status Quote" at bounding box center [1123, 113] width 739 height 48
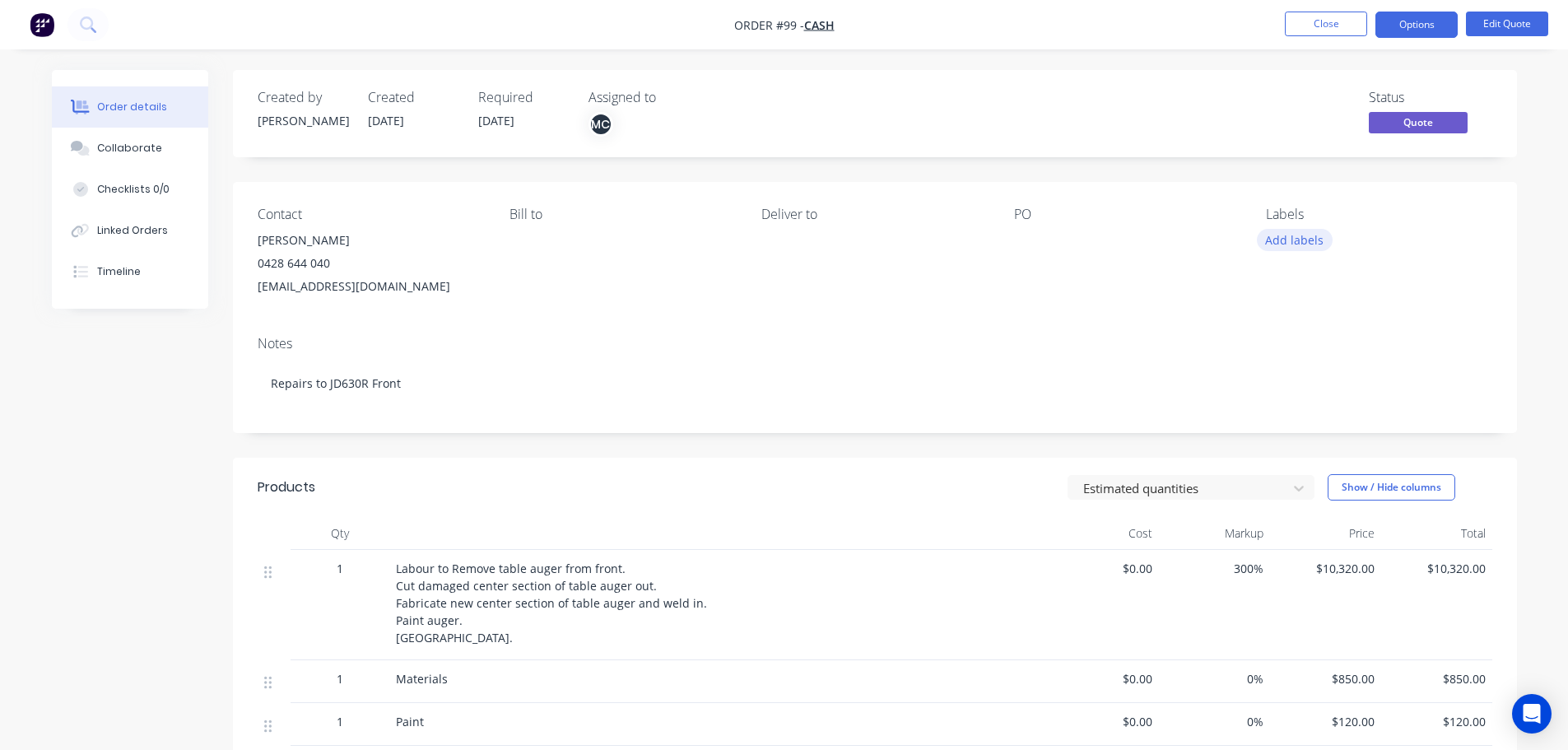
click at [1290, 240] on button "Add labels" at bounding box center [1295, 240] width 75 height 23
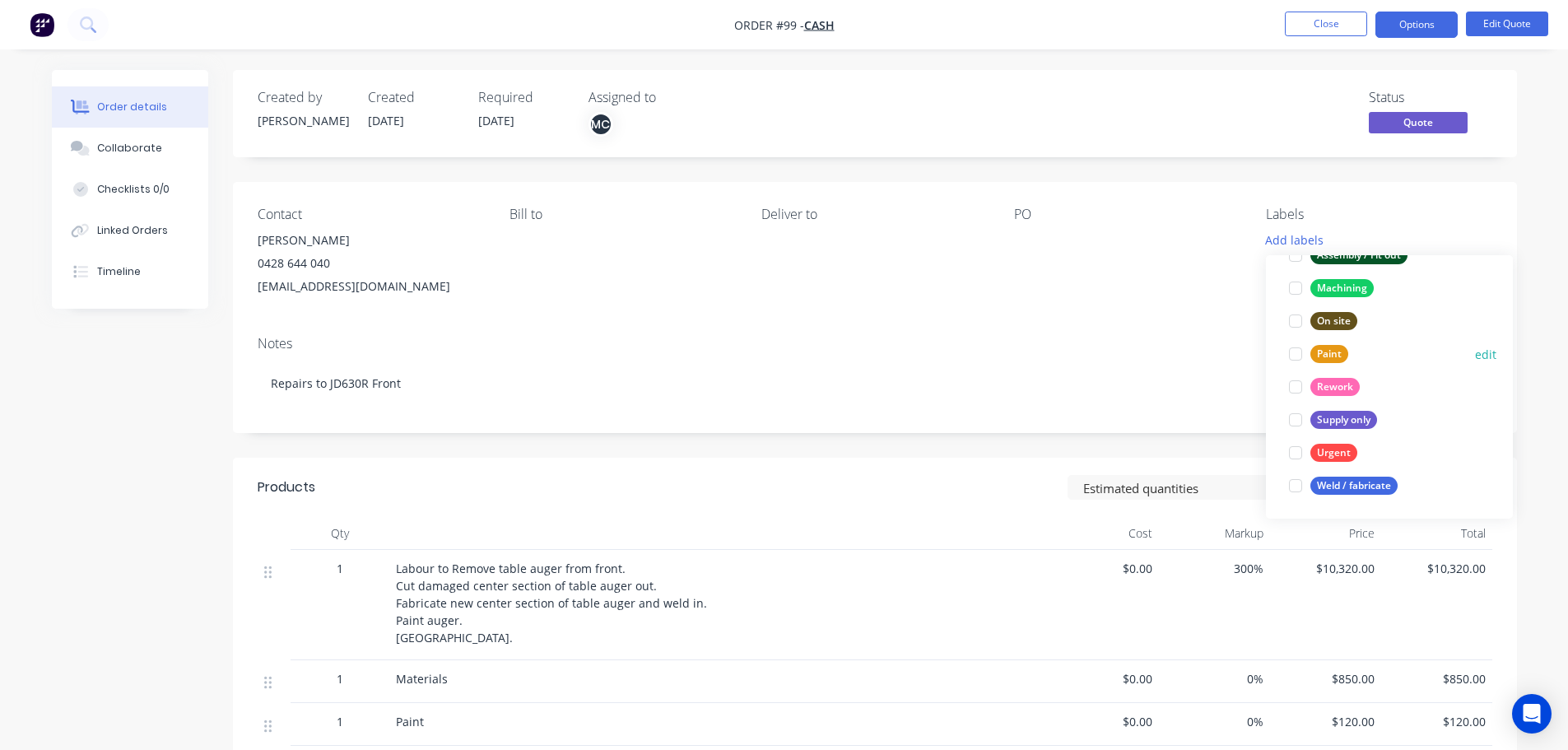
scroll to position [82, 0]
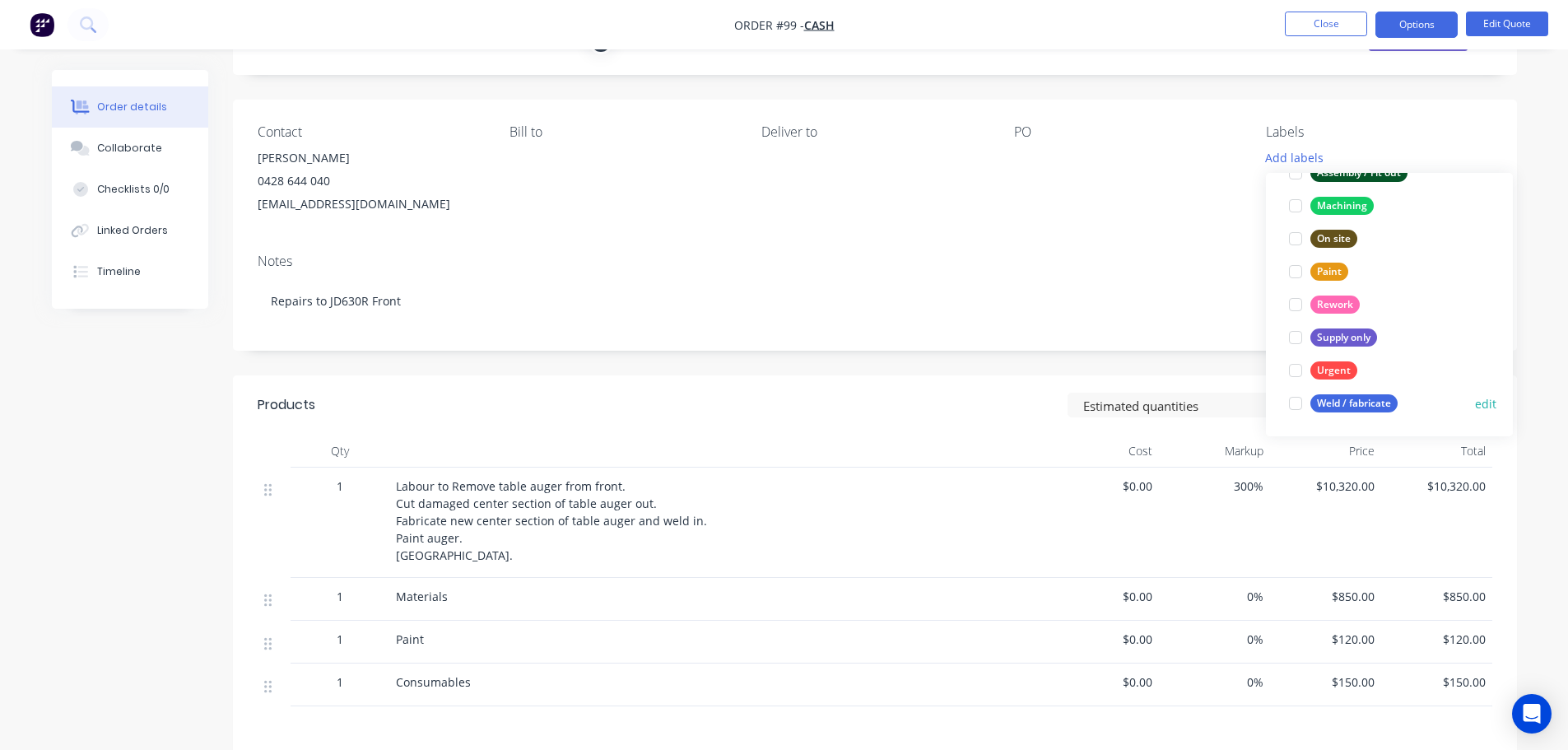
click at [1299, 409] on div at bounding box center [1296, 404] width 33 height 33
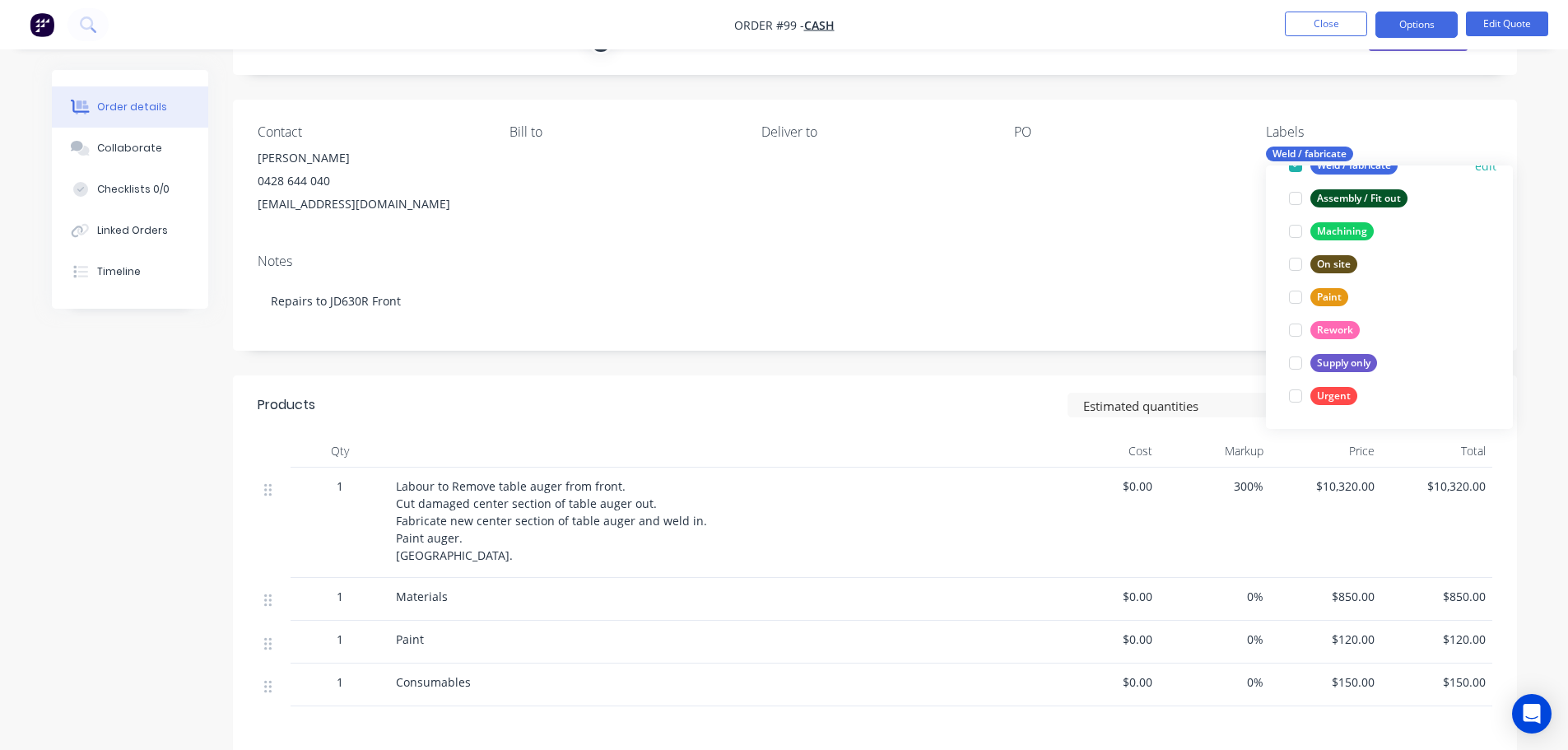
scroll to position [0, 0]
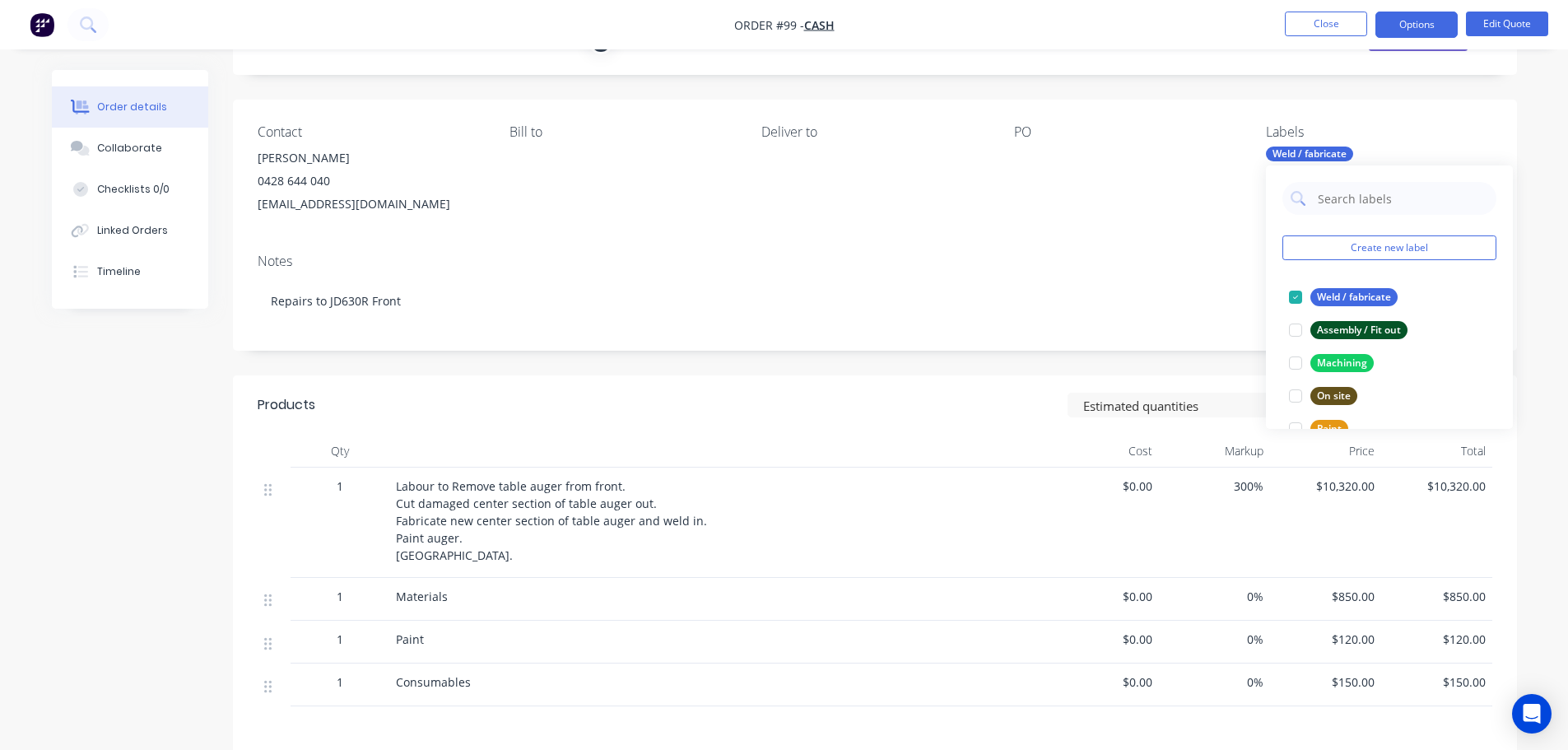
click at [1190, 270] on div "Notes Repairs to JD630R Front" at bounding box center [876, 295] width 1284 height 110
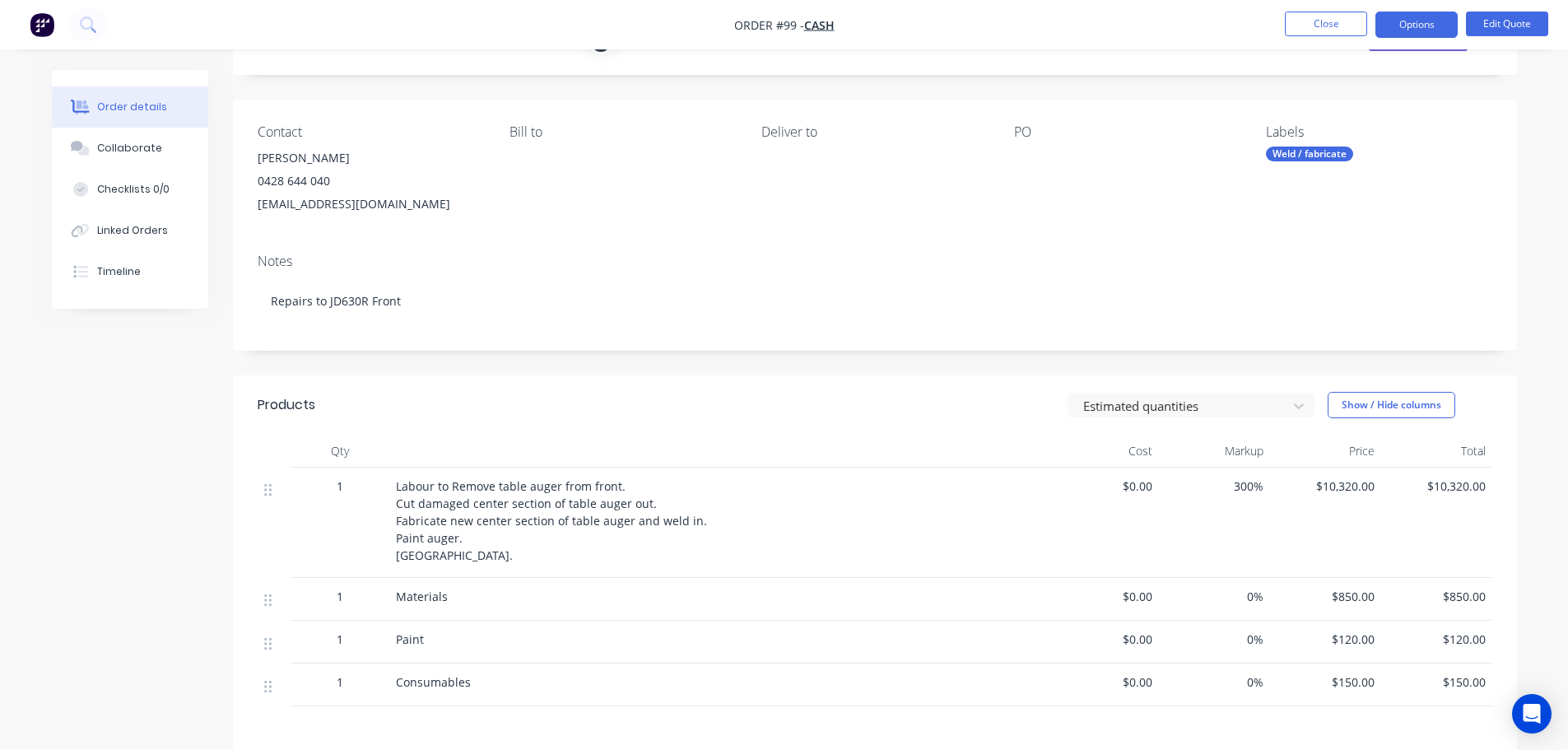
click at [1311, 157] on div "Weld / fabricate" at bounding box center [1309, 154] width 88 height 15
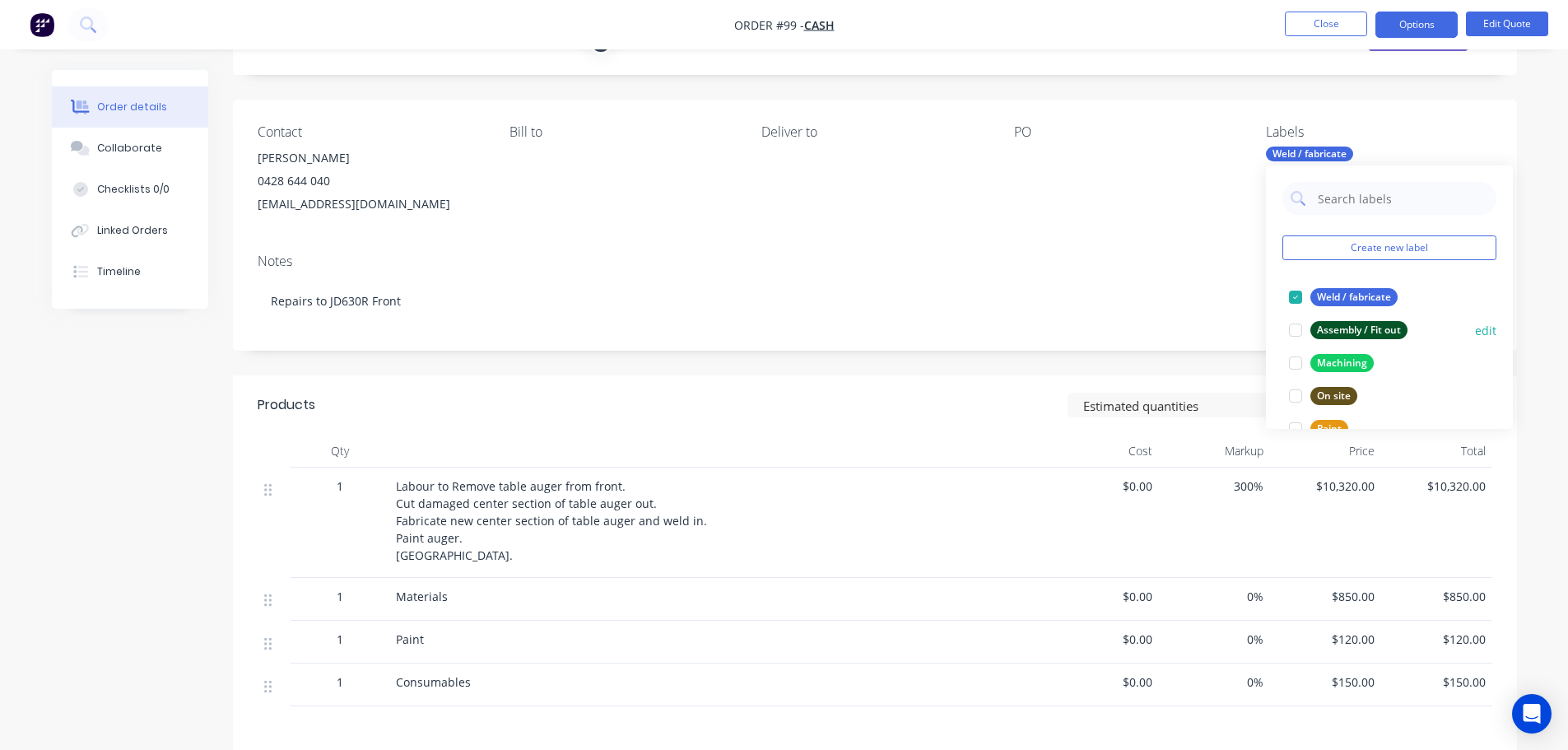
click at [1301, 330] on div at bounding box center [1296, 330] width 33 height 33
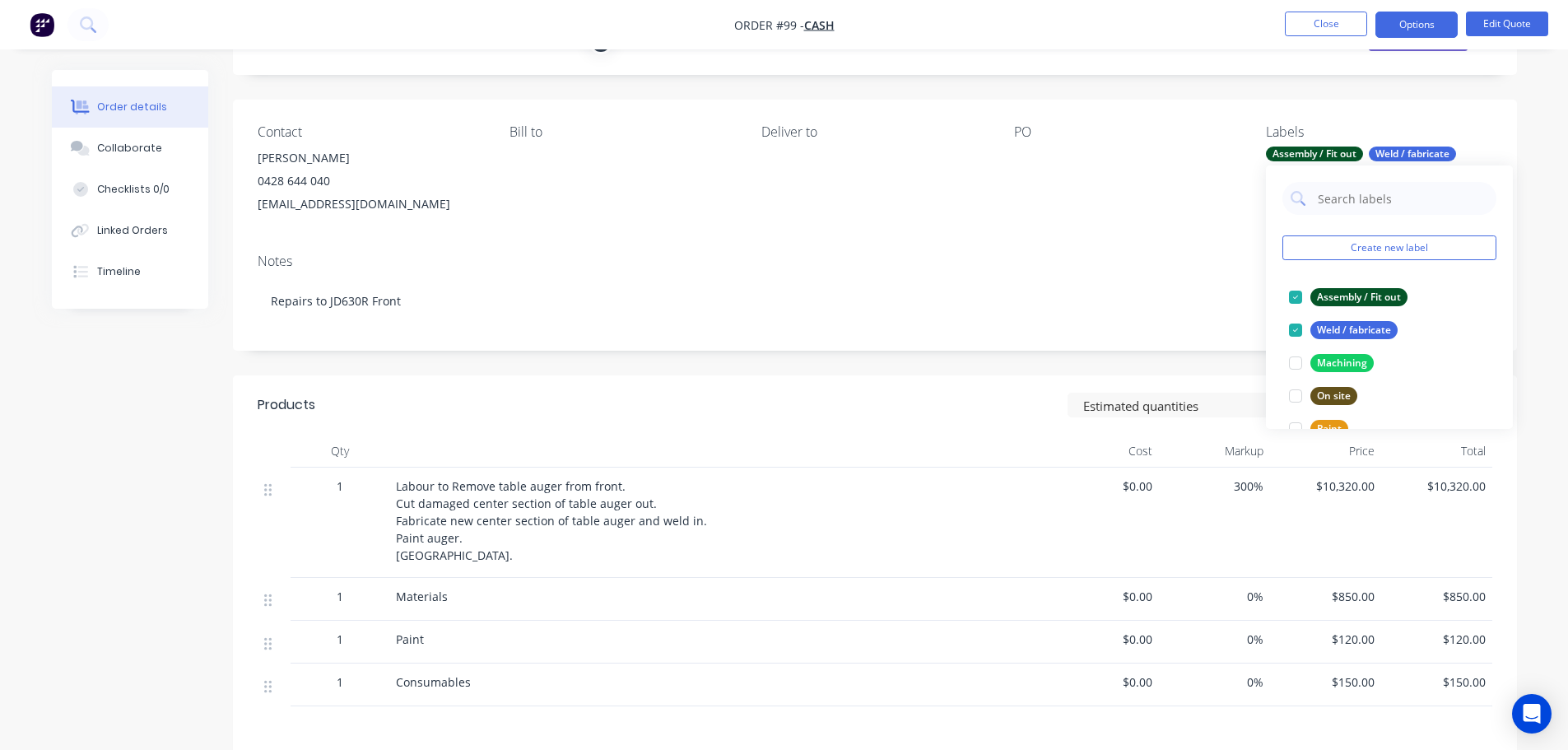
click at [1199, 270] on div "Notes Repairs to JD630R Front" at bounding box center [876, 295] width 1284 height 110
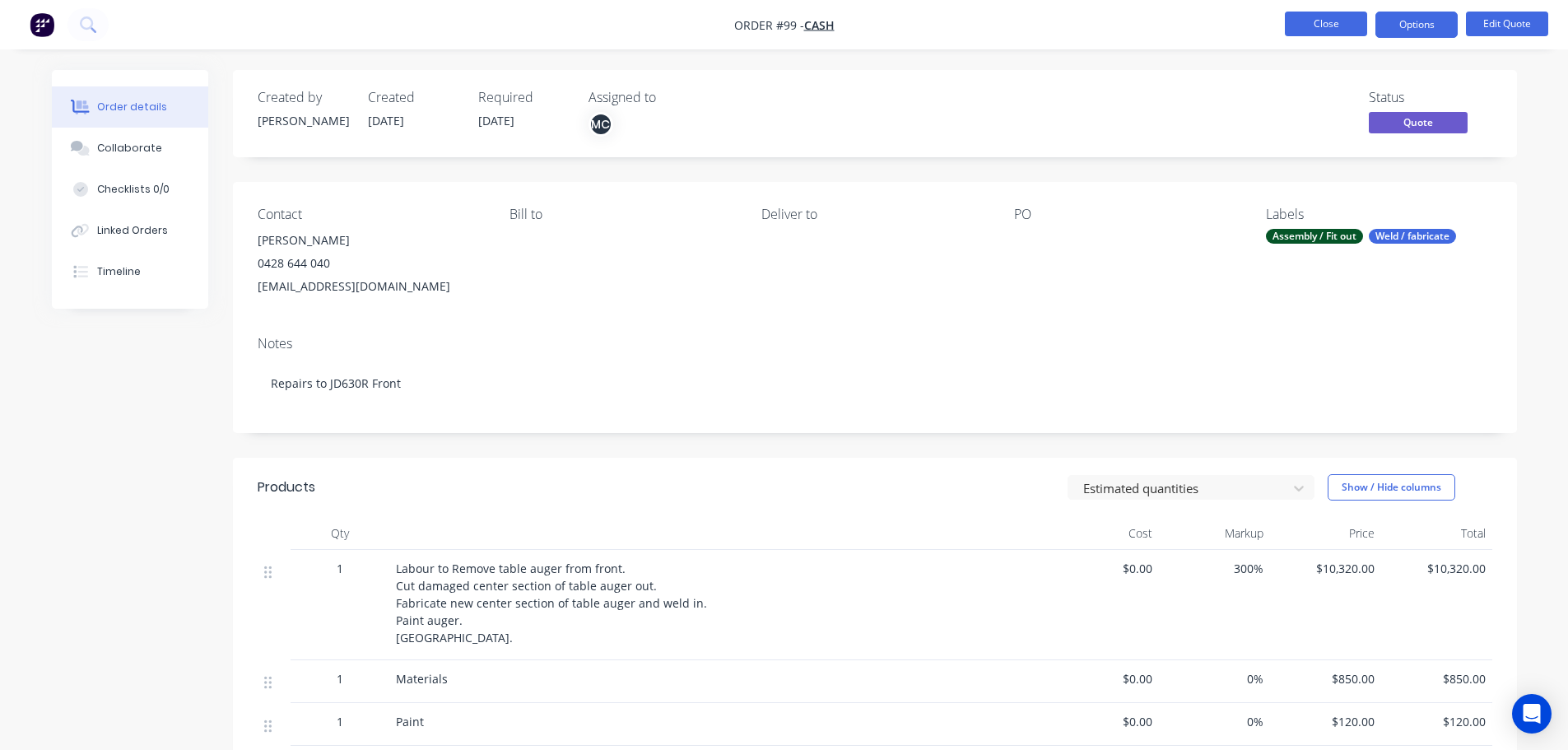
click at [1345, 21] on button "Close" at bounding box center [1326, 23] width 82 height 24
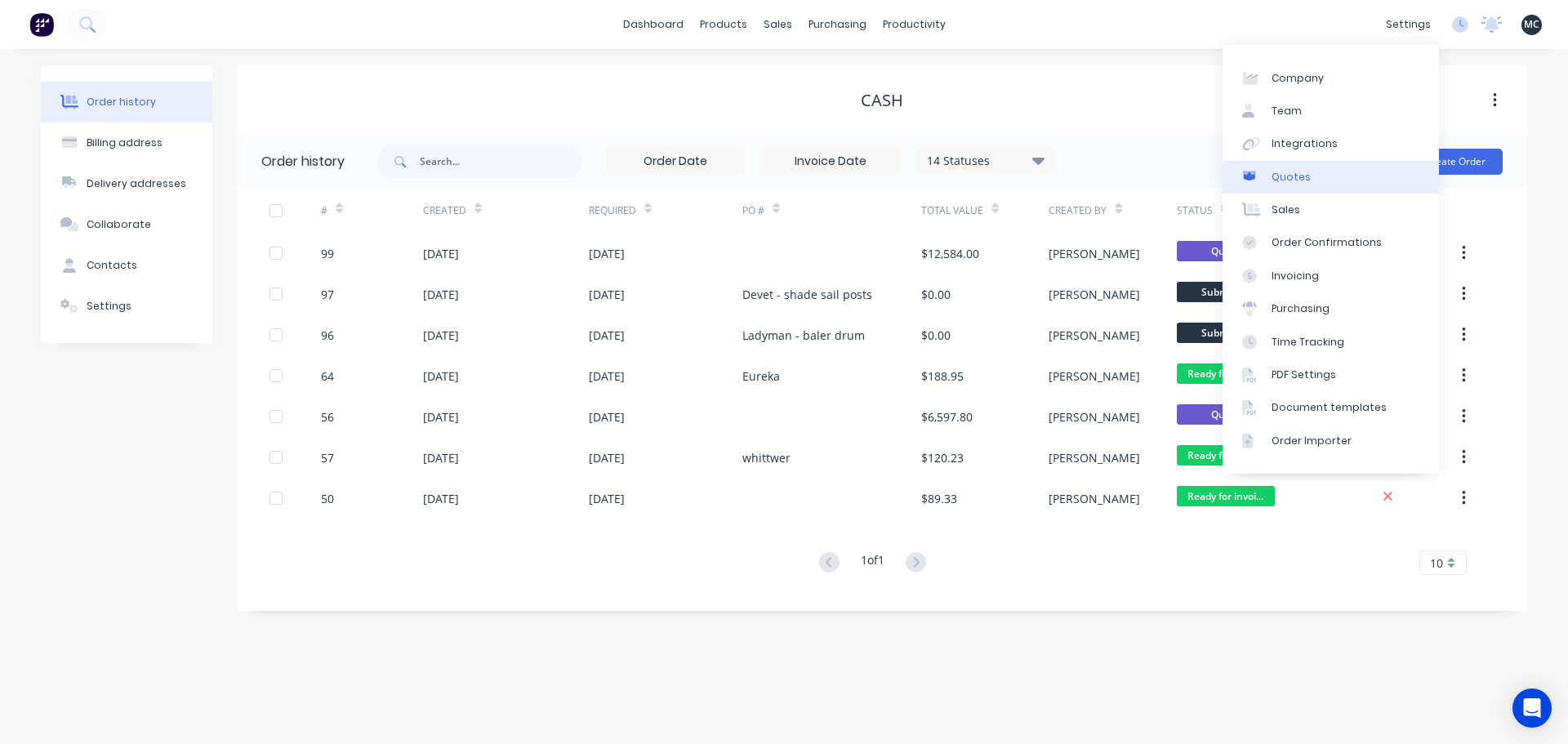
click at [1307, 176] on link "Quotes" at bounding box center [1330, 177] width 216 height 33
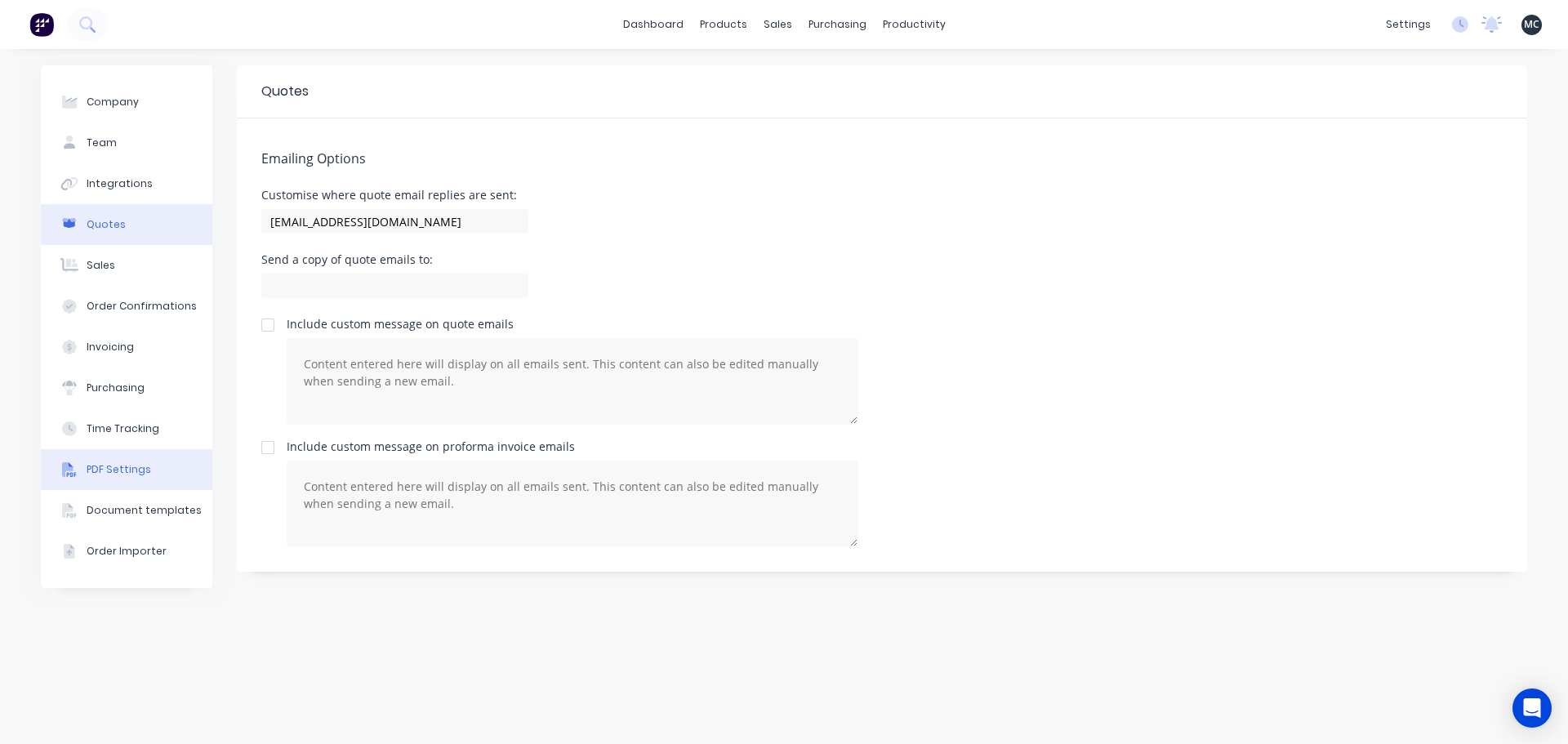
click at [107, 472] on div "PDF Settings" at bounding box center [119, 469] width 65 height 15
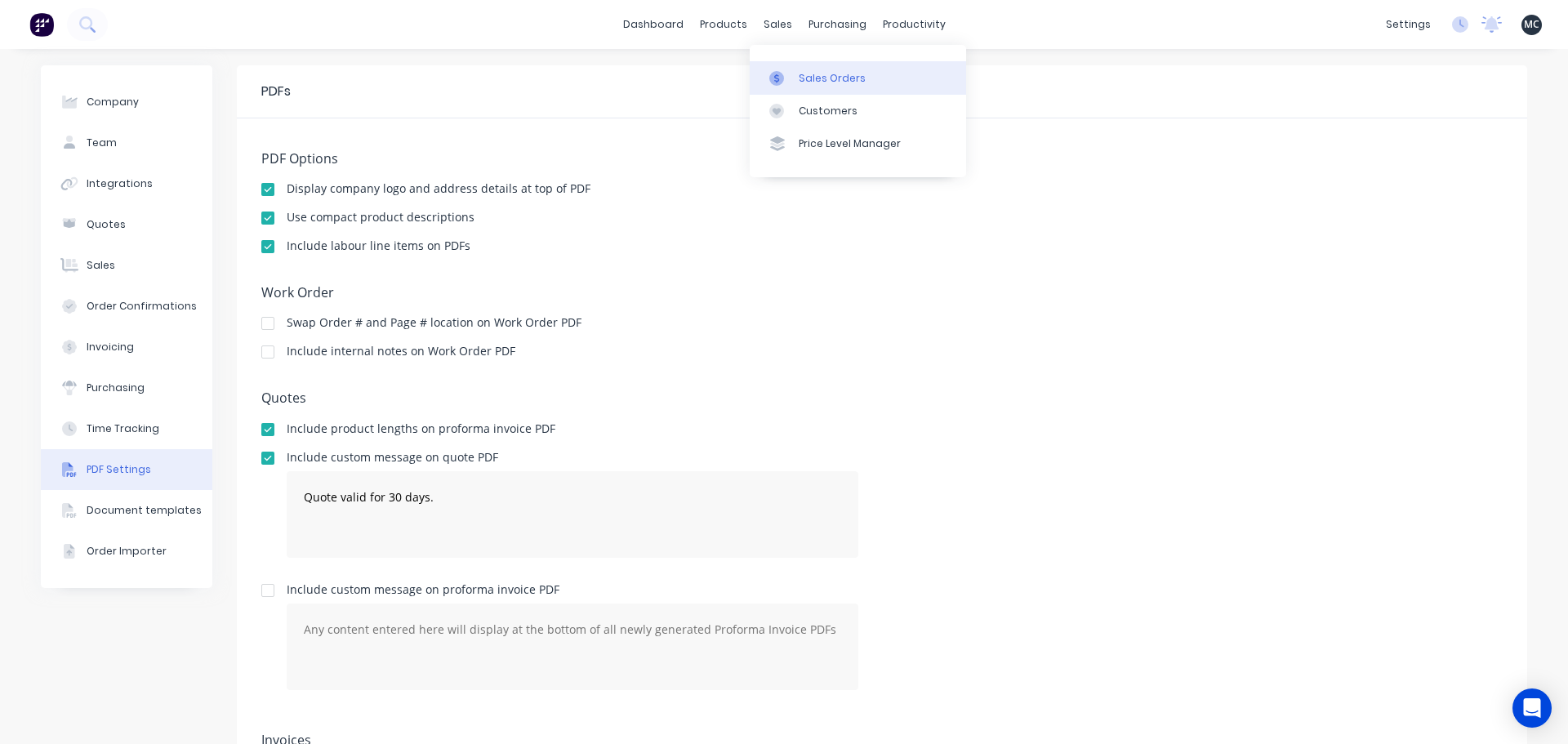
click at [791, 89] on link "Sales Orders" at bounding box center [857, 78] width 216 height 33
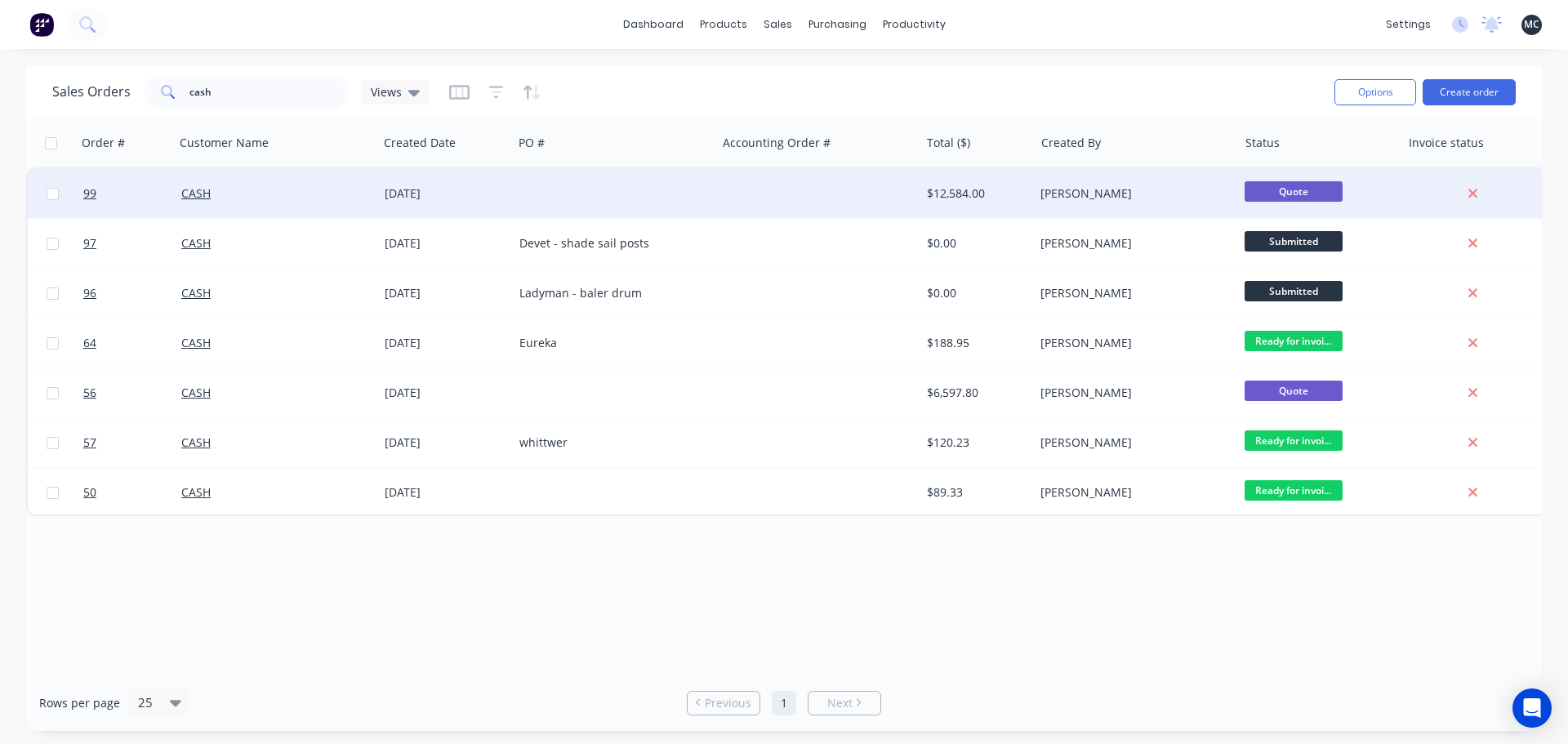
click at [632, 198] on div at bounding box center [614, 193] width 203 height 49
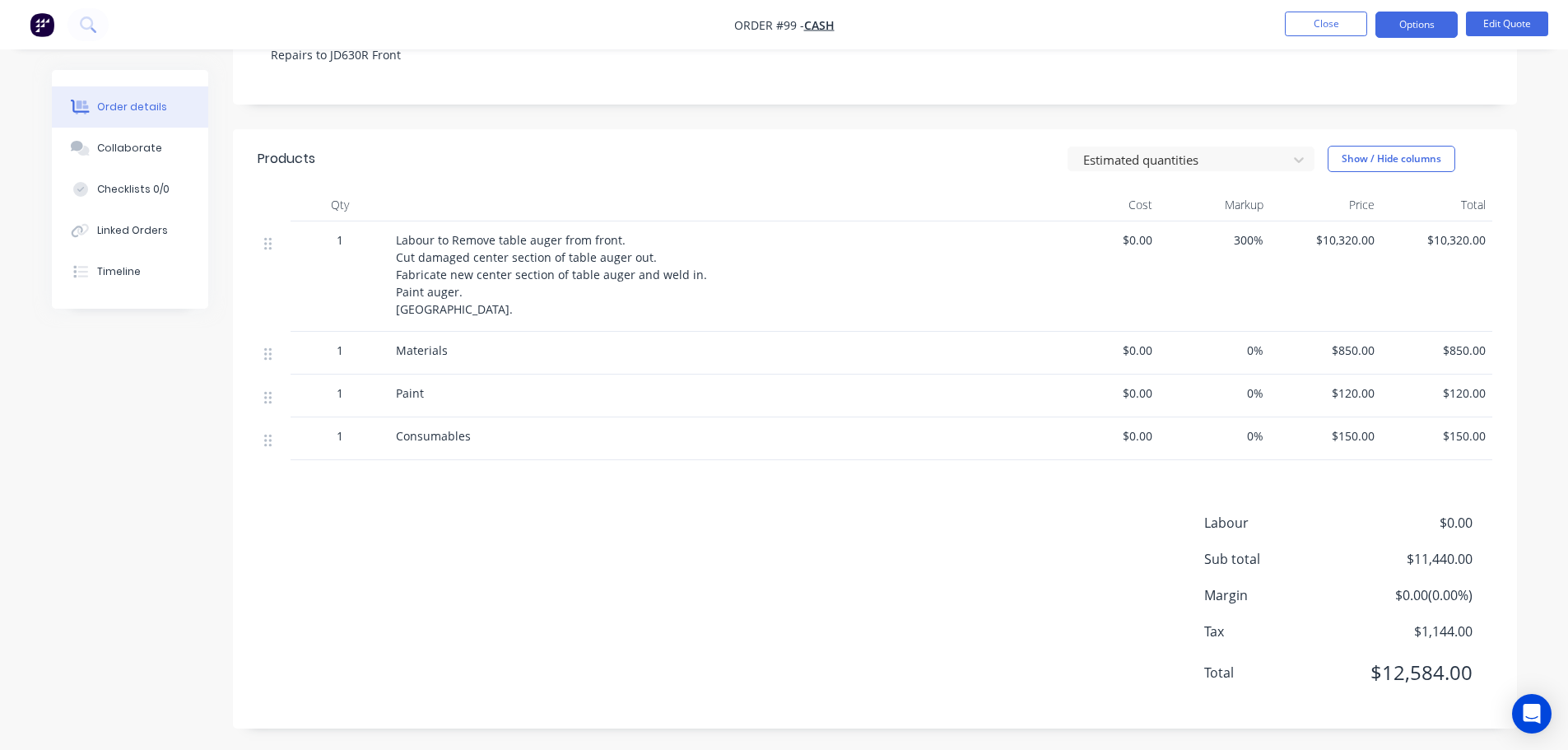
scroll to position [332, 0]
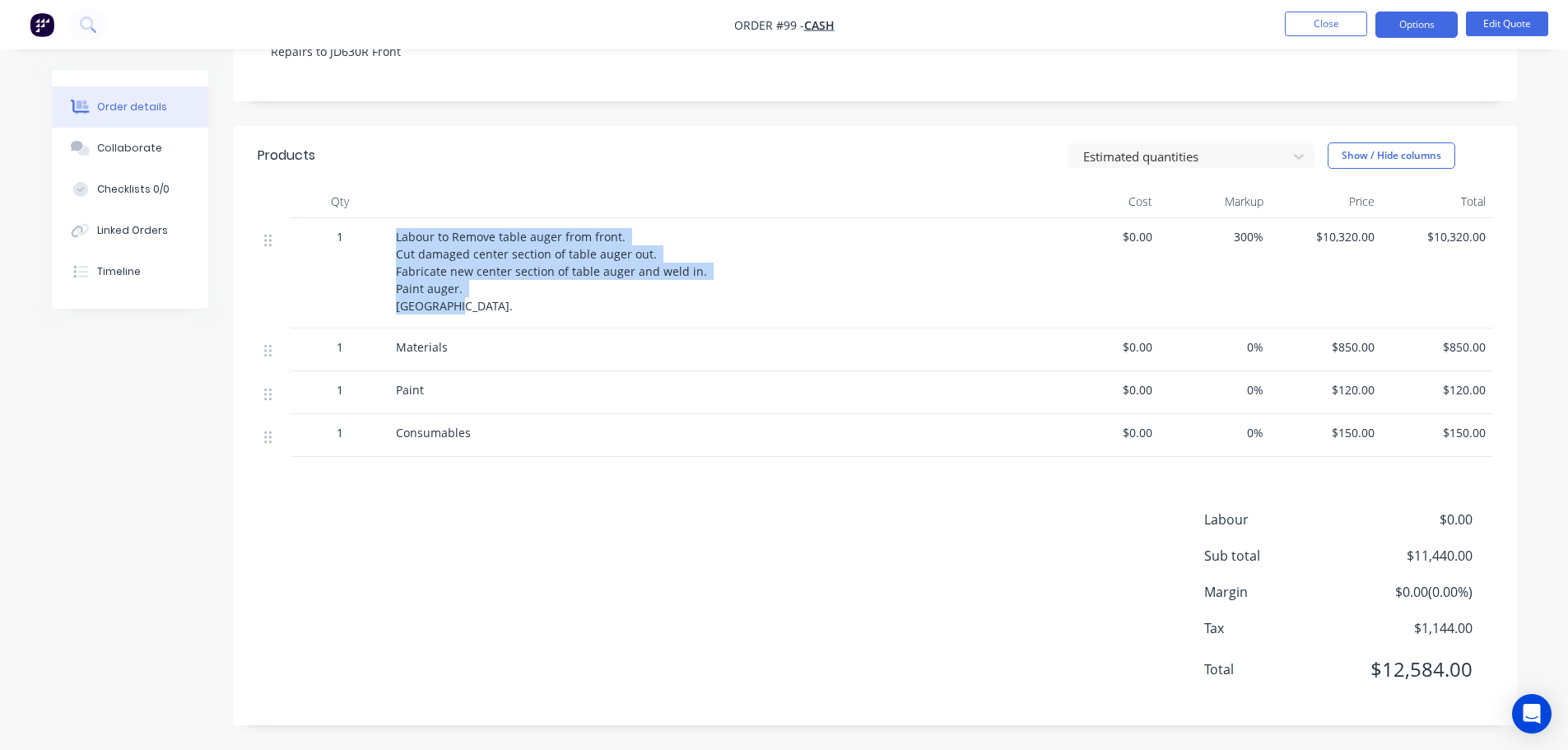
drag, startPoint x: 394, startPoint y: 238, endPoint x: 704, endPoint y: 316, distance: 319.7
click at [704, 316] on div "Labour to Remove table auger from front. Cut damaged center section of table au…" at bounding box center [718, 273] width 659 height 110
copy span "Labour to Remove table auger from front. Cut damaged center section of table au…"
click at [1354, 352] on span "$850.00" at bounding box center [1326, 347] width 98 height 17
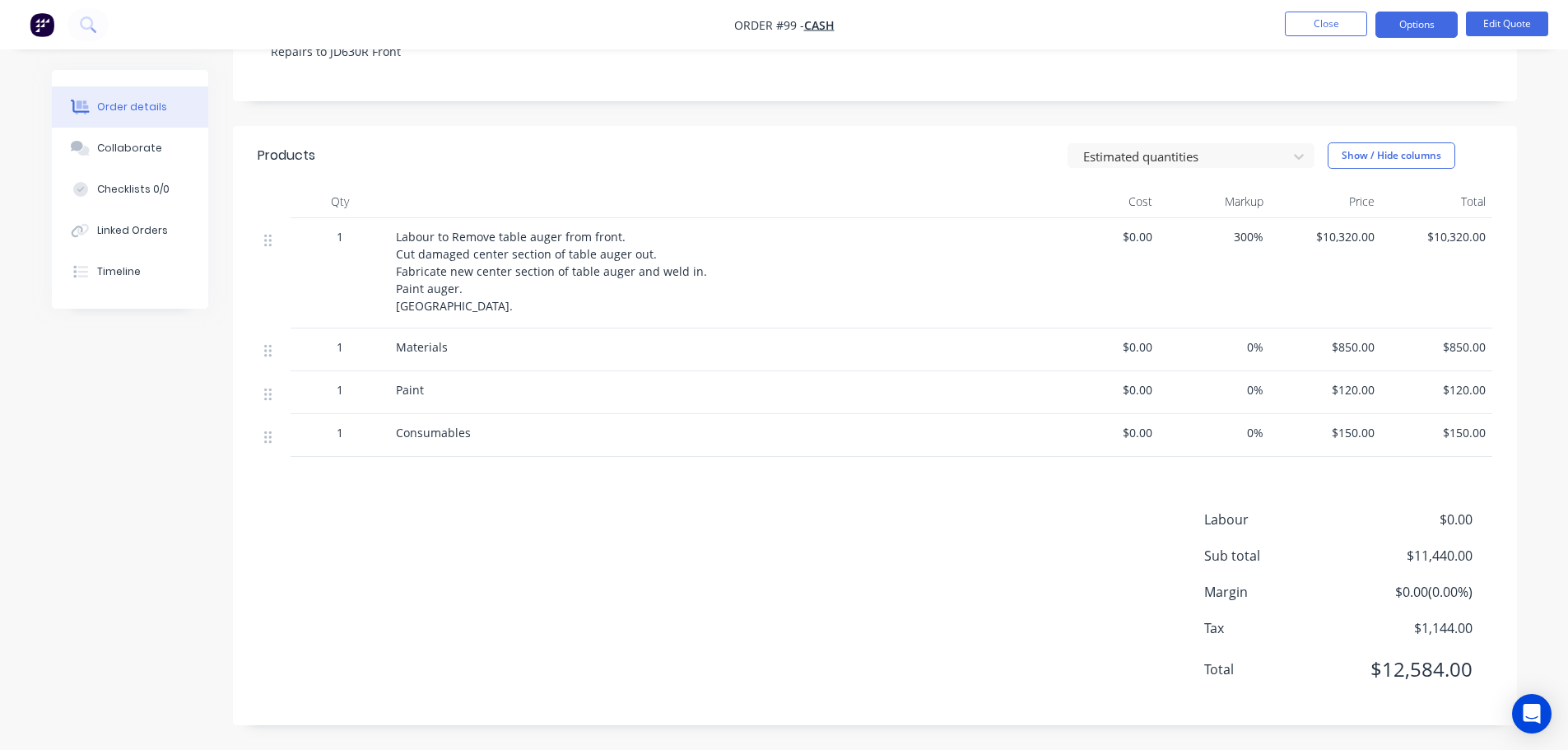
click at [1349, 346] on span "$850.00" at bounding box center [1326, 347] width 98 height 17
click at [1347, 351] on span "$850.00" at bounding box center [1326, 347] width 98 height 17
click at [1487, 16] on button "Edit Quote" at bounding box center [1507, 23] width 82 height 24
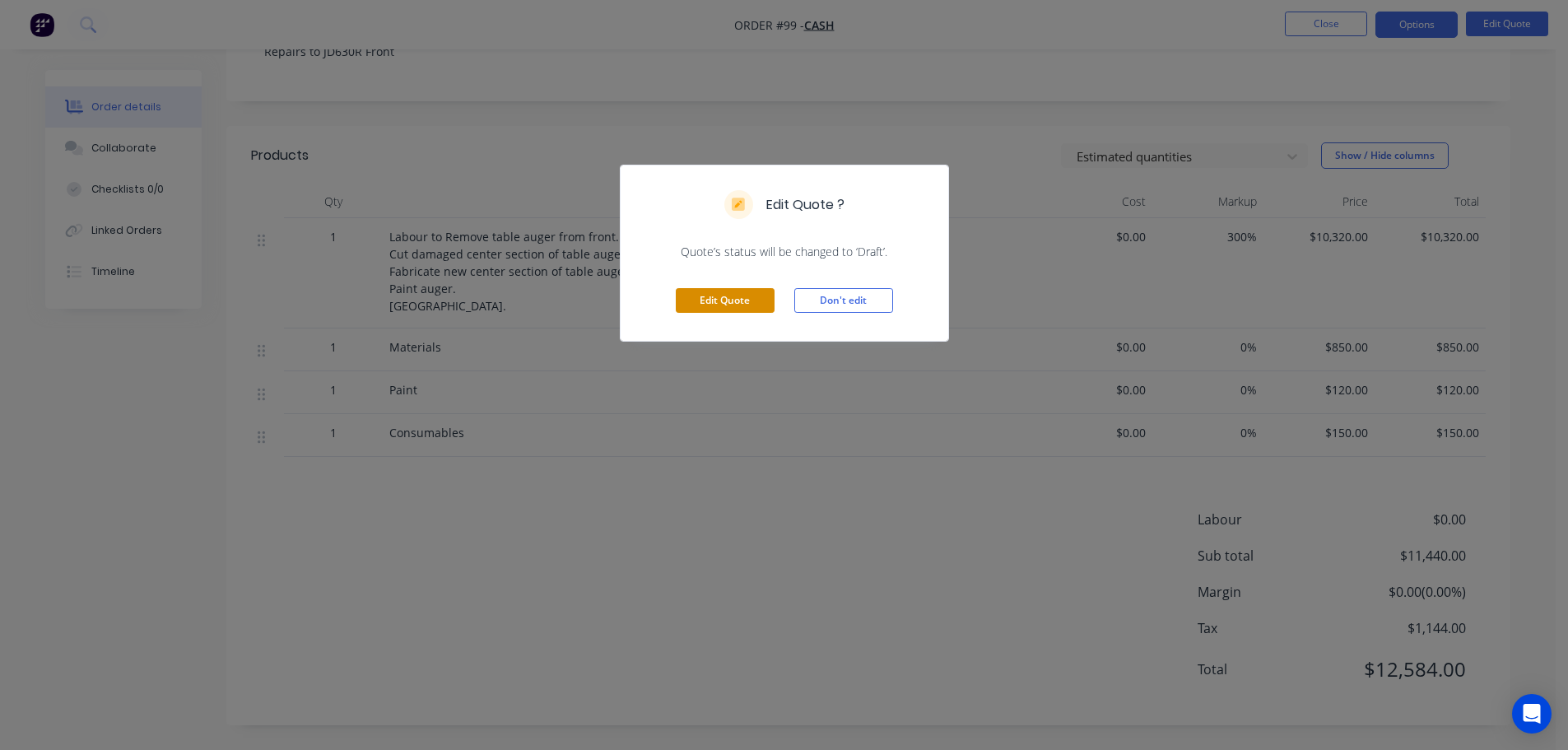
click at [751, 296] on button "Edit Quote" at bounding box center [725, 300] width 99 height 24
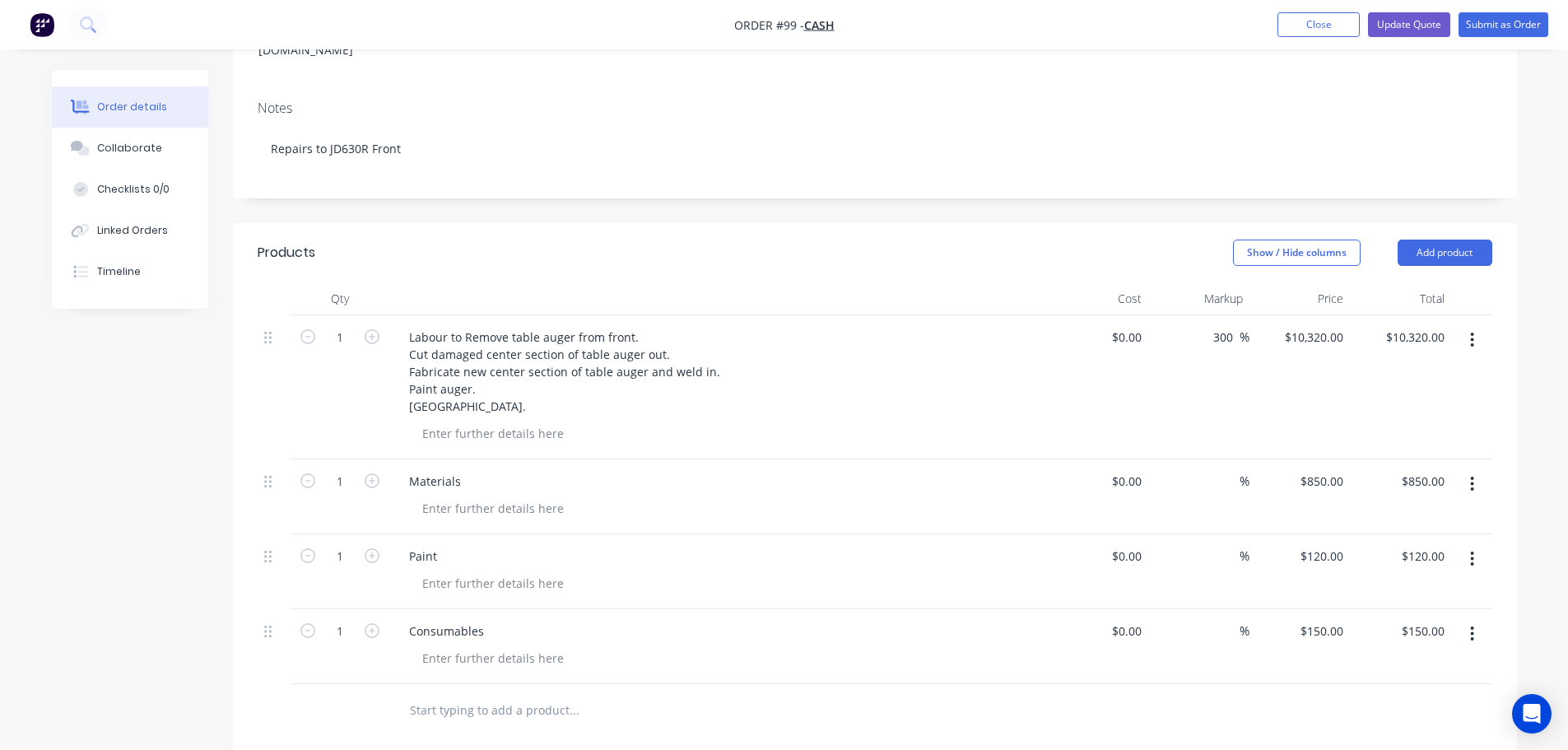
scroll to position [411, 0]
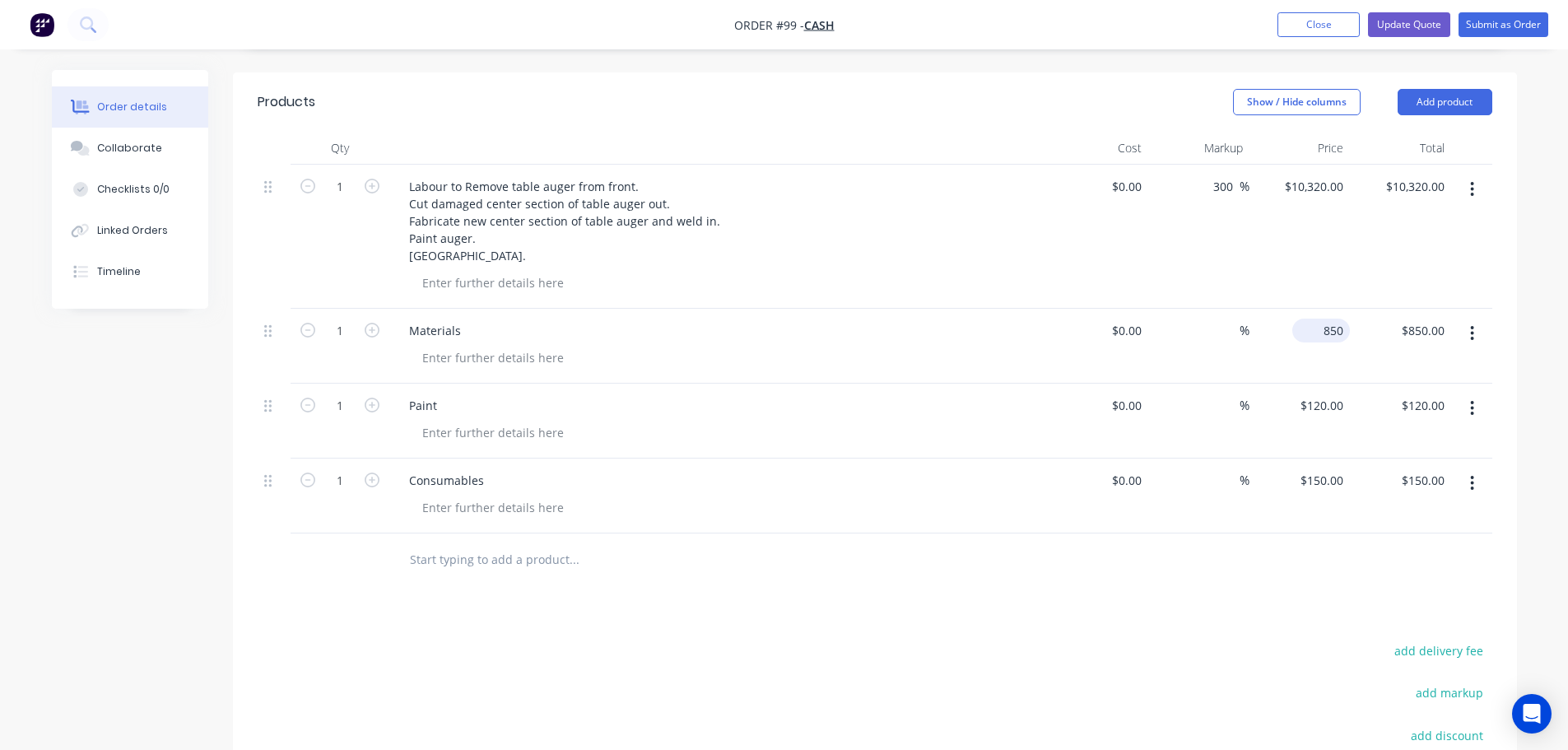
click at [1325, 319] on div "850 $850.00" at bounding box center [1324, 331] width 51 height 24
click at [1178, 534] on div at bounding box center [875, 561] width 1235 height 54
type input "$860.00"
click at [1410, 24] on button "Update Quote" at bounding box center [1409, 24] width 82 height 24
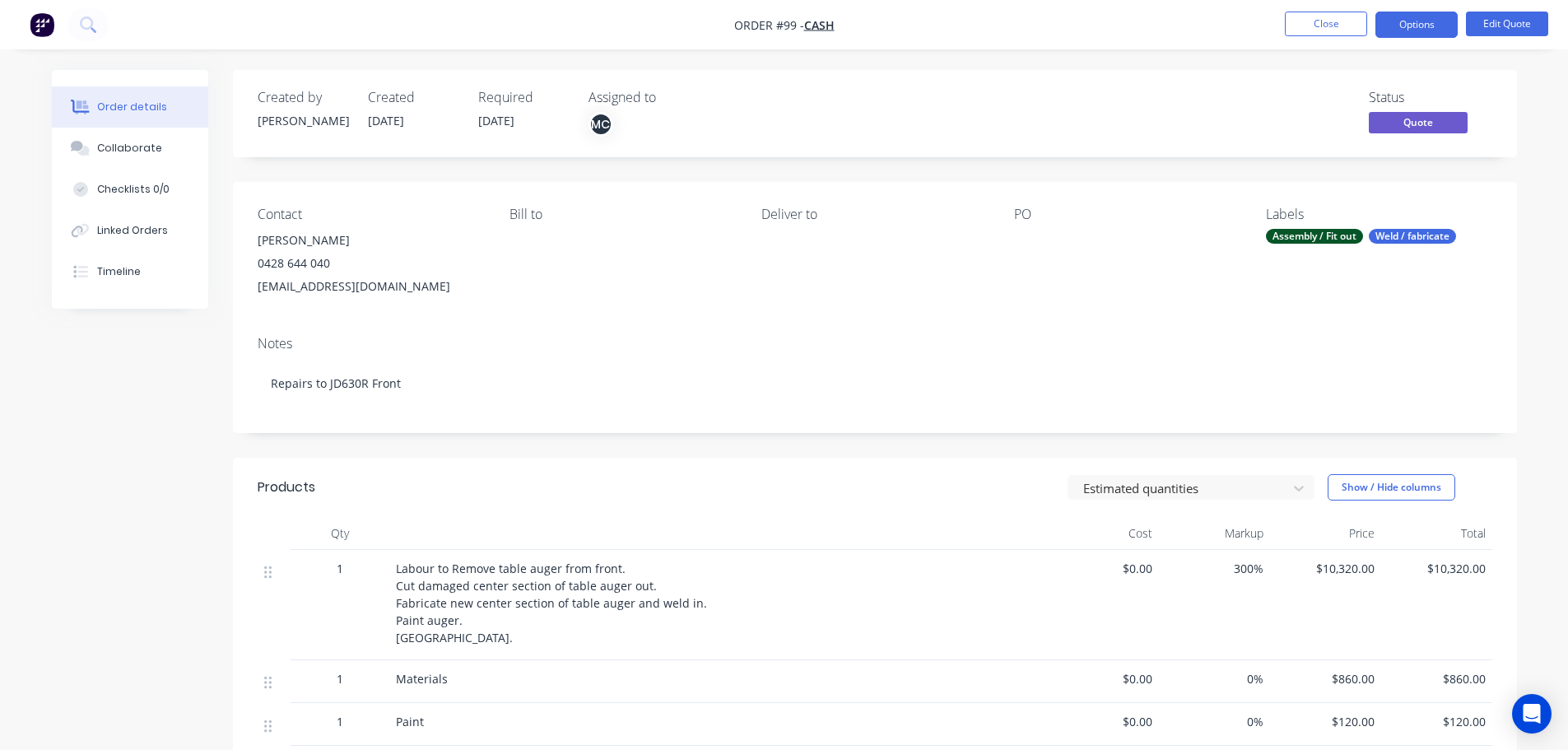
scroll to position [247, 0]
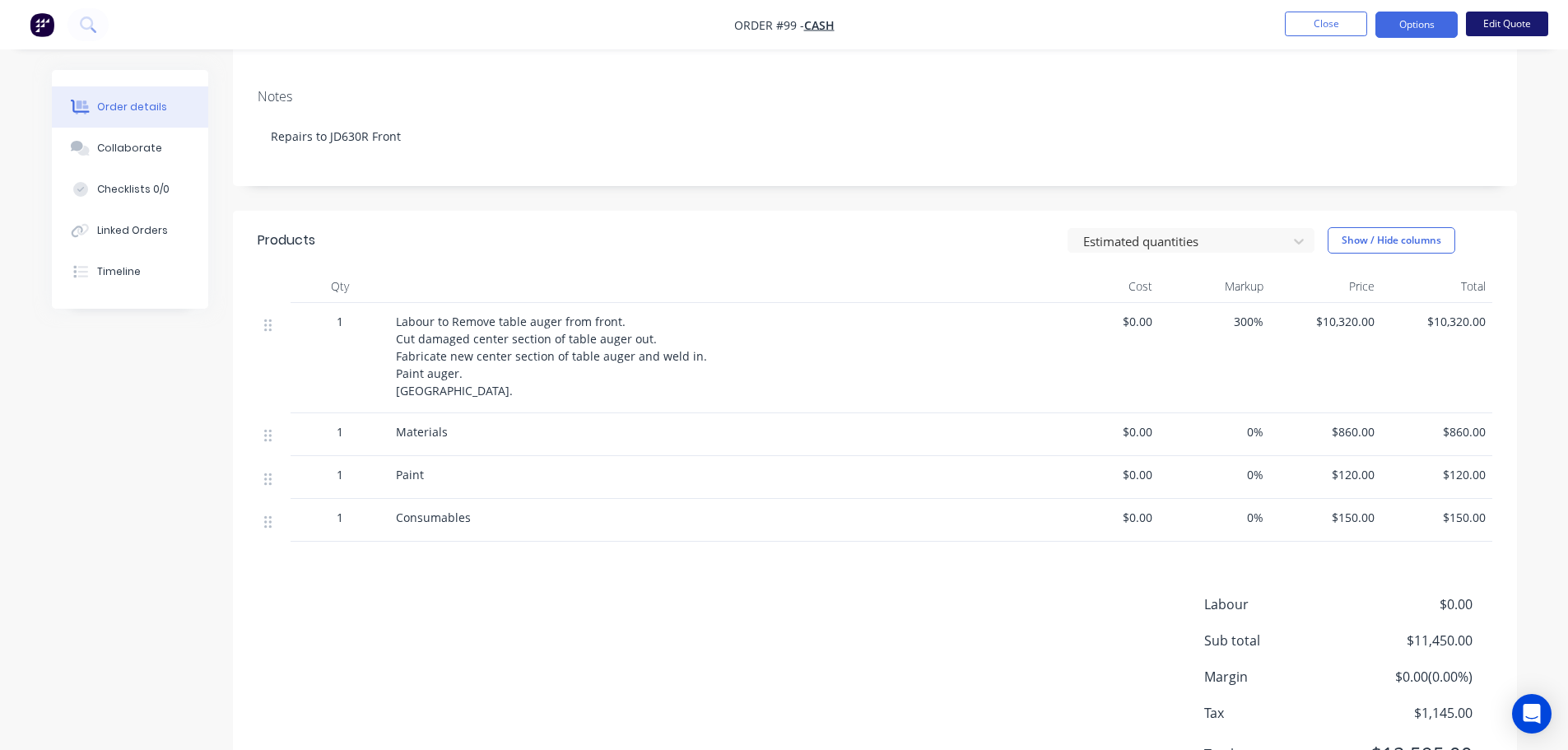
click at [1490, 25] on button "Edit Quote" at bounding box center [1507, 23] width 82 height 24
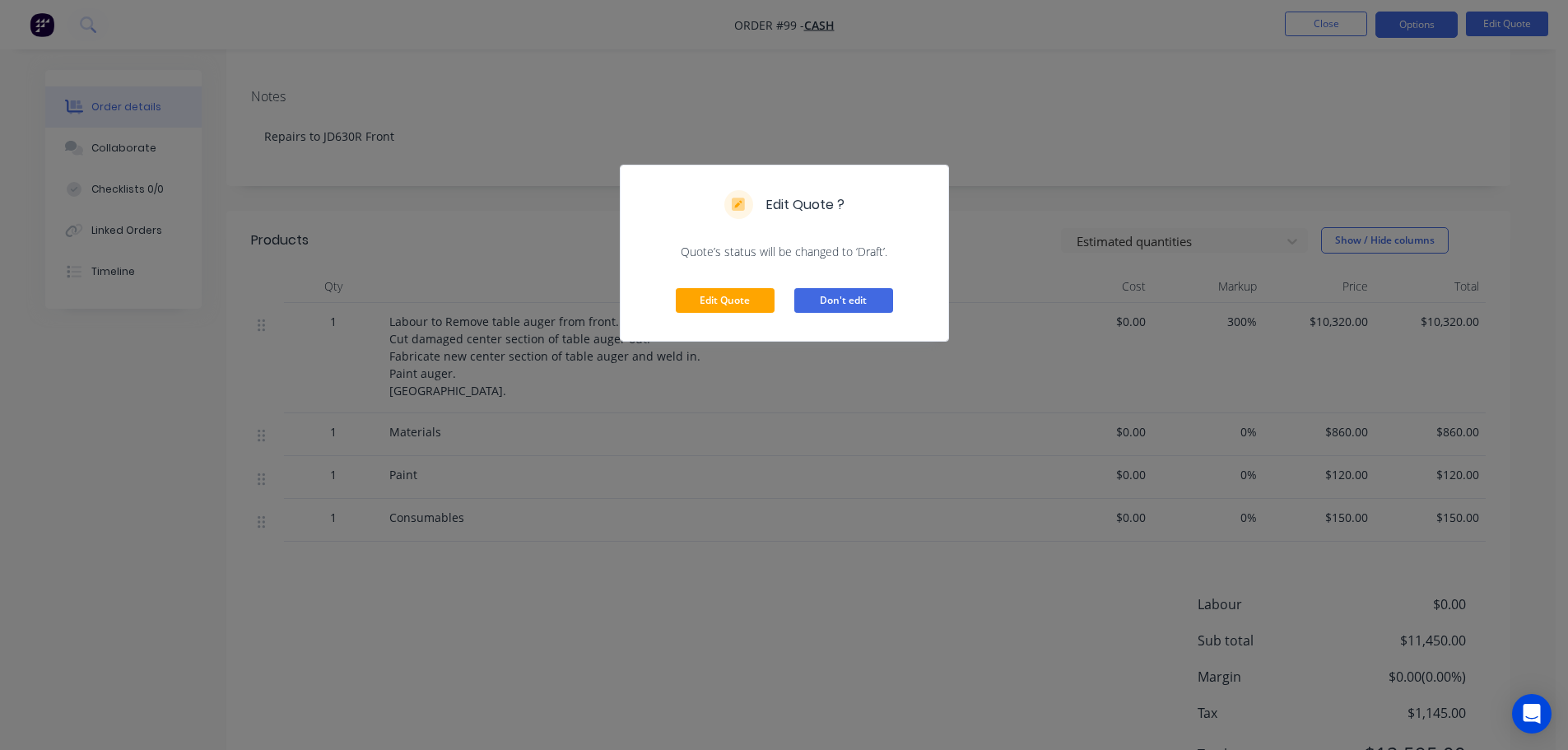
click at [855, 304] on button "Don't edit" at bounding box center [844, 300] width 99 height 24
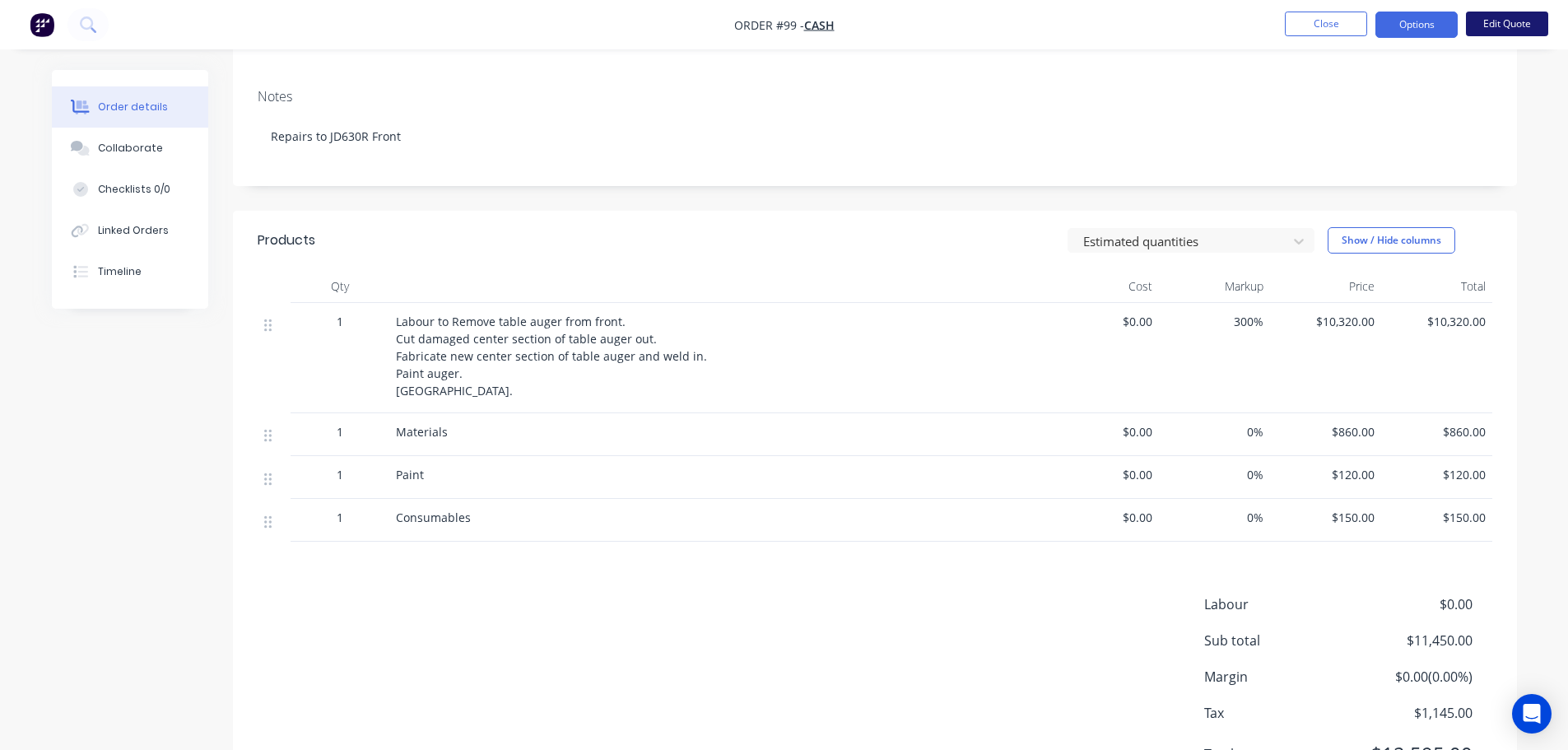
click at [1474, 18] on button "Edit Quote" at bounding box center [1507, 23] width 82 height 24
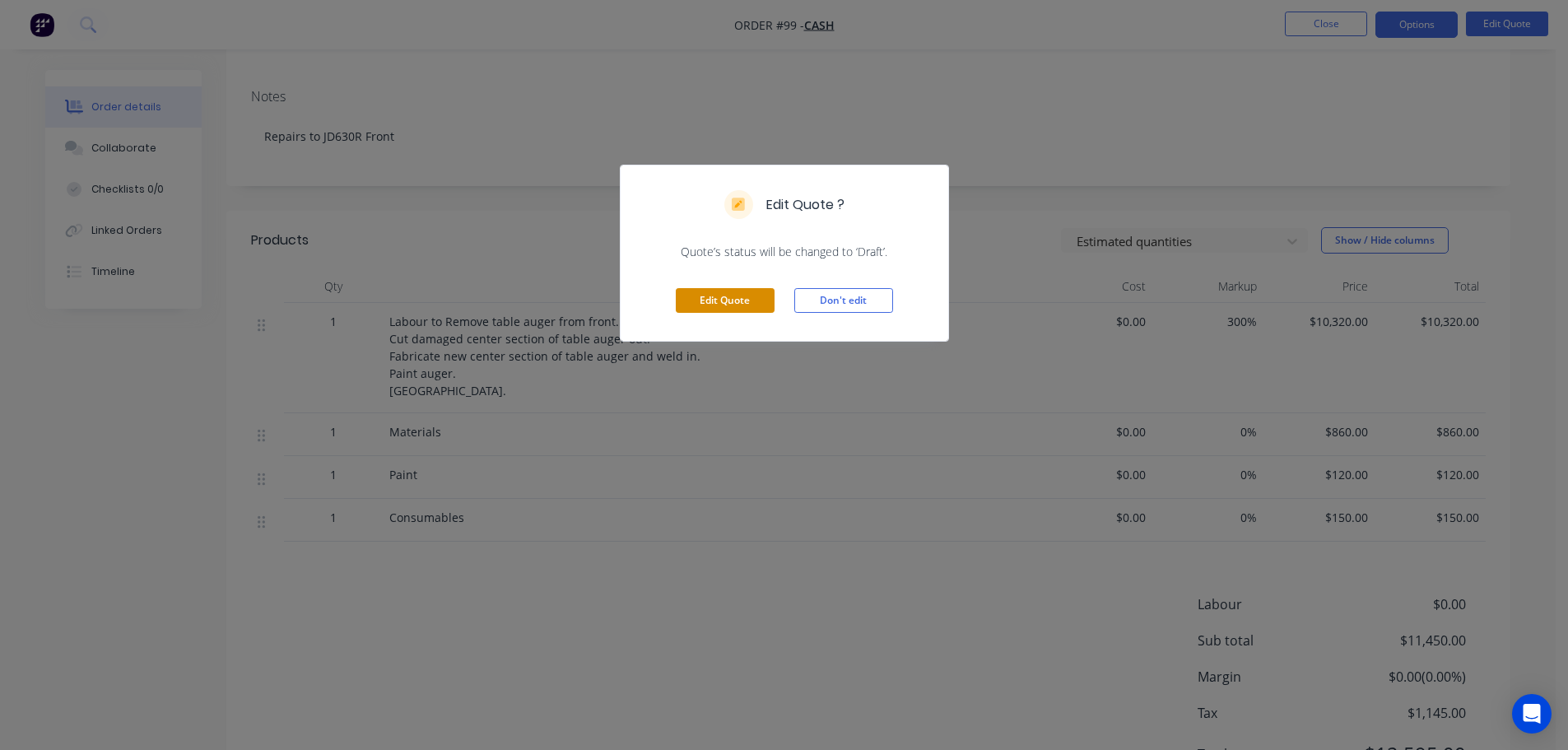
click at [693, 308] on button "Edit Quote" at bounding box center [725, 300] width 99 height 24
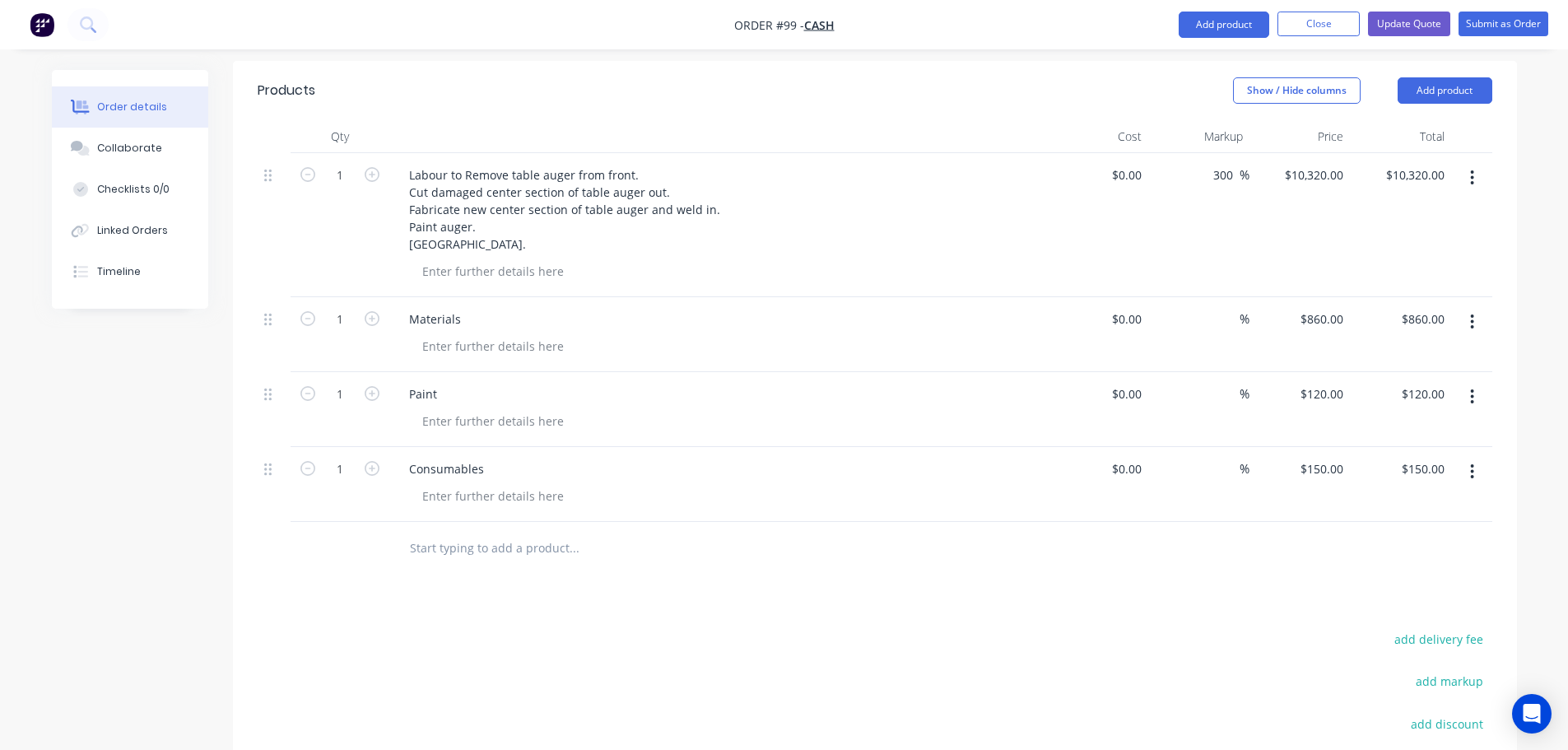
scroll to position [576, 0]
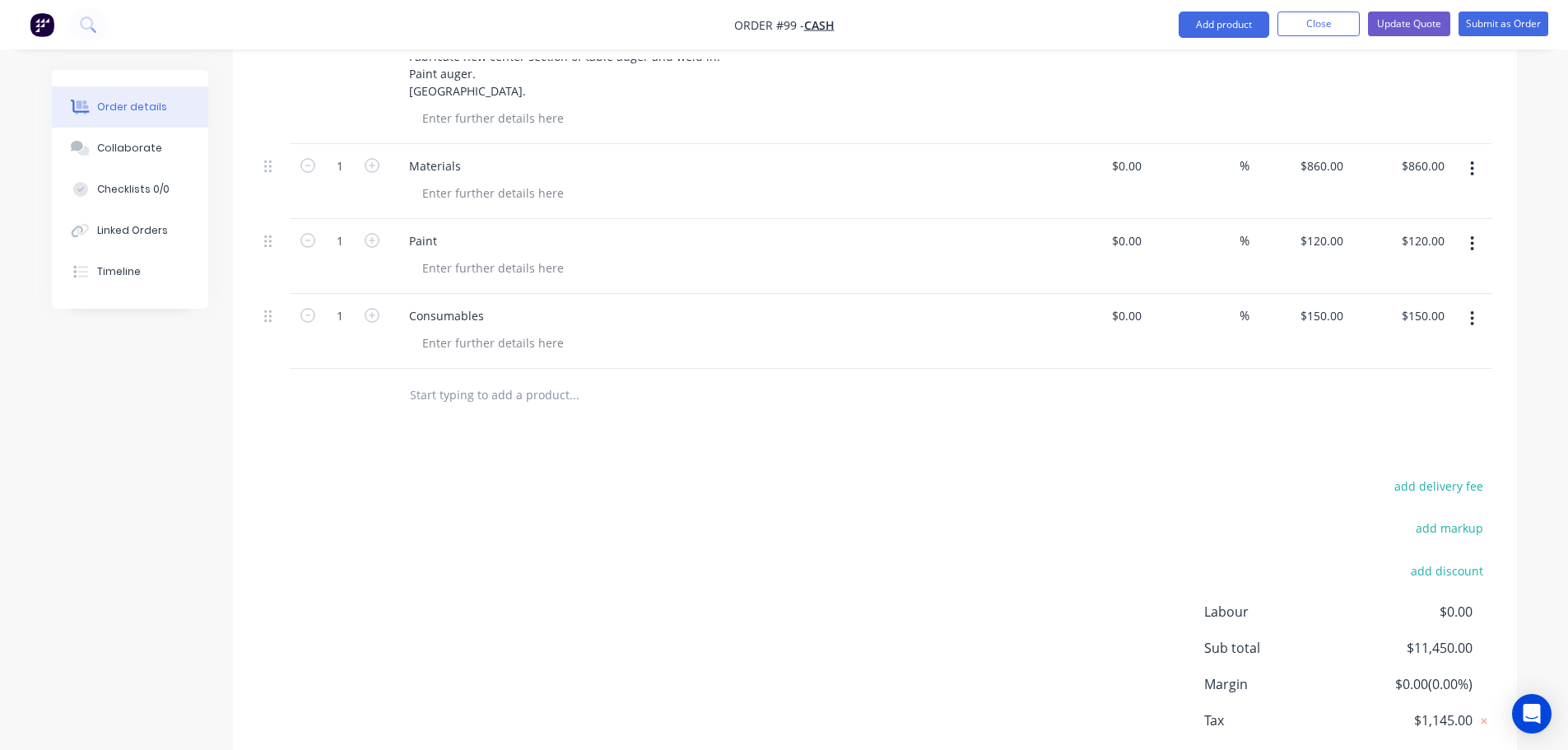
click at [482, 378] on input "text" at bounding box center [574, 395] width 330 height 33
type input "l"
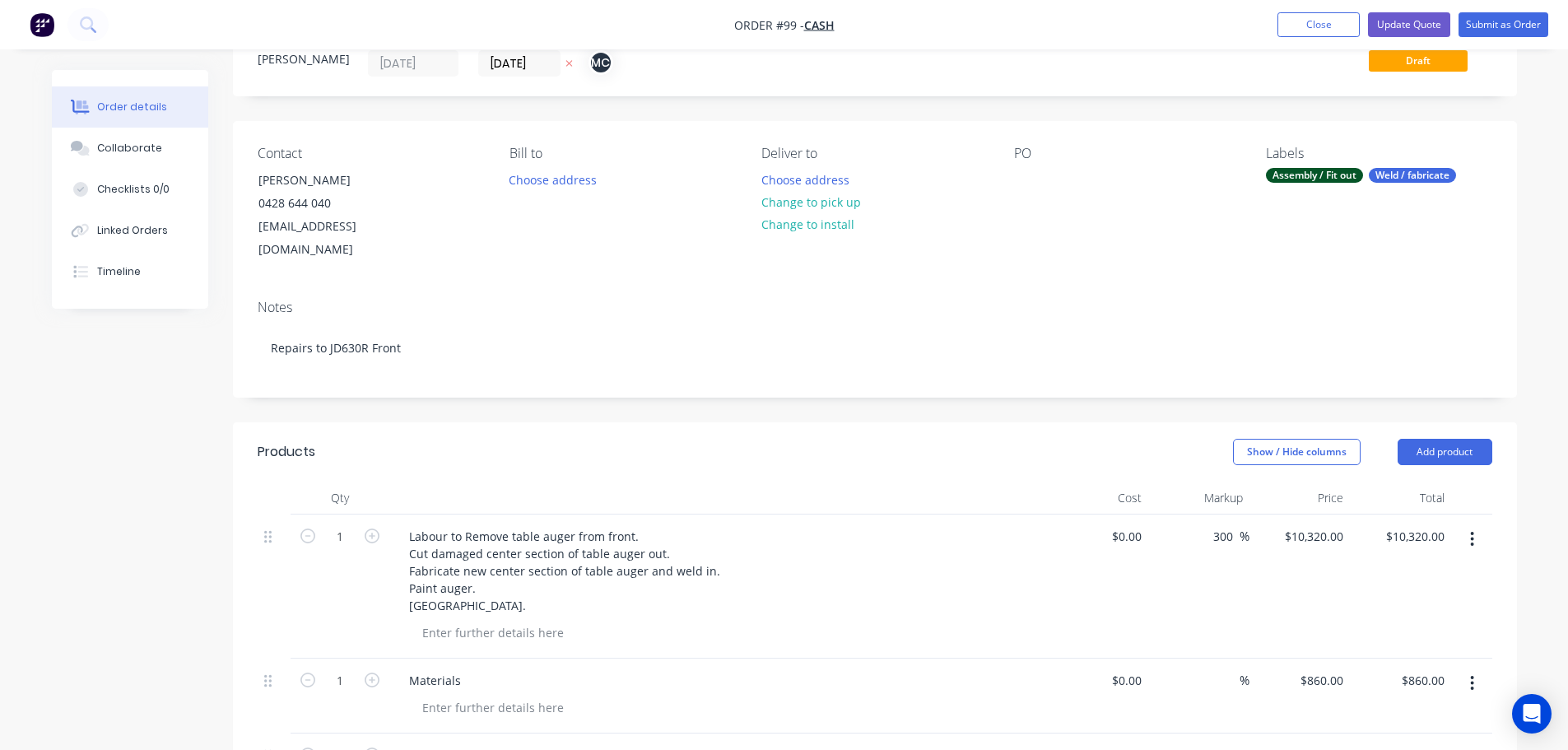
scroll to position [0, 0]
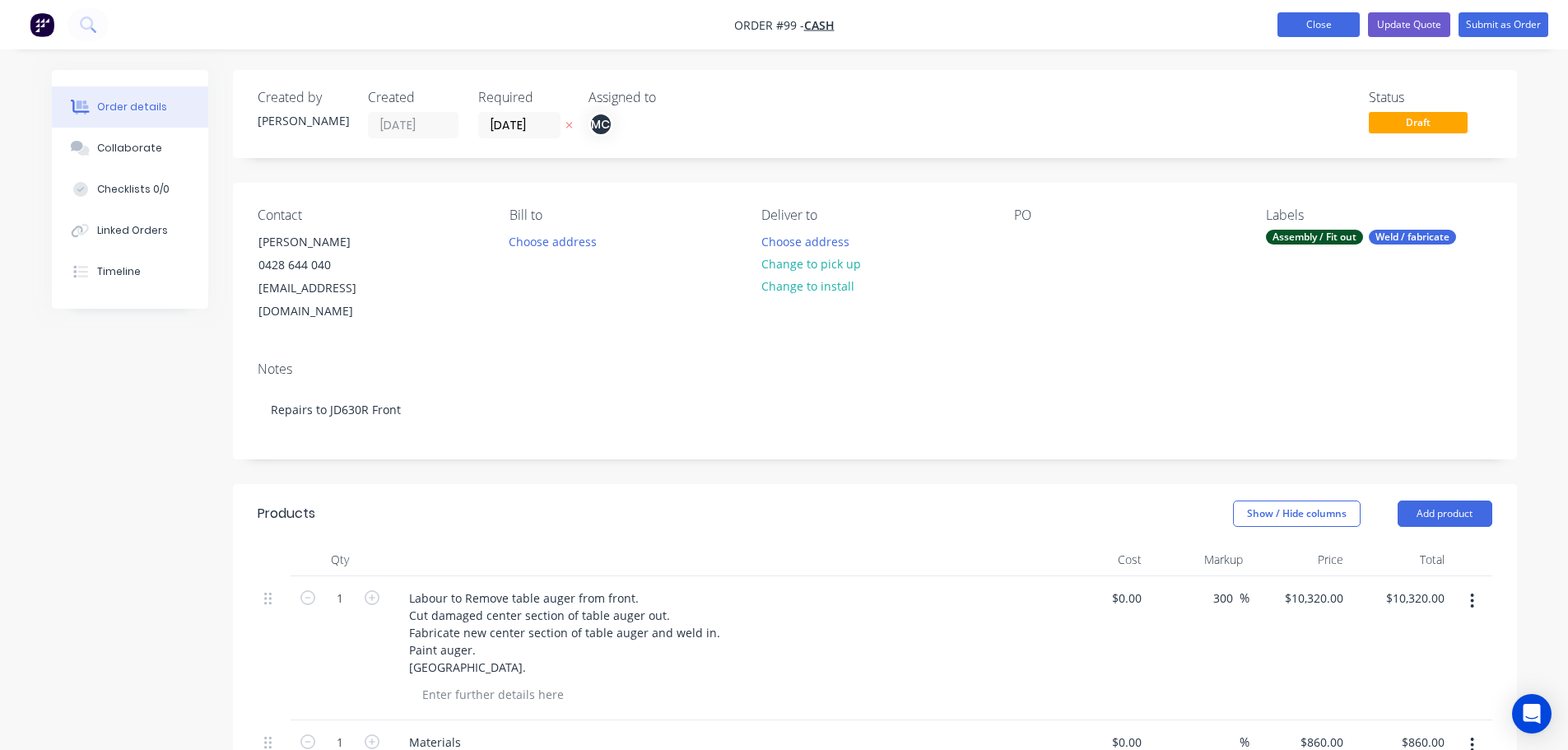
click at [1322, 24] on button "Close" at bounding box center [1318, 24] width 82 height 24
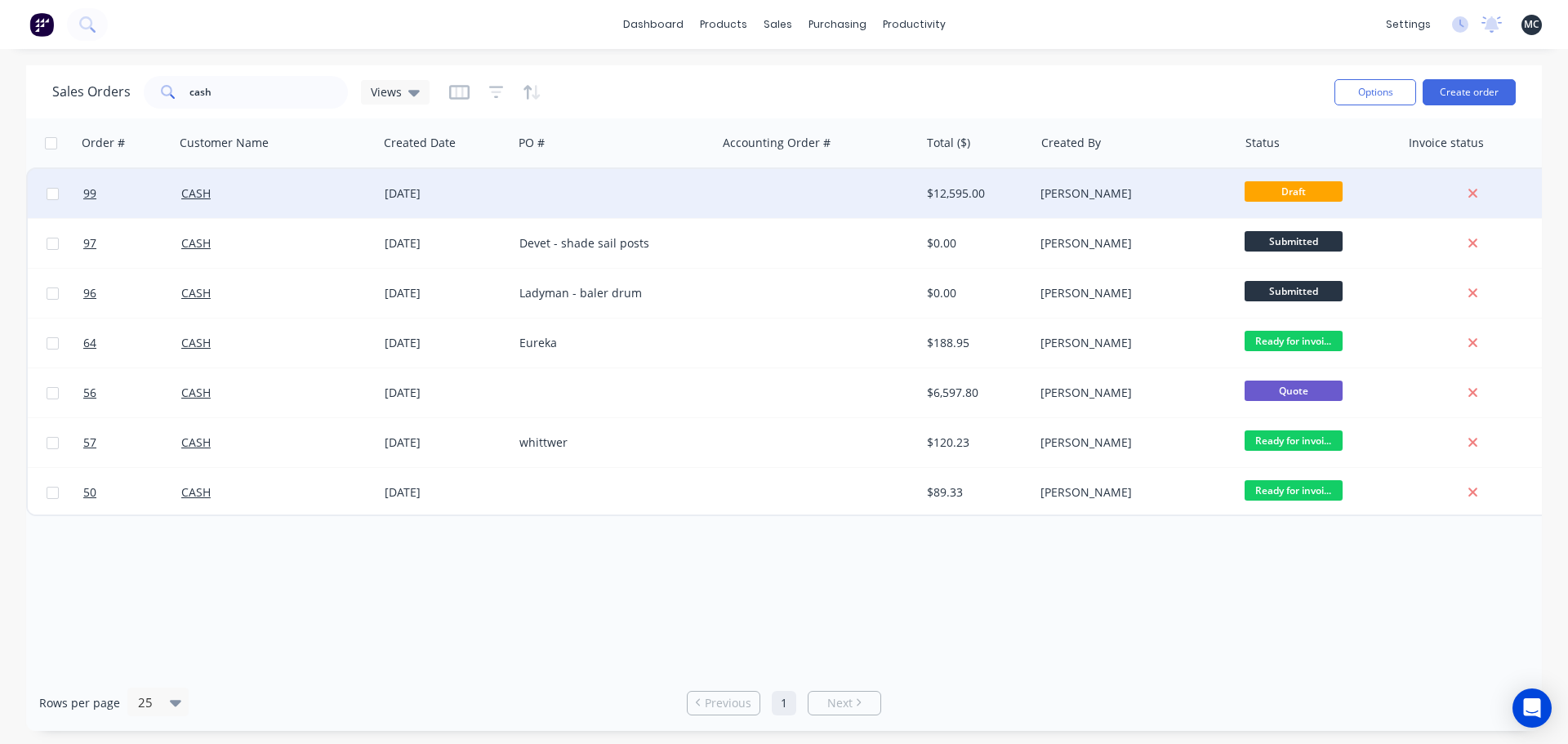
click at [553, 187] on div at bounding box center [614, 193] width 203 height 49
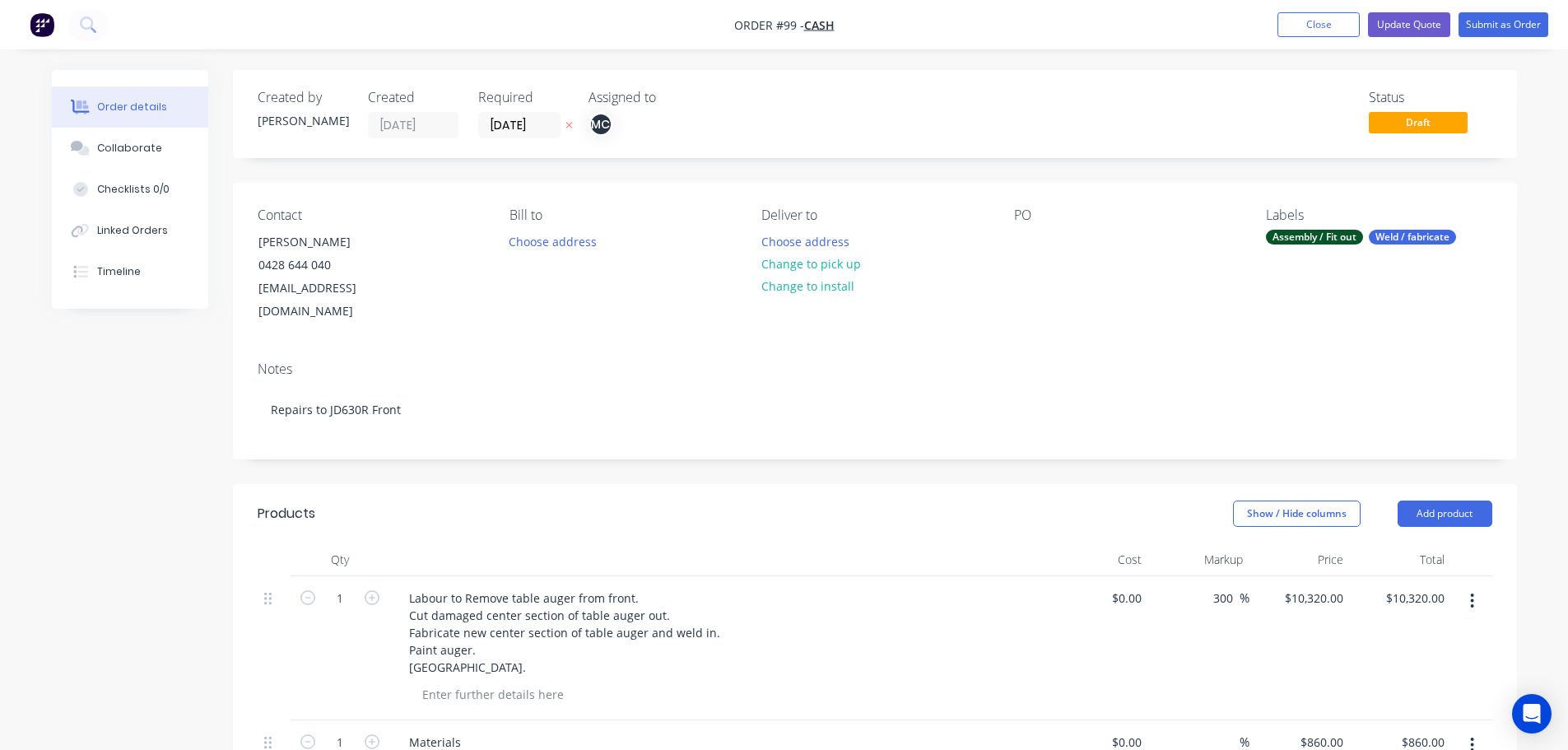
click at [1052, 235] on div "PO" at bounding box center [1127, 266] width 226 height 116
click at [1027, 224] on div "PO" at bounding box center [1127, 266] width 226 height 116
click at [1385, 25] on button "Update Quote" at bounding box center [1409, 24] width 82 height 24
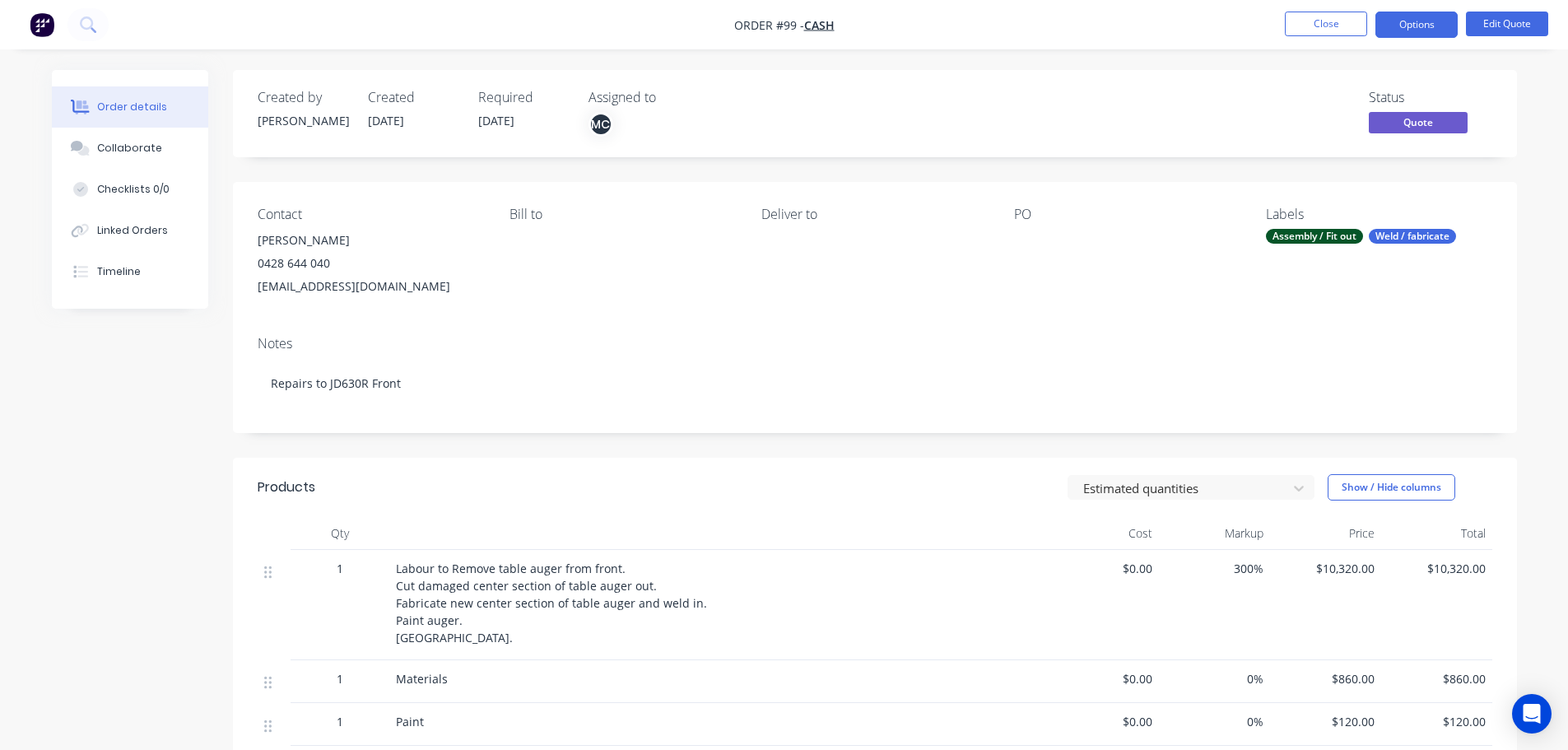
click at [1040, 252] on div "PO" at bounding box center [1127, 252] width 226 height 91
click at [1035, 224] on div "PO" at bounding box center [1127, 252] width 226 height 91
click at [1015, 234] on div at bounding box center [1117, 240] width 206 height 23
click at [1019, 216] on div "PO" at bounding box center [1127, 214] width 226 height 16
click at [1033, 212] on div "PO" at bounding box center [1127, 214] width 226 height 16
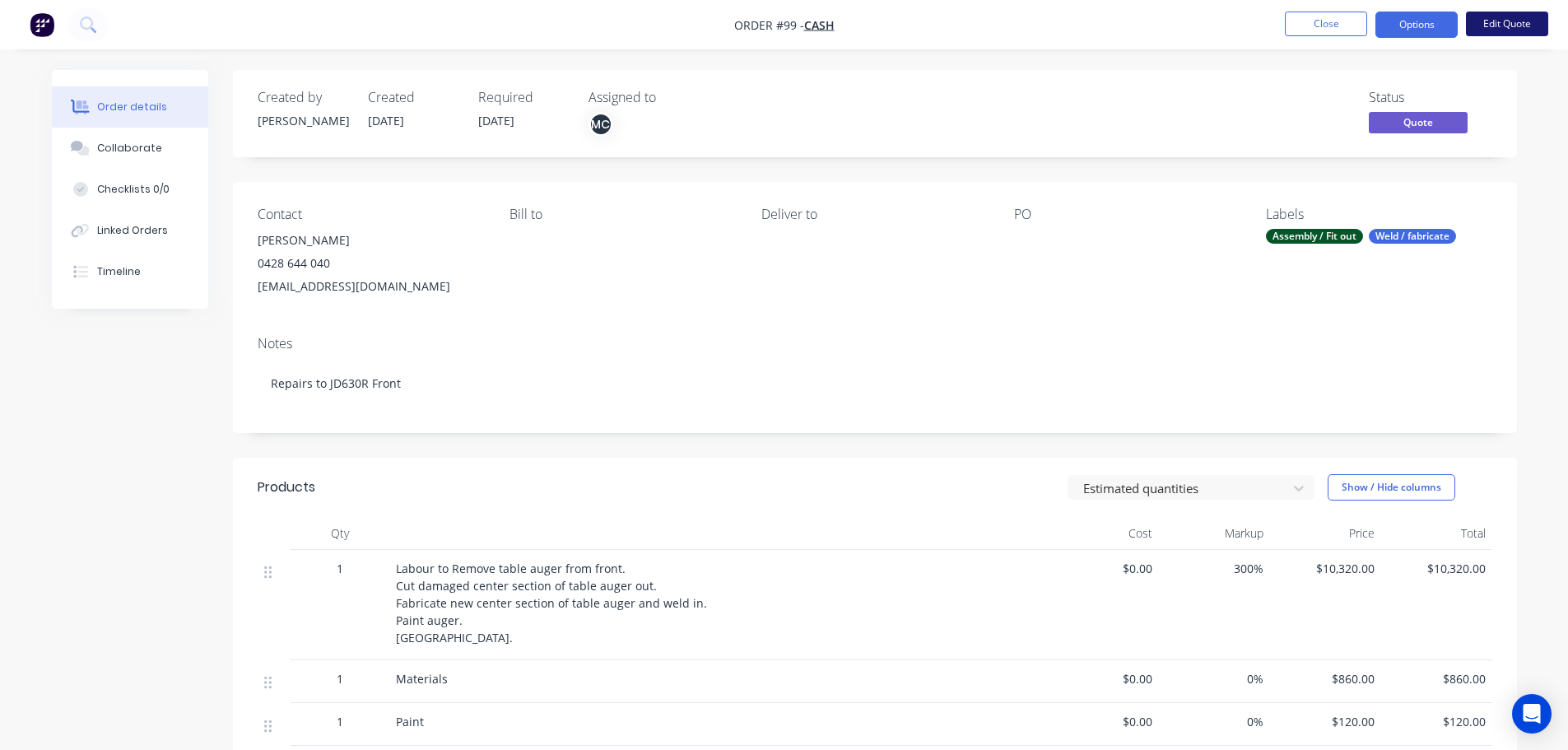
click at [1512, 23] on button "Edit Quote" at bounding box center [1507, 23] width 82 height 24
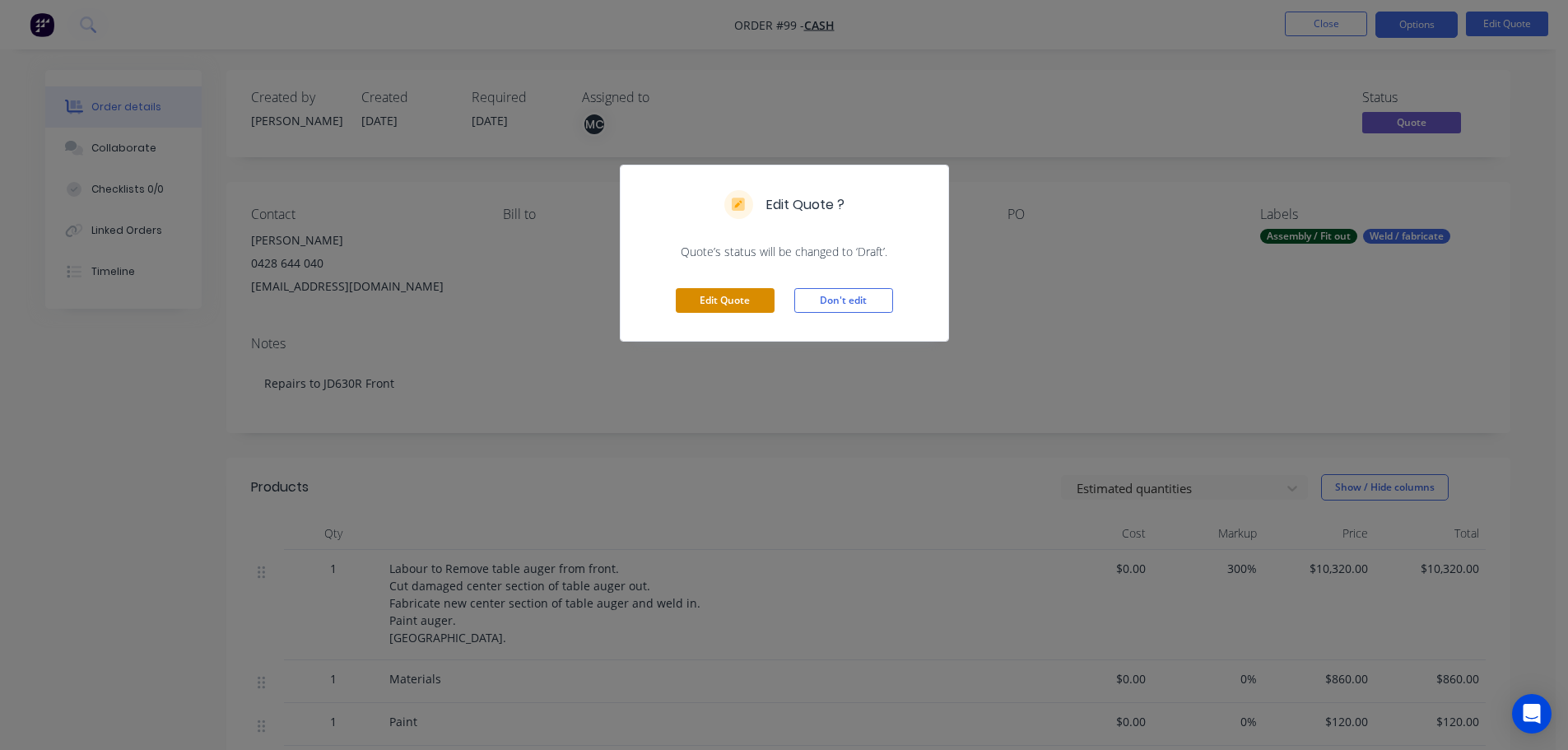
click at [768, 296] on button "Edit Quote" at bounding box center [725, 300] width 99 height 24
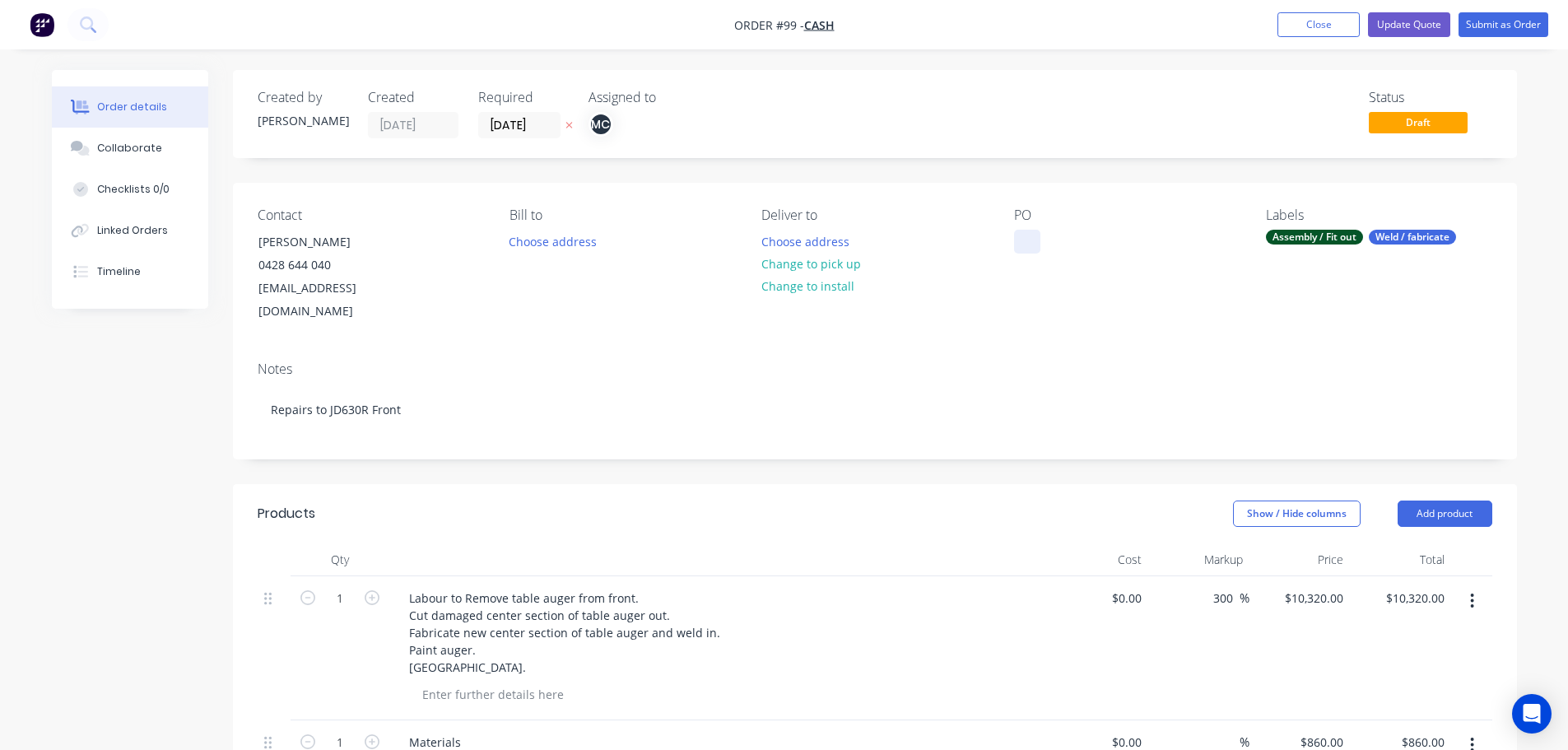
click at [1017, 230] on div at bounding box center [1027, 242] width 26 height 24
click at [1400, 23] on button "Update Quote" at bounding box center [1409, 24] width 82 height 24
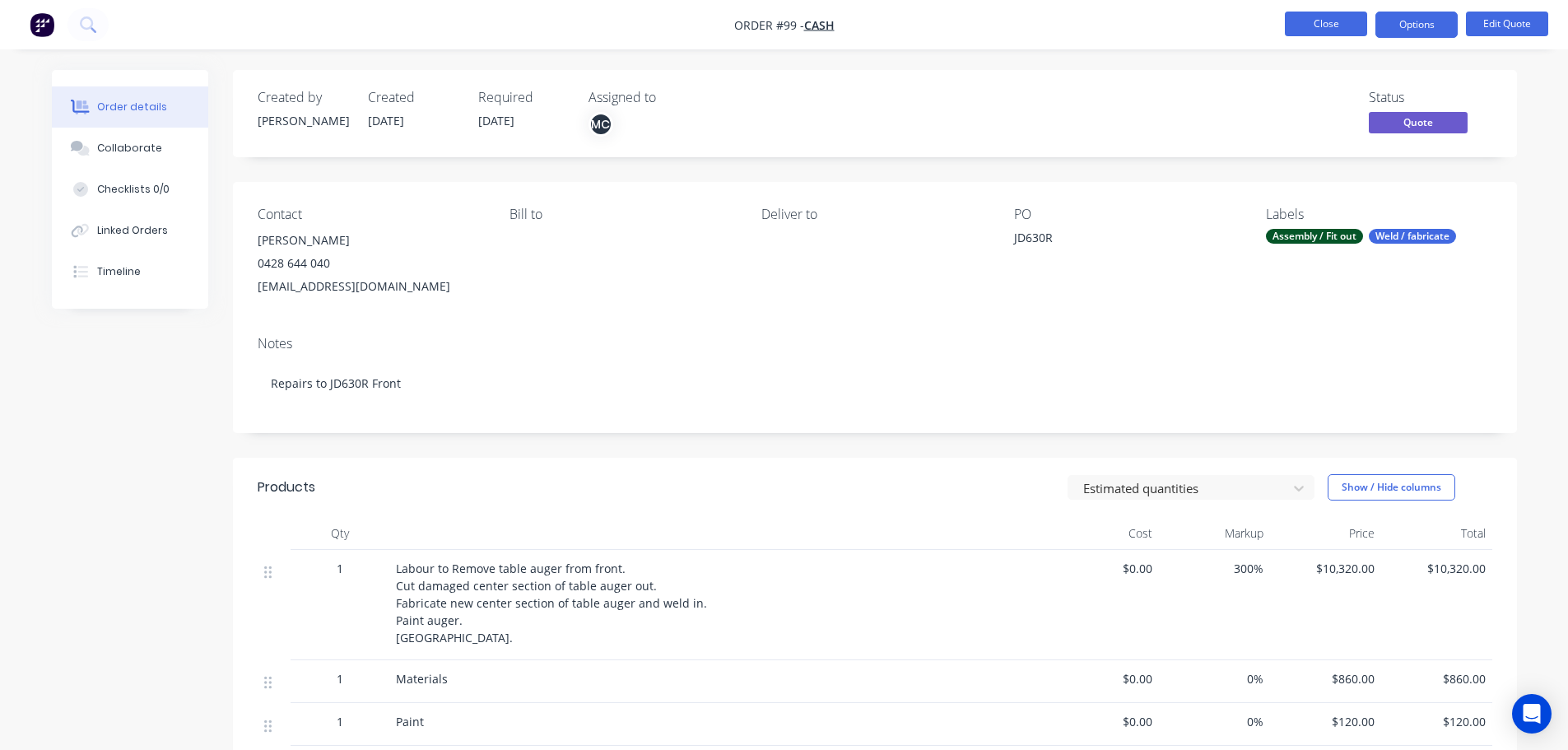
click at [1325, 30] on button "Close" at bounding box center [1326, 23] width 82 height 24
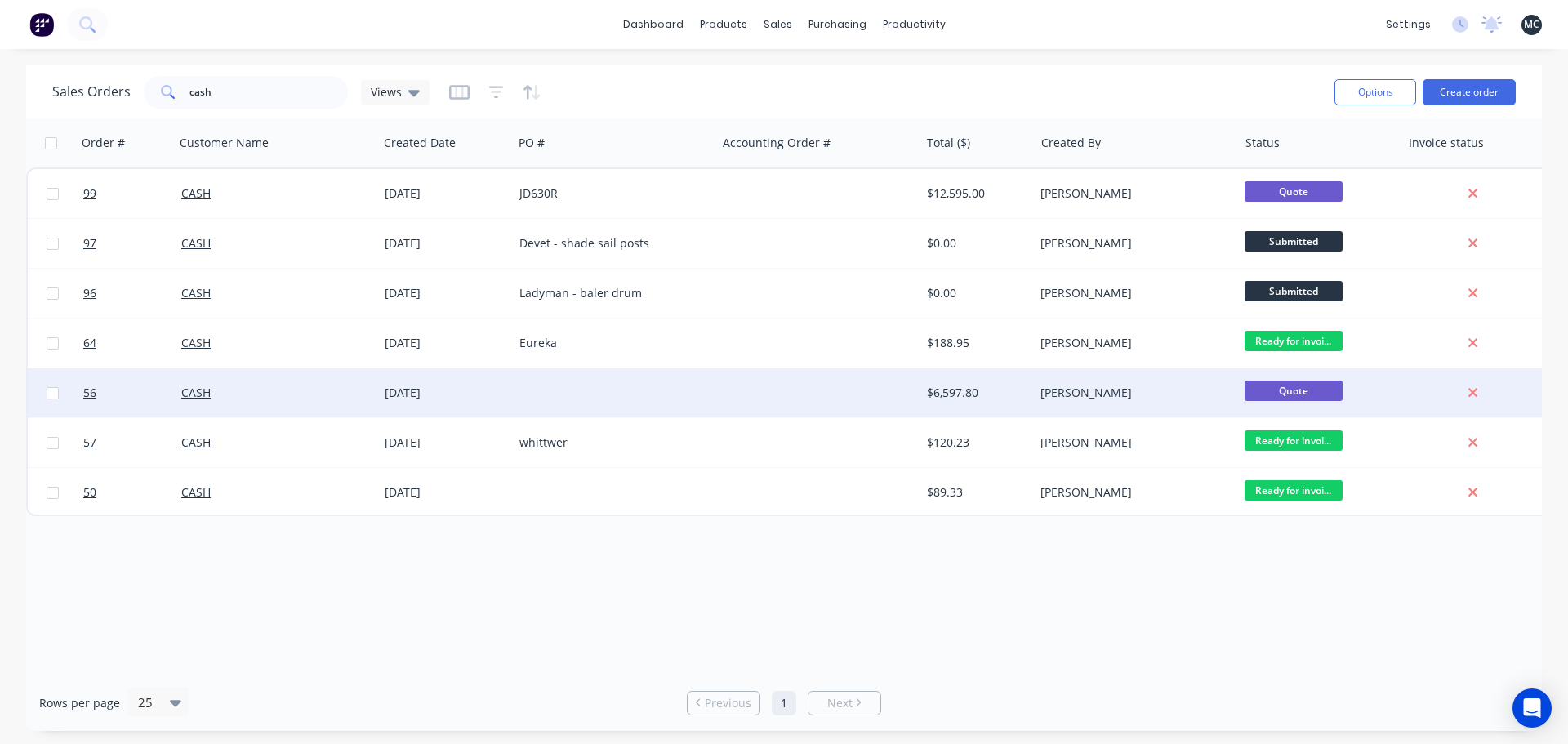
click at [550, 392] on div at bounding box center [614, 393] width 203 height 49
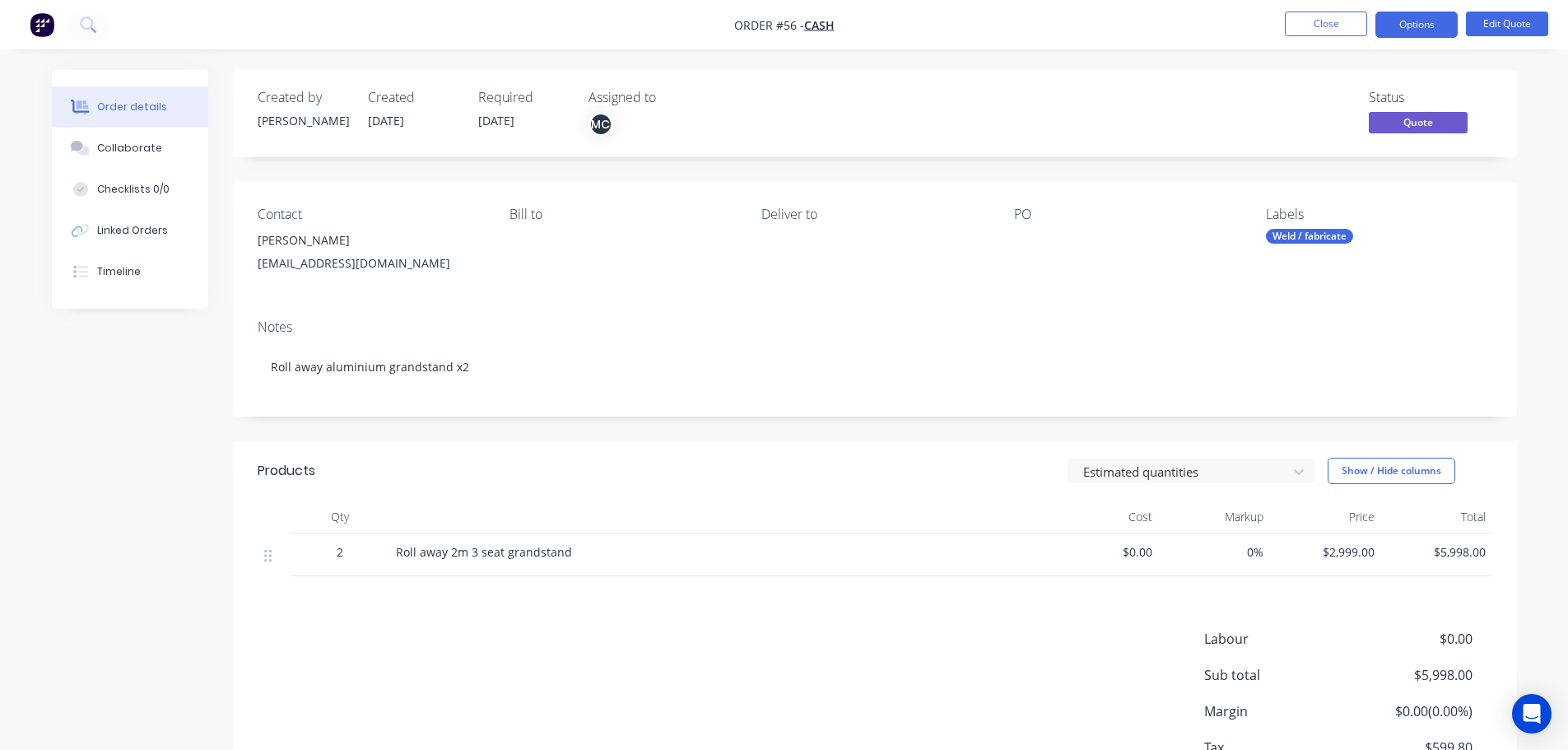
click at [1016, 217] on div "PO" at bounding box center [1127, 214] width 226 height 16
click at [1512, 21] on button "Edit Quote" at bounding box center [1507, 23] width 82 height 24
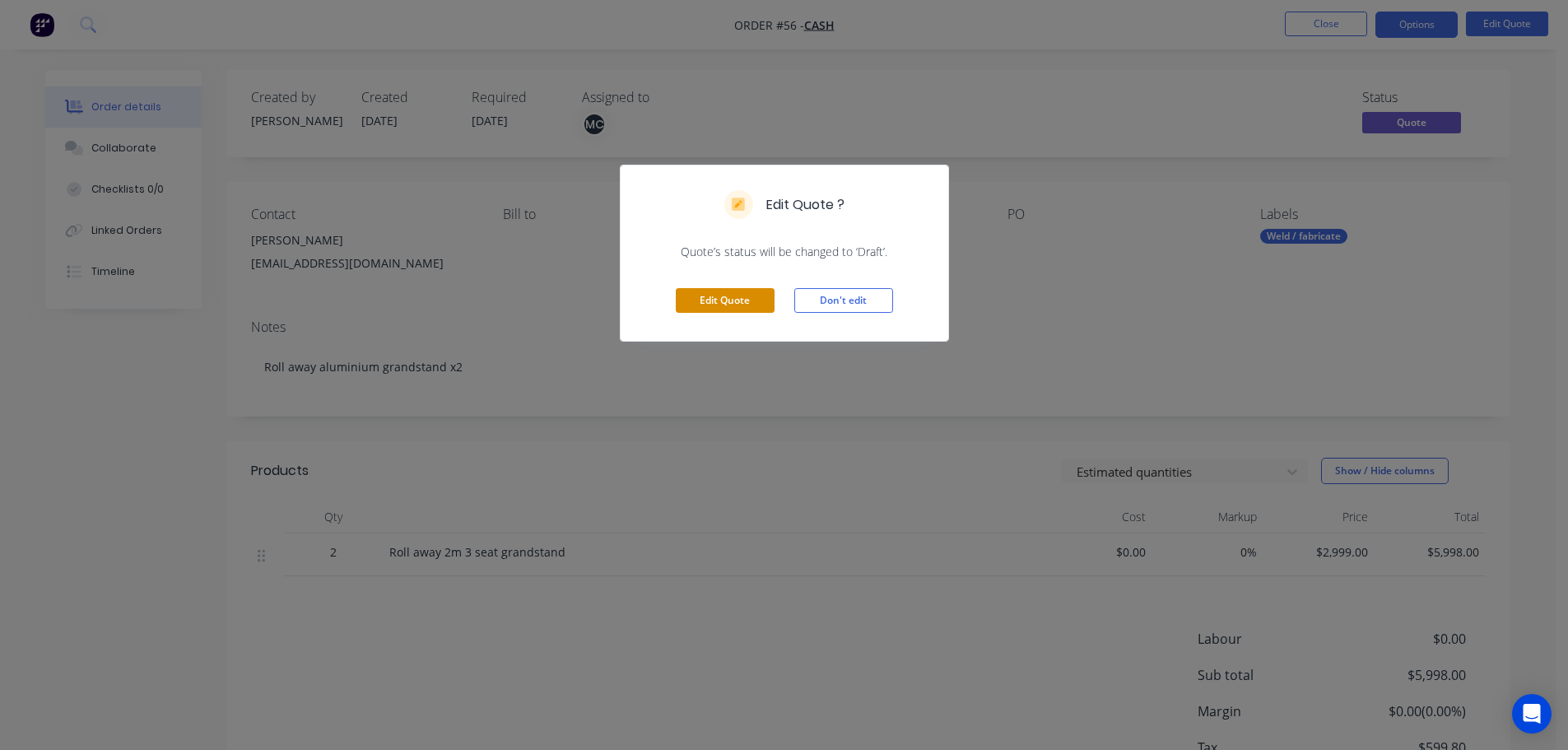
click at [739, 298] on button "Edit Quote" at bounding box center [725, 300] width 99 height 24
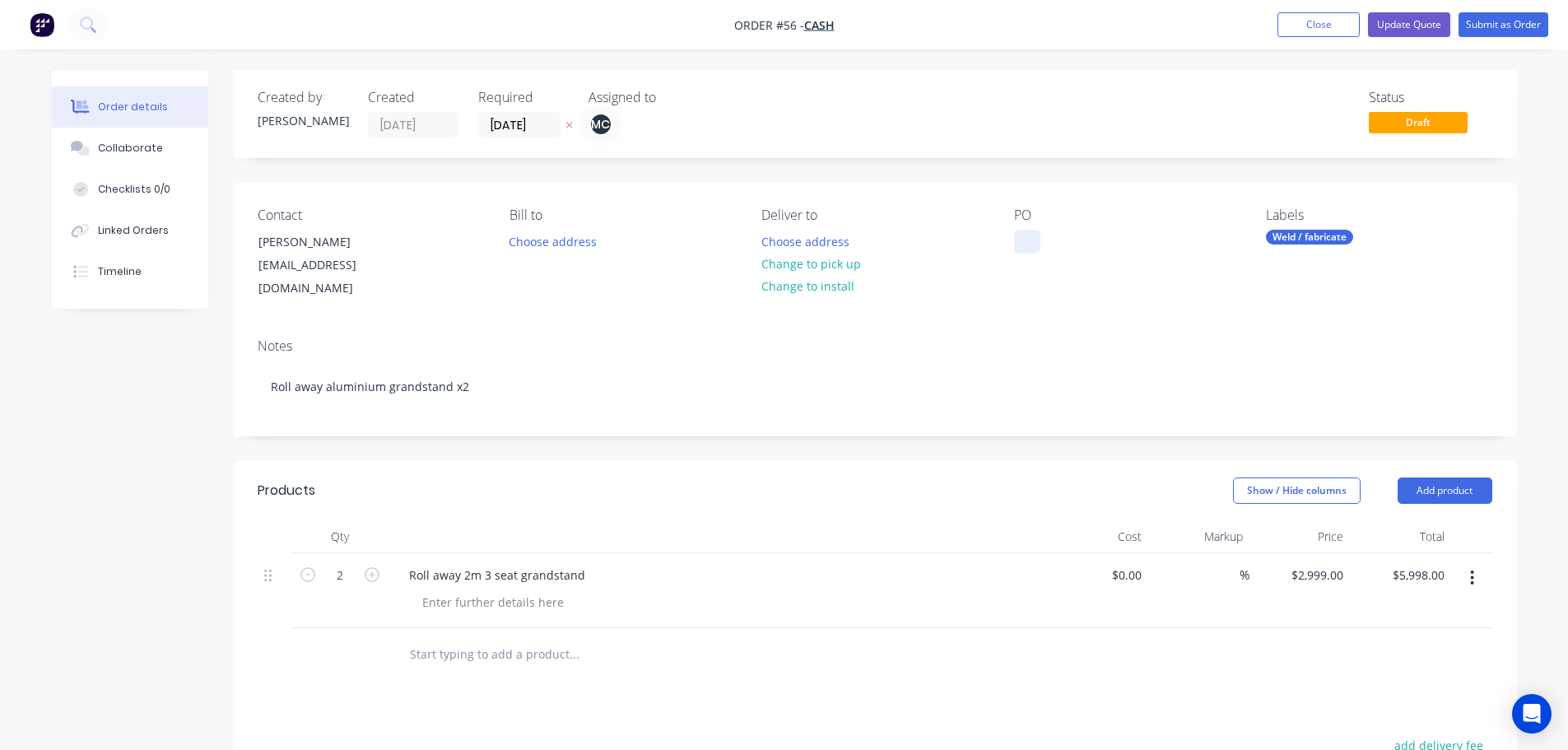
click at [1025, 238] on div at bounding box center [1027, 242] width 26 height 24
click at [1399, 24] on button "Update Quote" at bounding box center [1409, 24] width 82 height 24
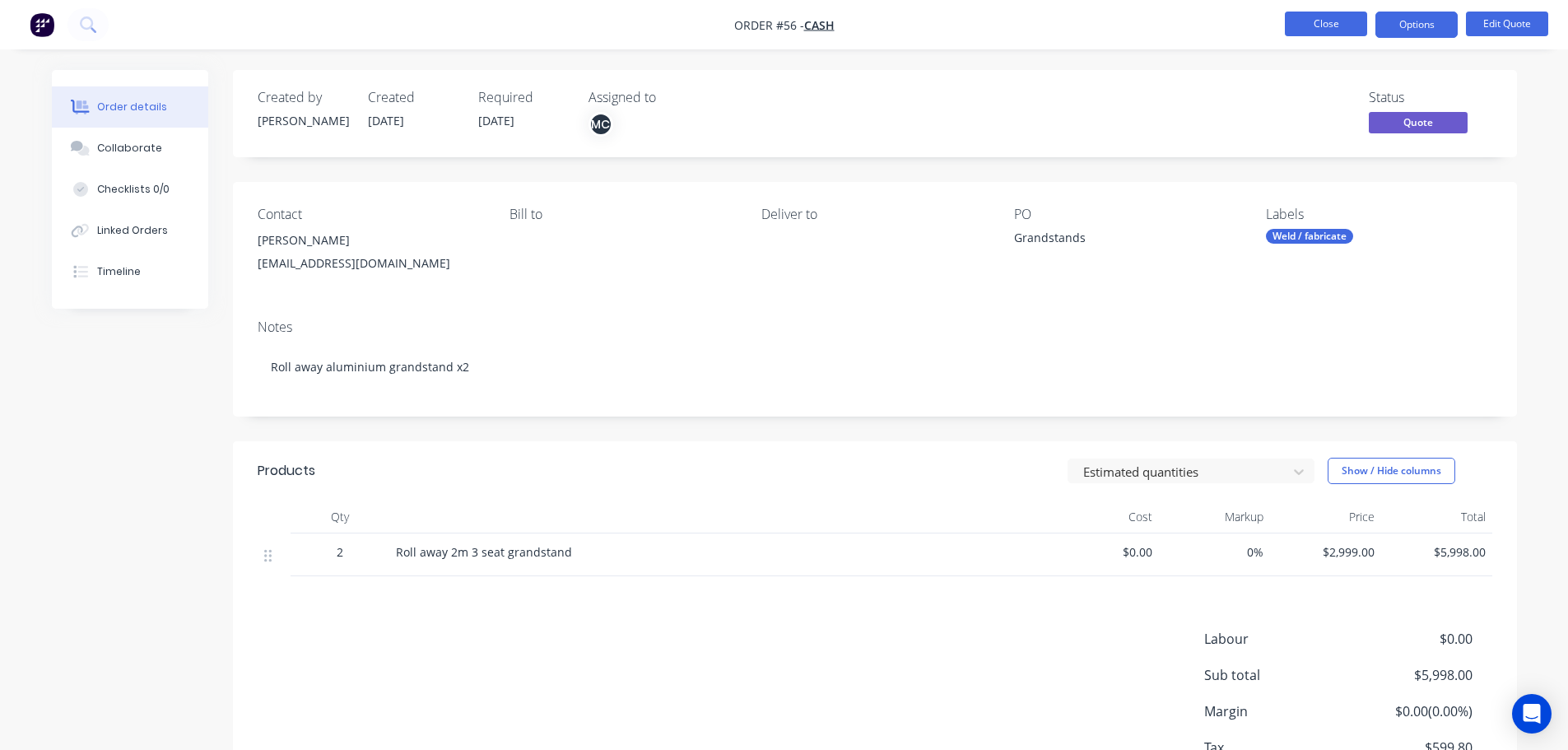
click at [1309, 24] on button "Close" at bounding box center [1326, 23] width 82 height 24
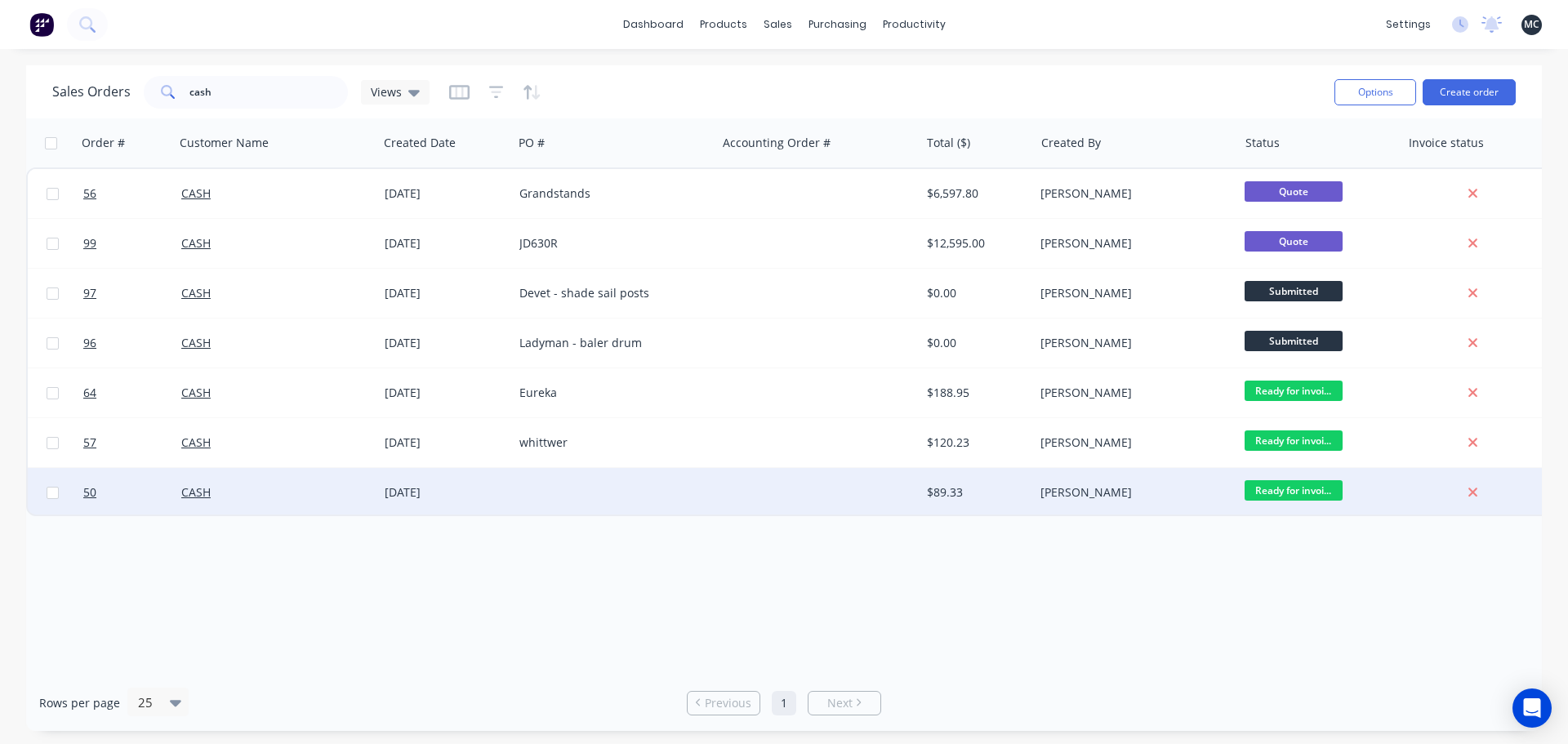
click at [570, 492] on div at bounding box center [614, 493] width 203 height 49
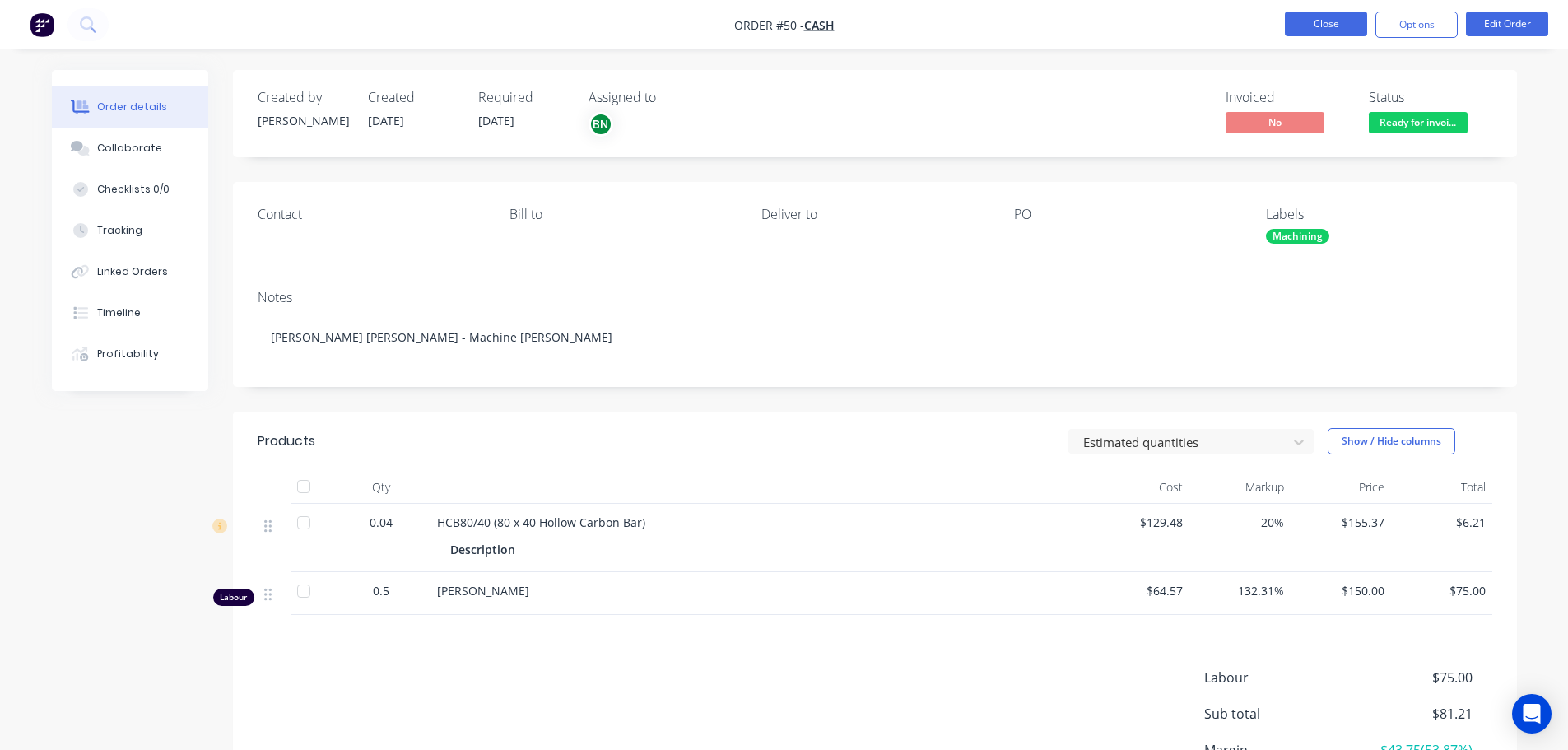
click at [1322, 19] on button "Close" at bounding box center [1326, 23] width 82 height 24
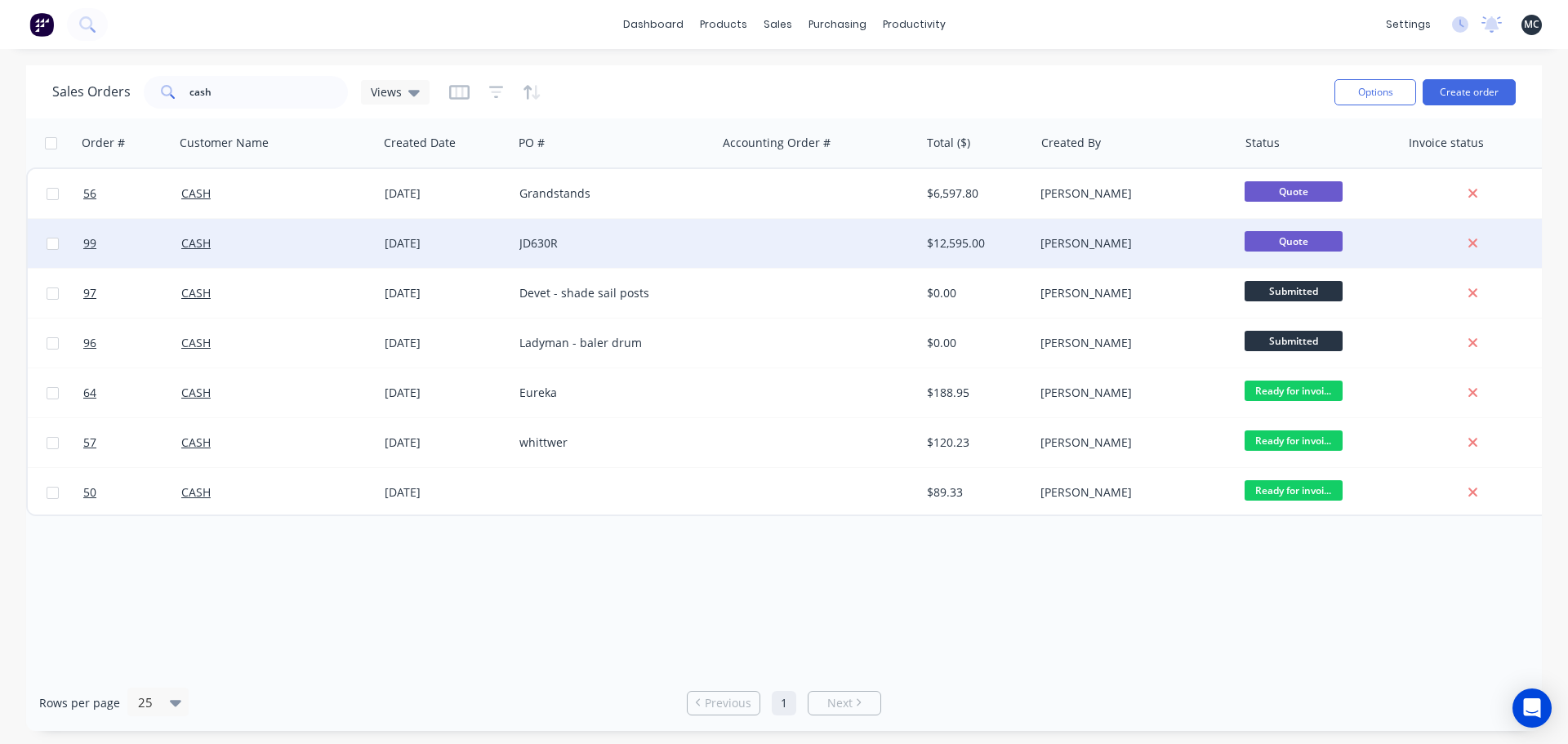
click at [762, 247] on div at bounding box center [818, 243] width 203 height 49
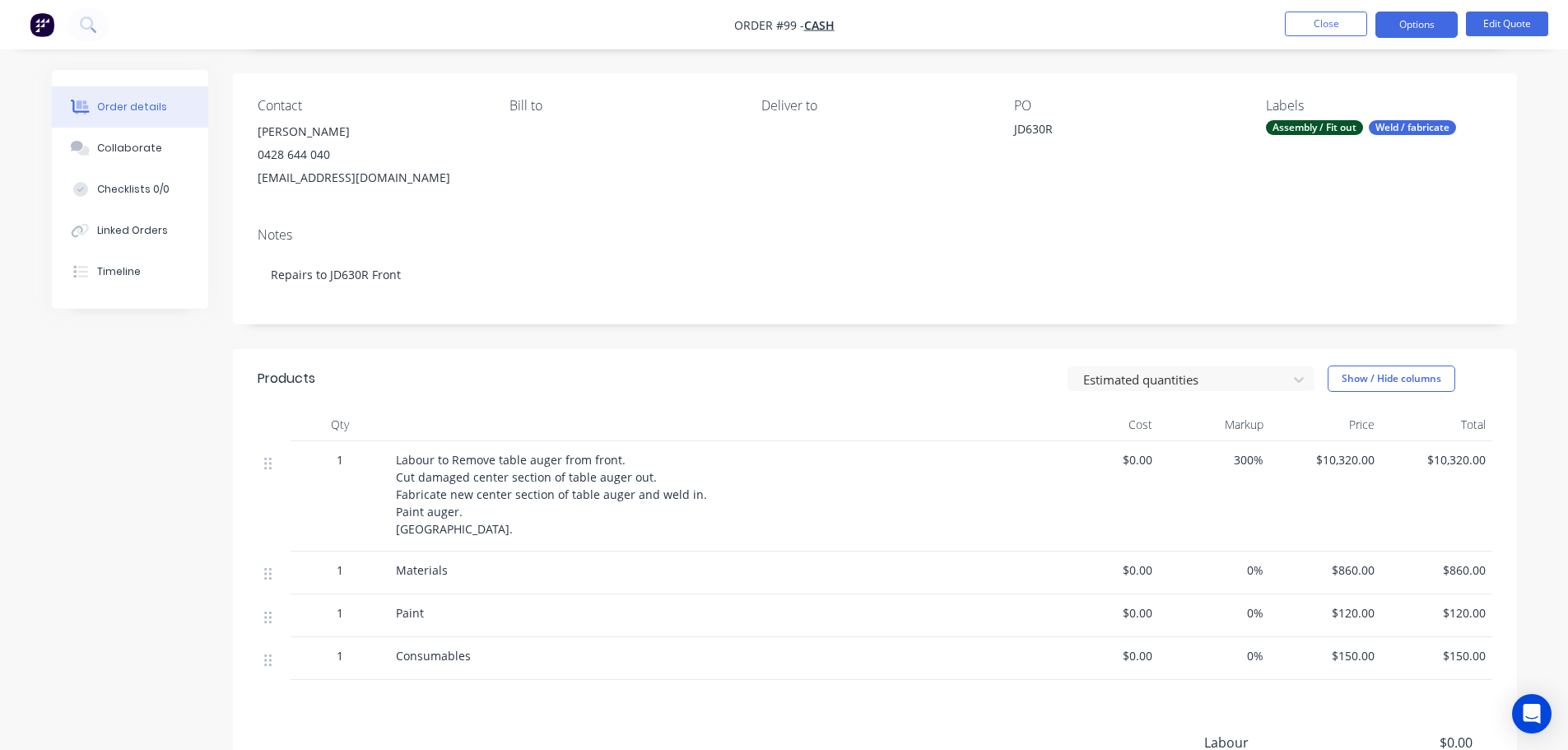
scroll to position [247, 0]
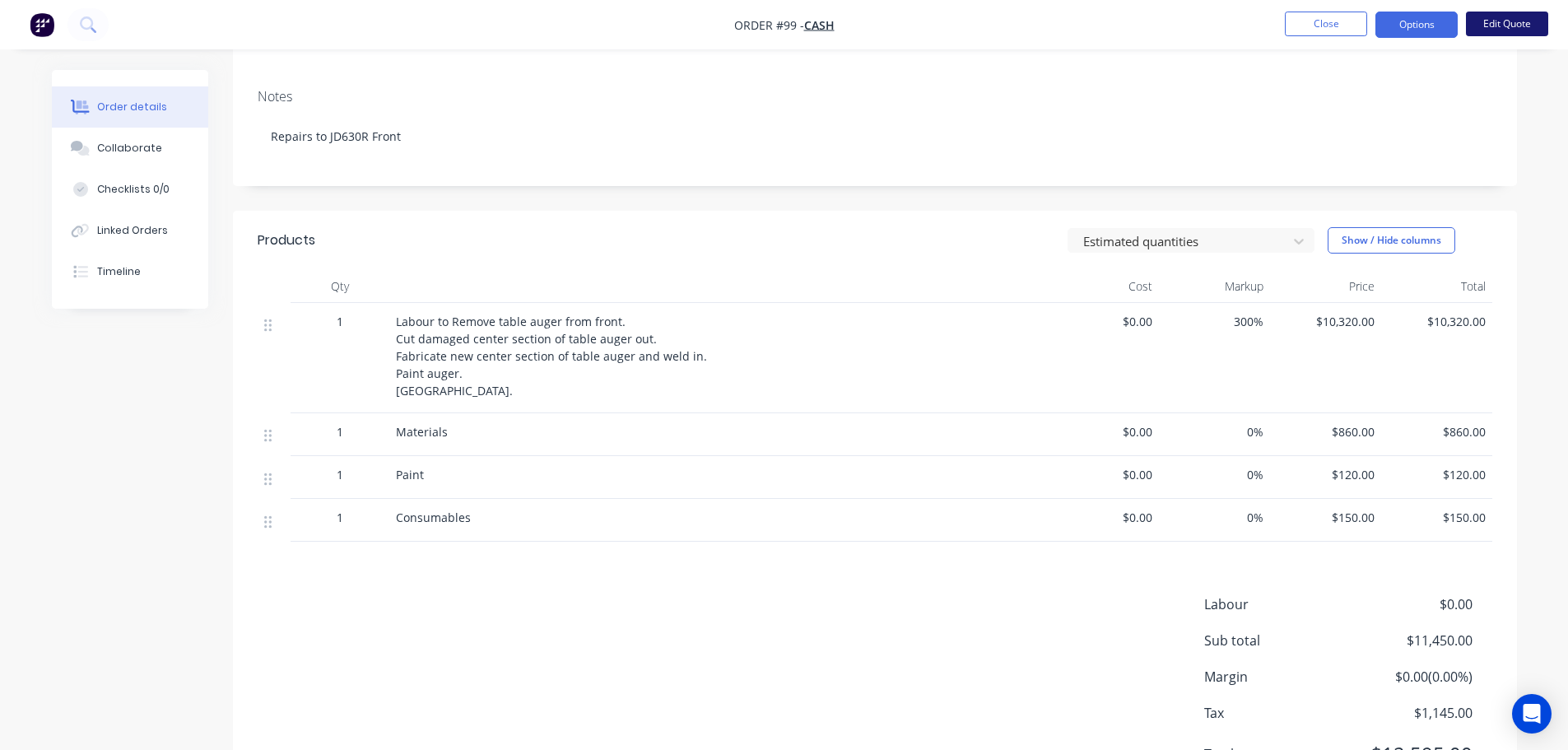
click at [1506, 23] on button "Edit Quote" at bounding box center [1507, 23] width 82 height 24
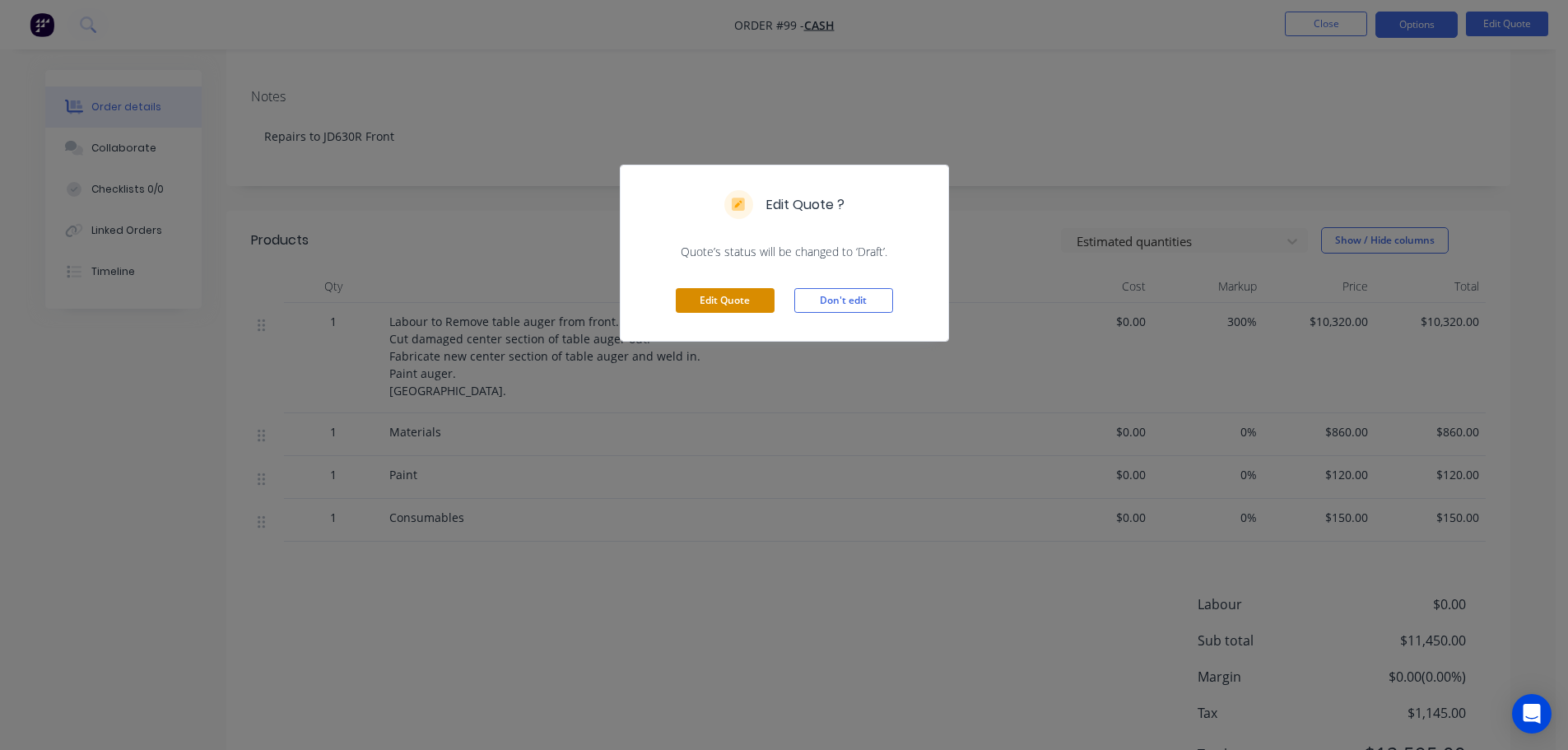
click at [717, 291] on button "Edit Quote" at bounding box center [725, 300] width 99 height 24
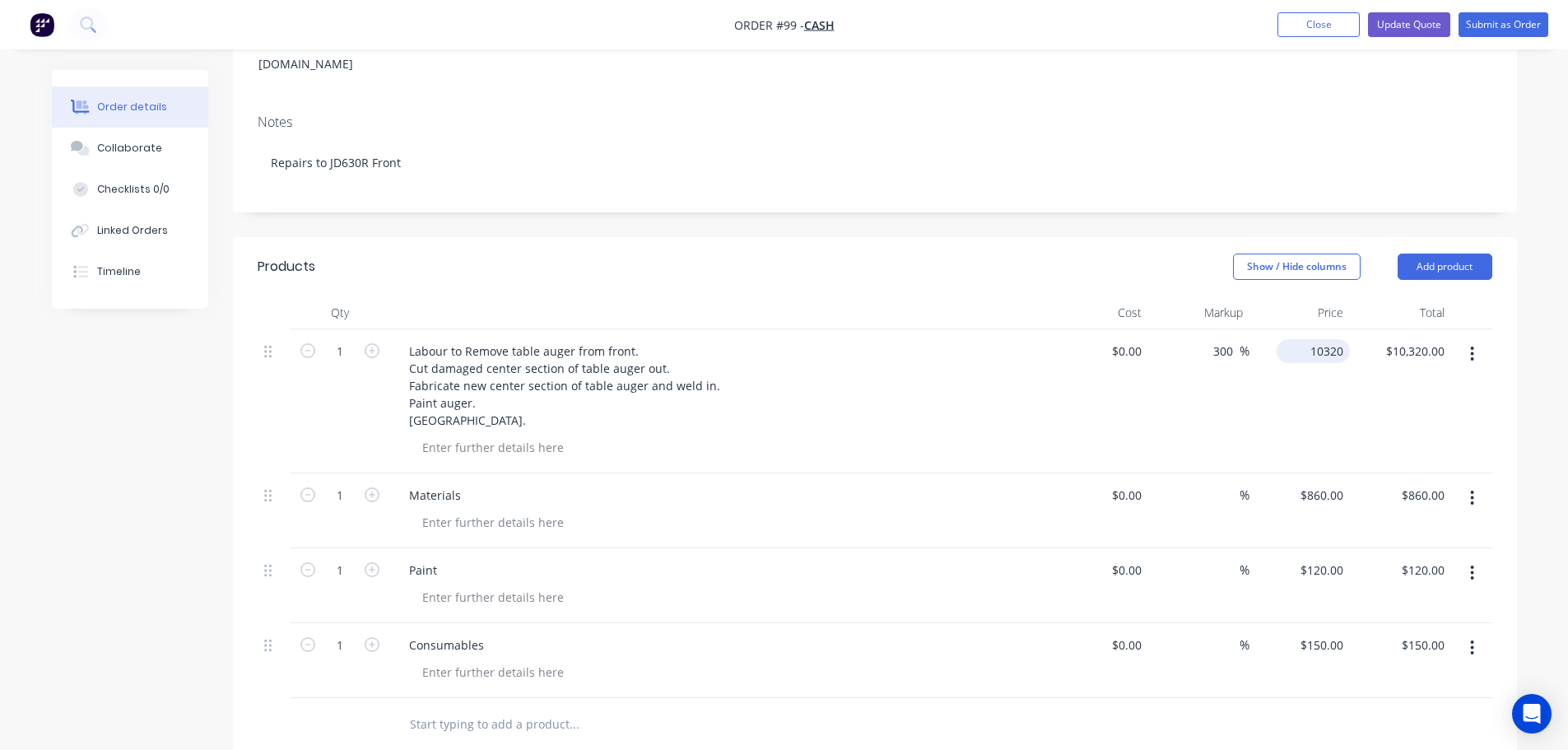
click at [1314, 339] on input "10320" at bounding box center [1316, 352] width 67 height 24
click at [1302, 410] on div "11610 11610" at bounding box center [1300, 402] width 102 height 144
type input "$11,610.00"
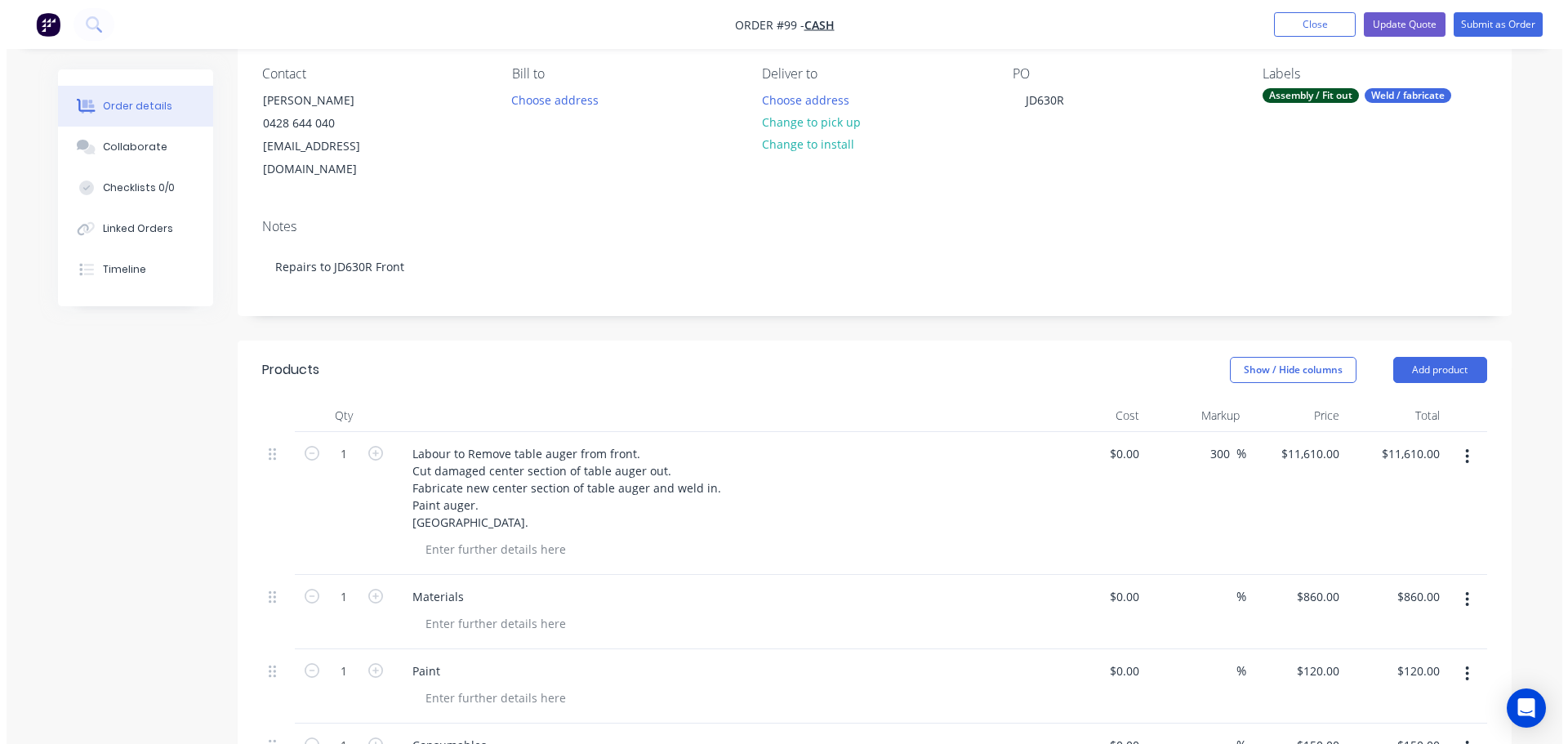
scroll to position [0, 0]
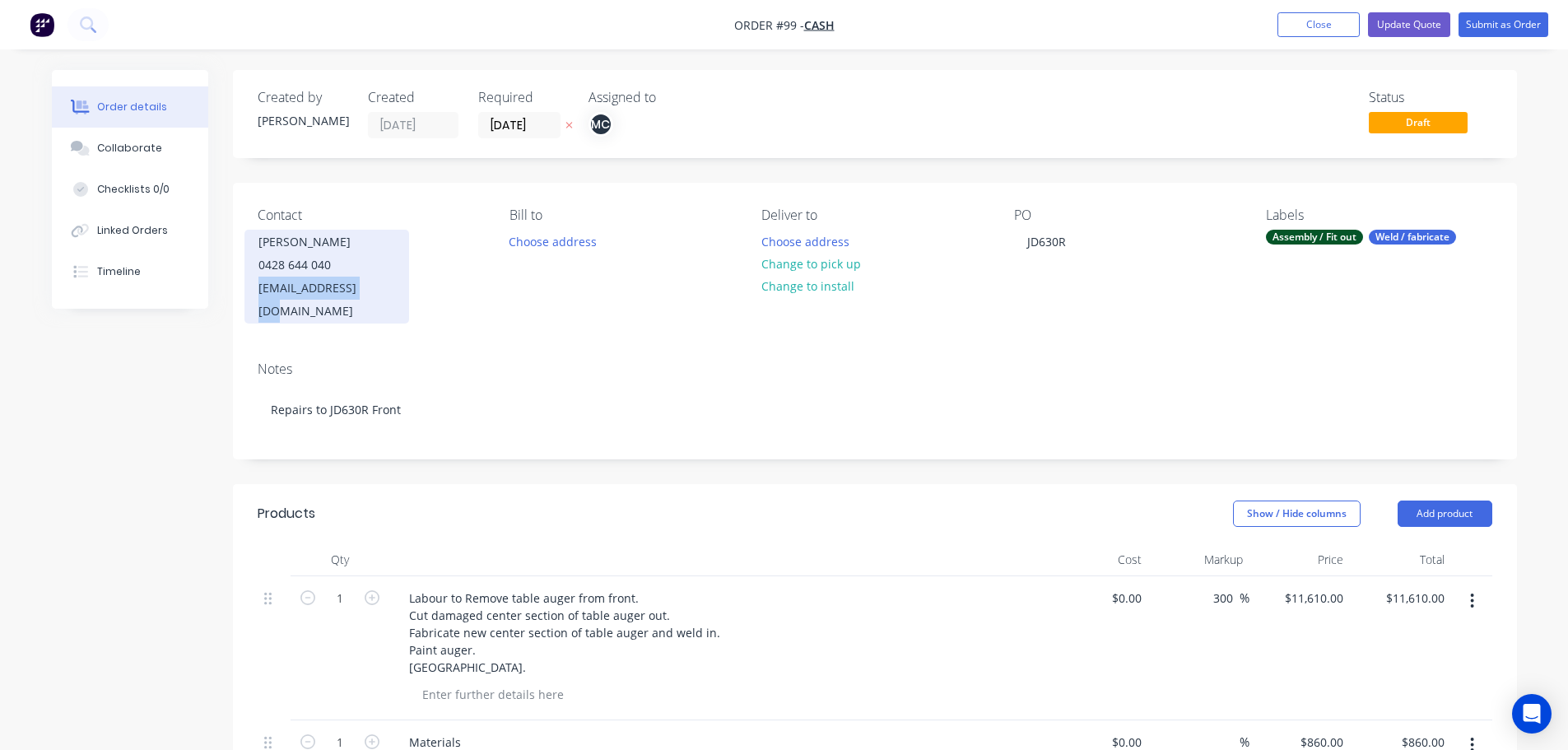
drag, startPoint x: 259, startPoint y: 290, endPoint x: 380, endPoint y: 284, distance: 121.1
click at [380, 284] on div "[EMAIL_ADDRESS][DOMAIN_NAME]" at bounding box center [326, 299] width 136 height 46
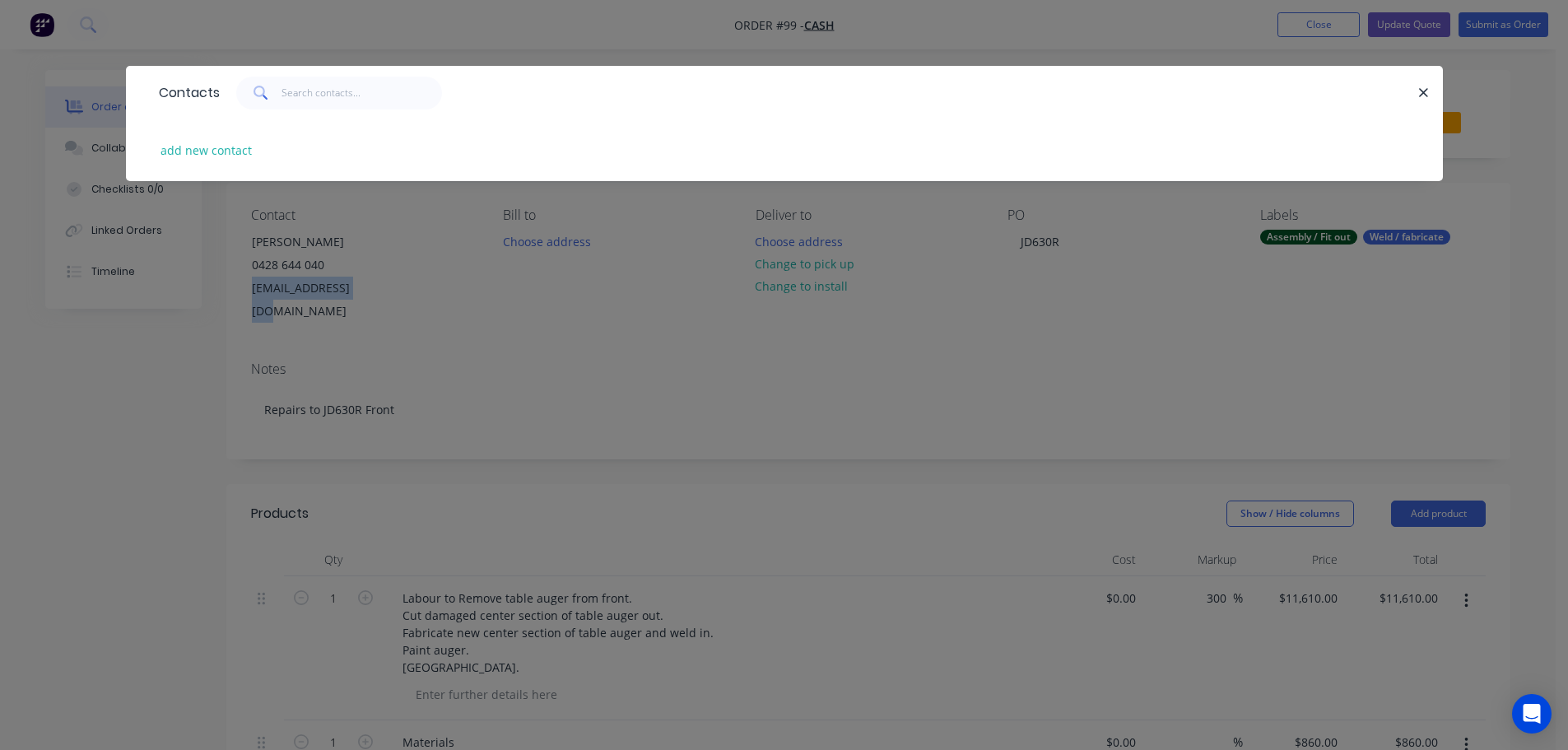
copy div "[EMAIL_ADDRESS][DOMAIN_NAME]"
click at [580, 342] on div "Contacts add new contact" at bounding box center [784, 375] width 1568 height 750
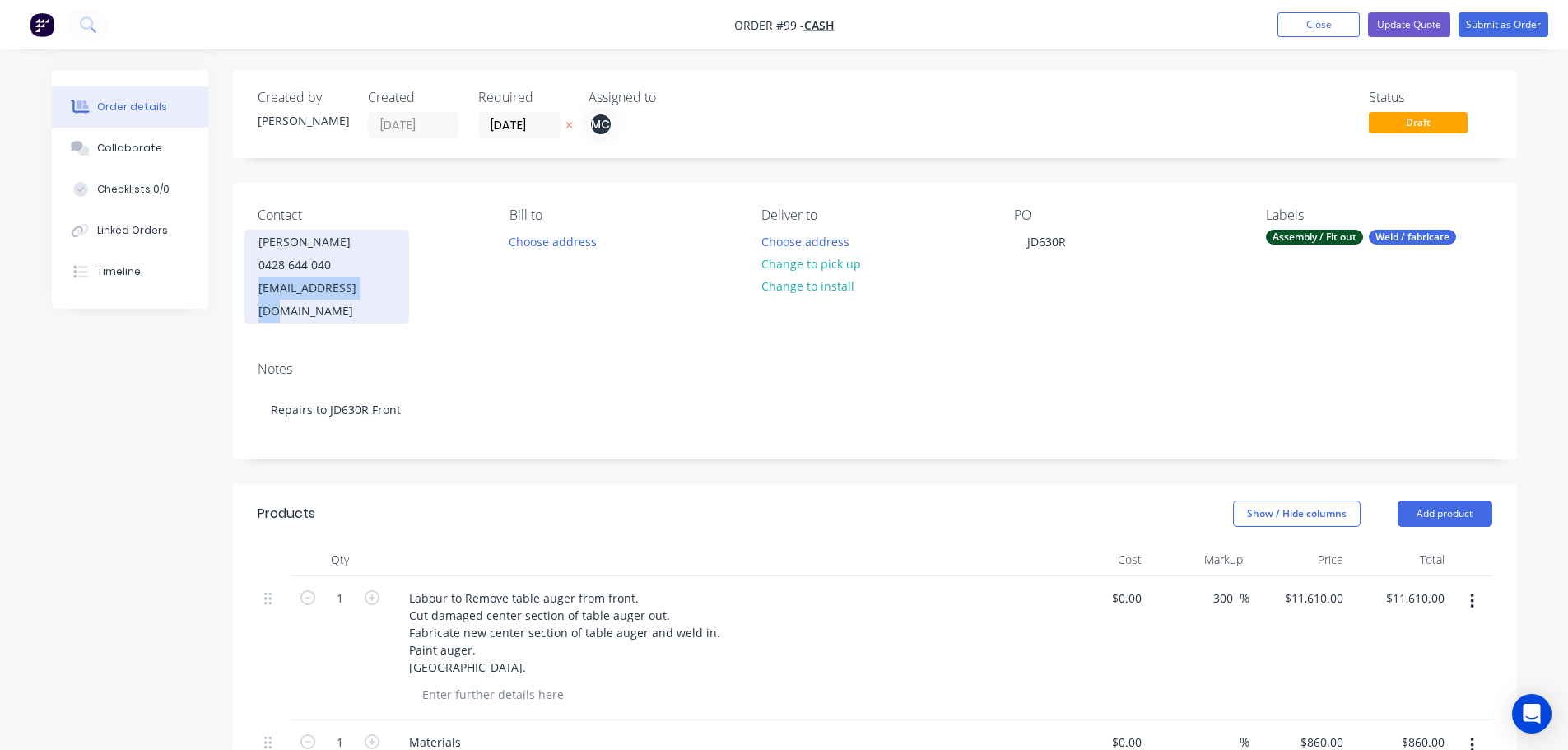
drag, startPoint x: 364, startPoint y: 291, endPoint x: 249, endPoint y: 297, distance: 115.2
click at [249, 297] on div "[PERSON_NAME] 0428 644 040 [EMAIL_ADDRESS][DOMAIN_NAME]" at bounding box center [327, 277] width 165 height 94
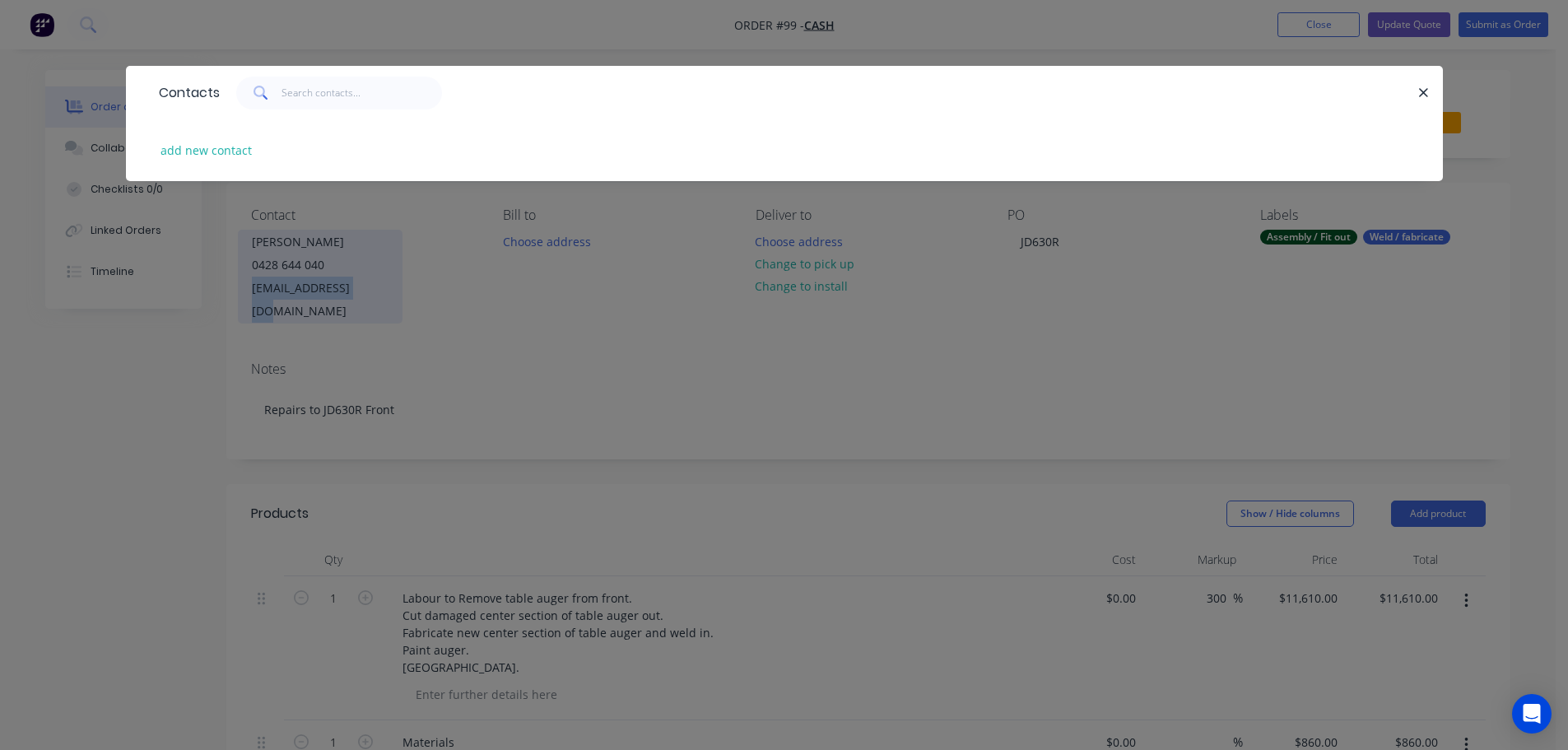
copy div "[EMAIL_ADDRESS][DOMAIN_NAME]"
click at [299, 293] on div "Contacts add new contact" at bounding box center [784, 375] width 1568 height 750
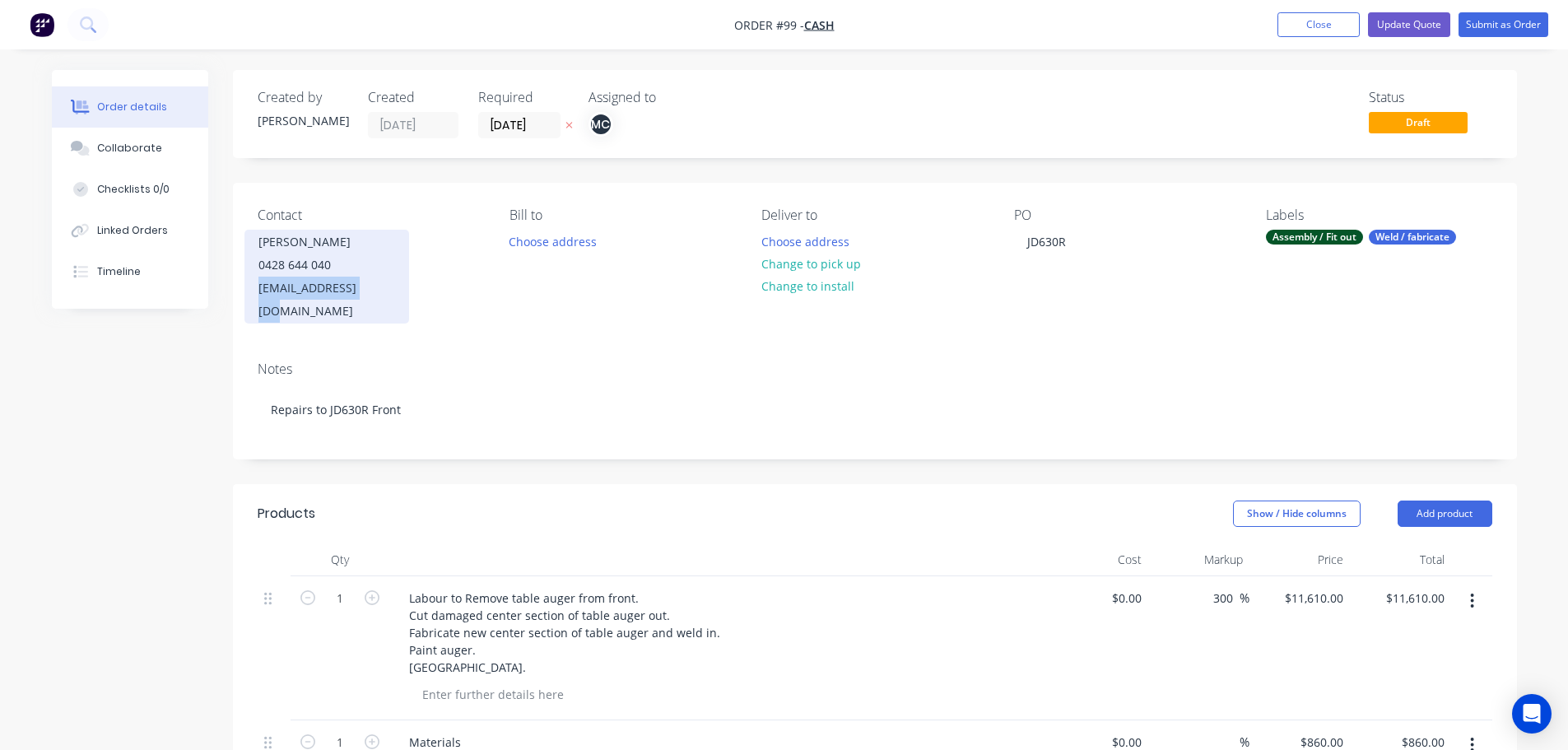
copy div "[EMAIL_ADDRESS][DOMAIN_NAME]"
drag, startPoint x: 259, startPoint y: 290, endPoint x: 385, endPoint y: 287, distance: 126.0
click at [385, 287] on div "[EMAIL_ADDRESS][DOMAIN_NAME]" at bounding box center [326, 299] width 136 height 46
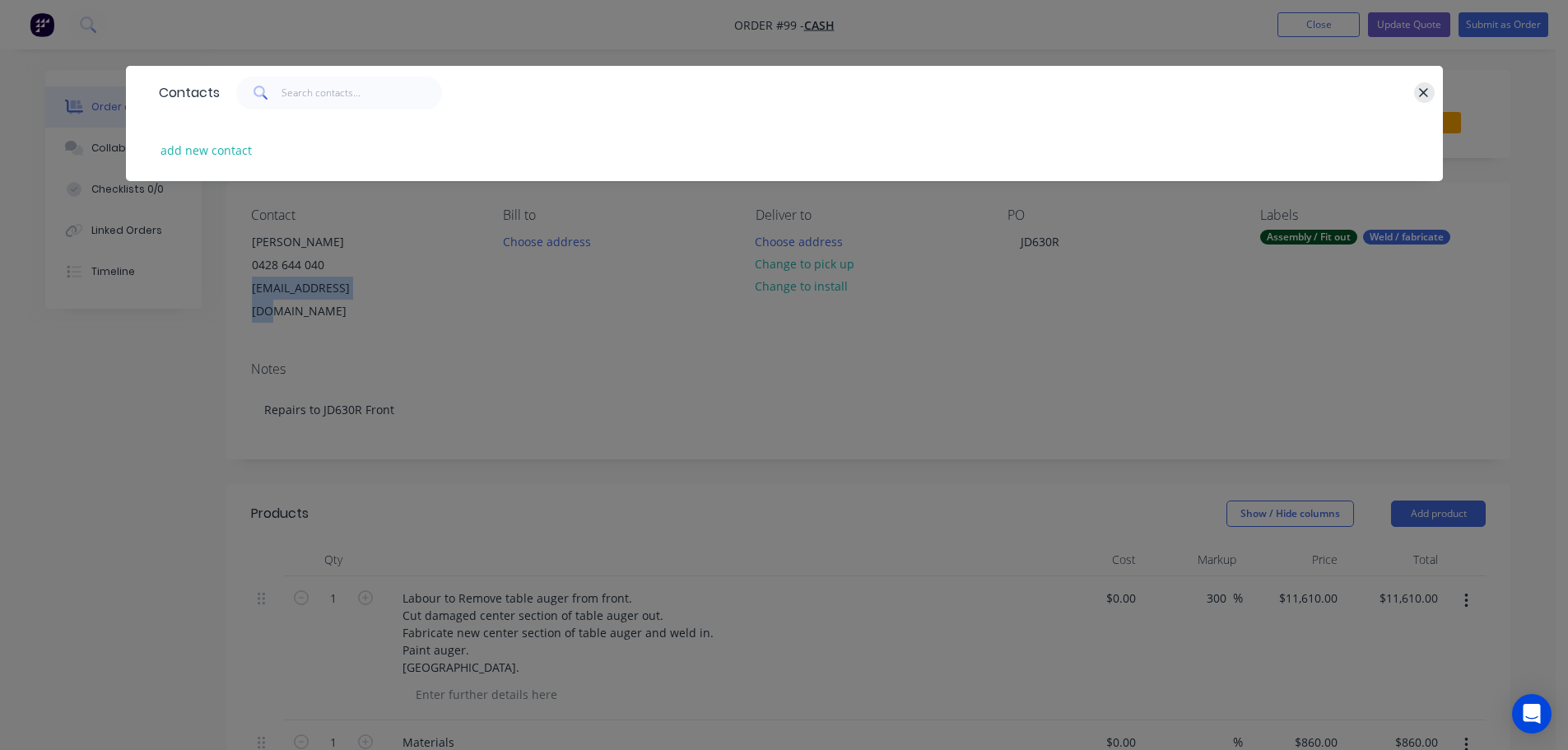
click at [1422, 87] on icon "button" at bounding box center [1424, 93] width 10 height 15
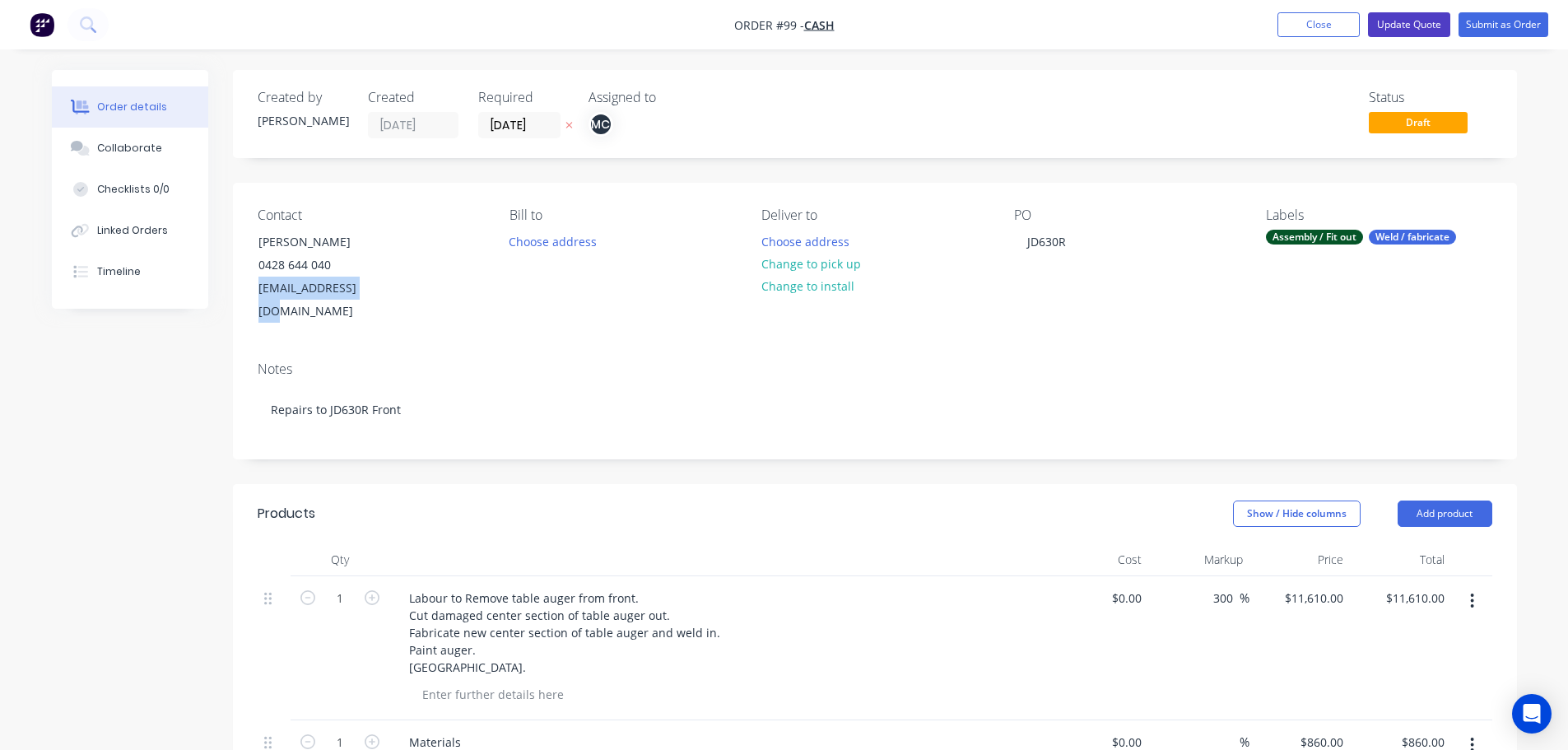
click at [1408, 24] on button "Update Quote" at bounding box center [1409, 24] width 82 height 24
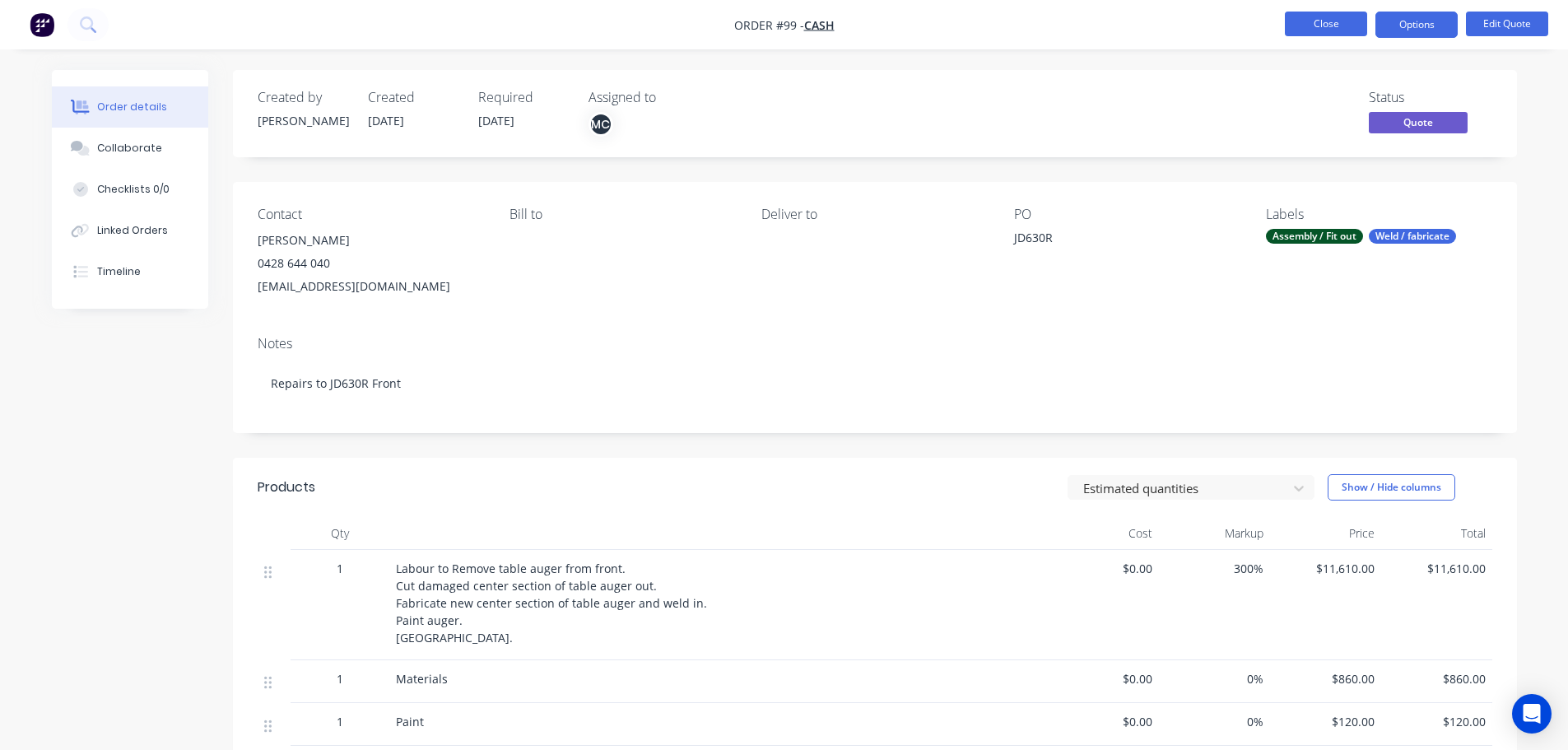
click at [1331, 34] on button "Close" at bounding box center [1326, 23] width 82 height 24
